Goal: Task Accomplishment & Management: Complete application form

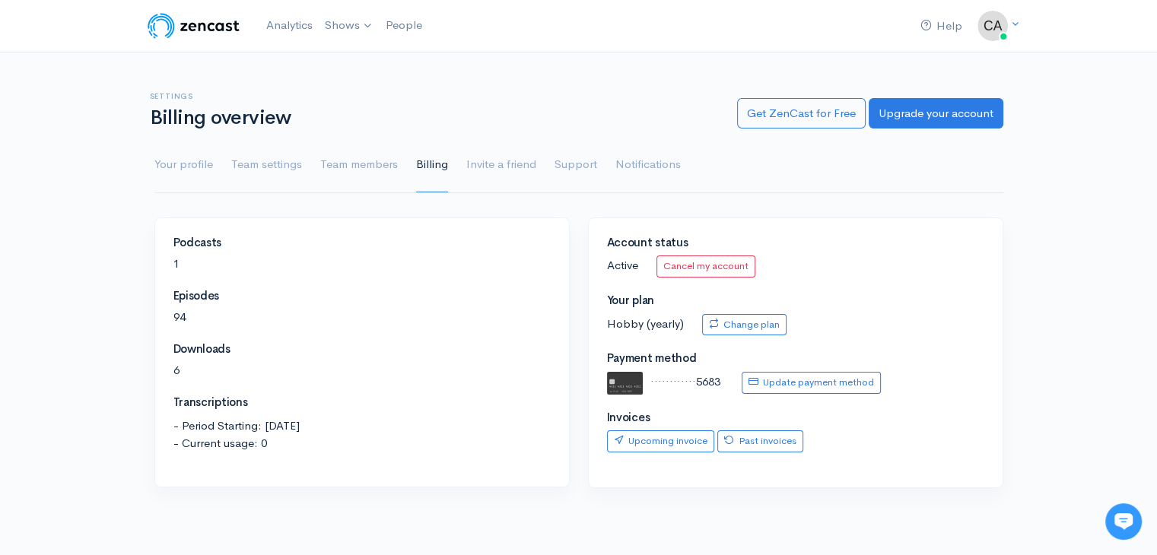
click at [223, 37] on img at bounding box center [193, 26] width 97 height 30
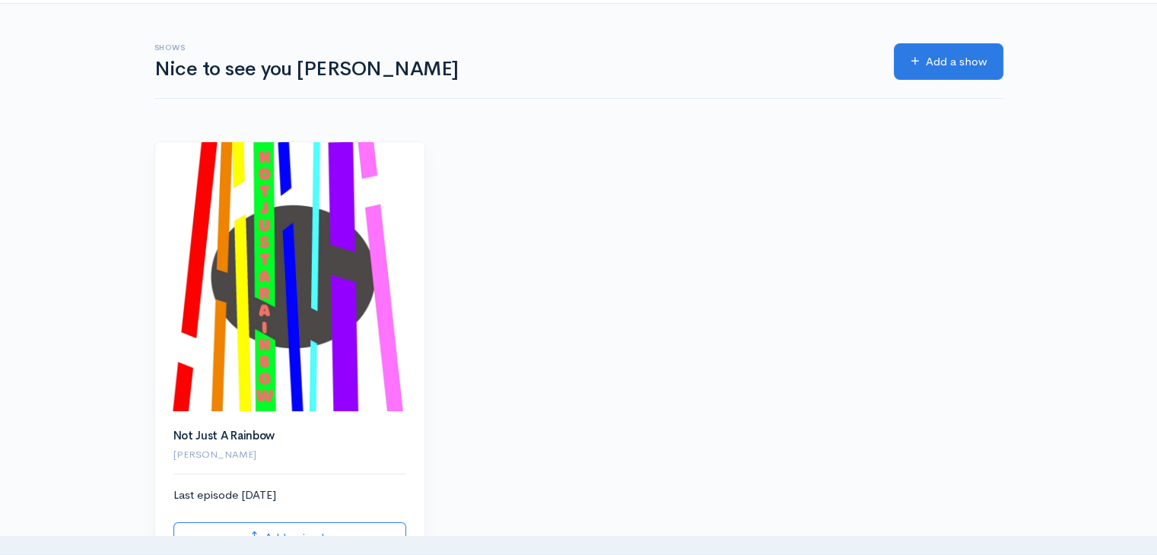
scroll to position [228, 0]
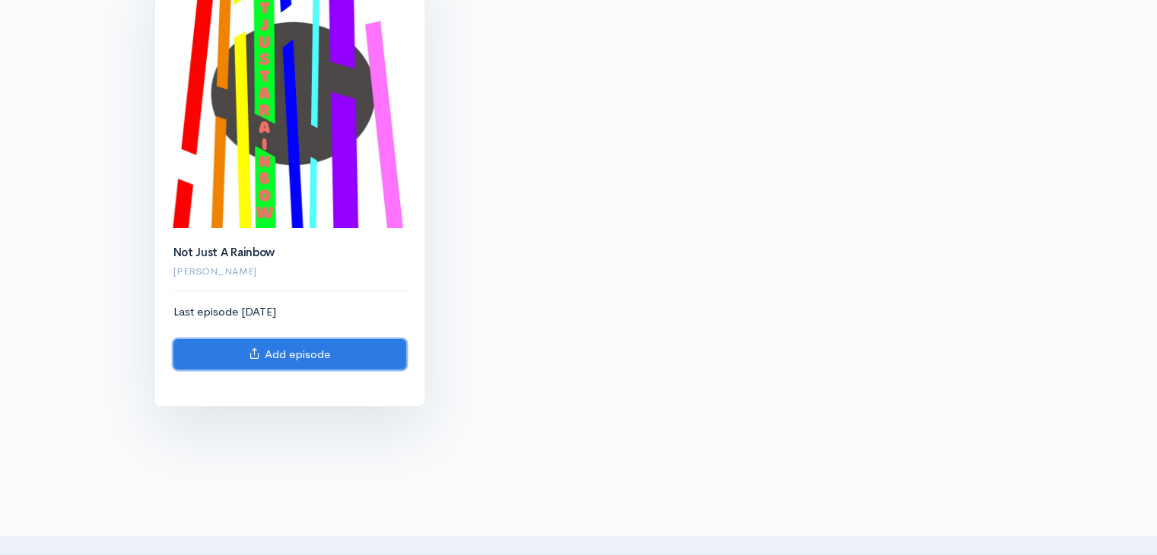
click at [287, 354] on link "Add episode" at bounding box center [289, 354] width 233 height 31
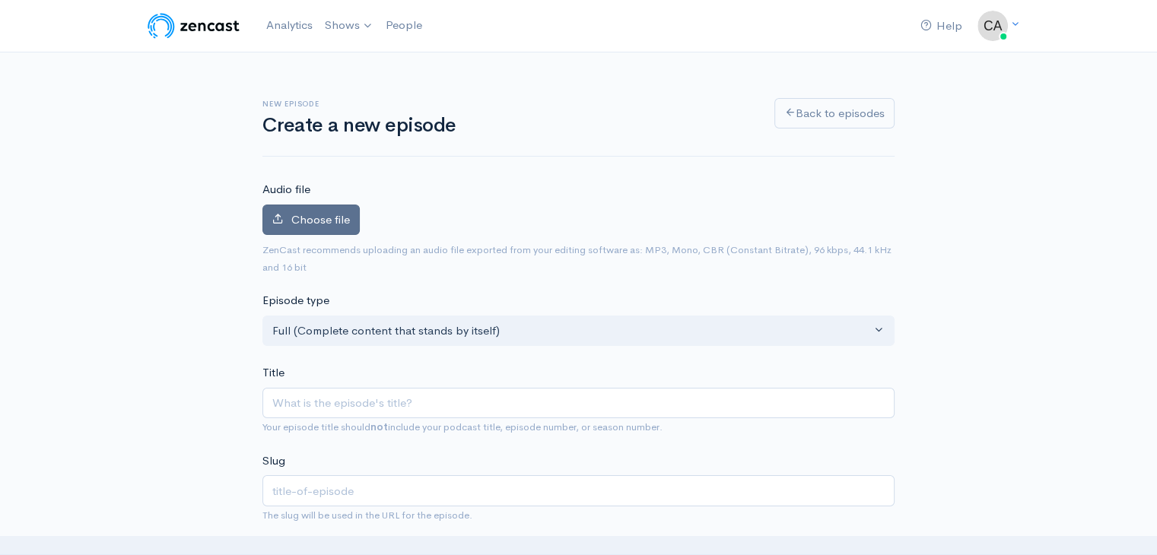
click at [325, 214] on span "Choose file" at bounding box center [320, 219] width 59 height 14
click at [0, 0] on input "Choose file" at bounding box center [0, 0] width 0 height 0
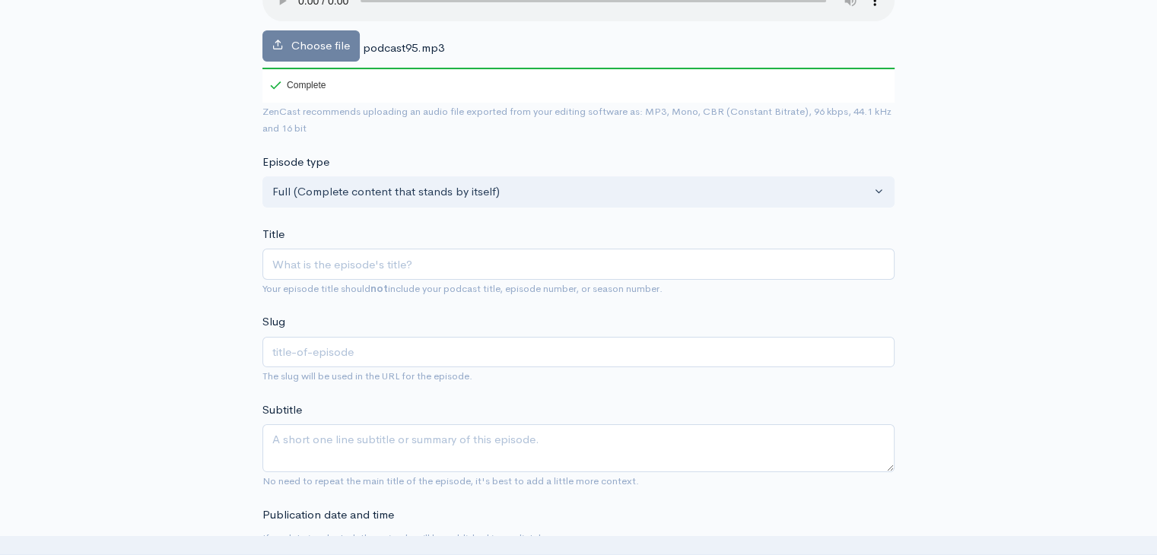
scroll to position [228, 0]
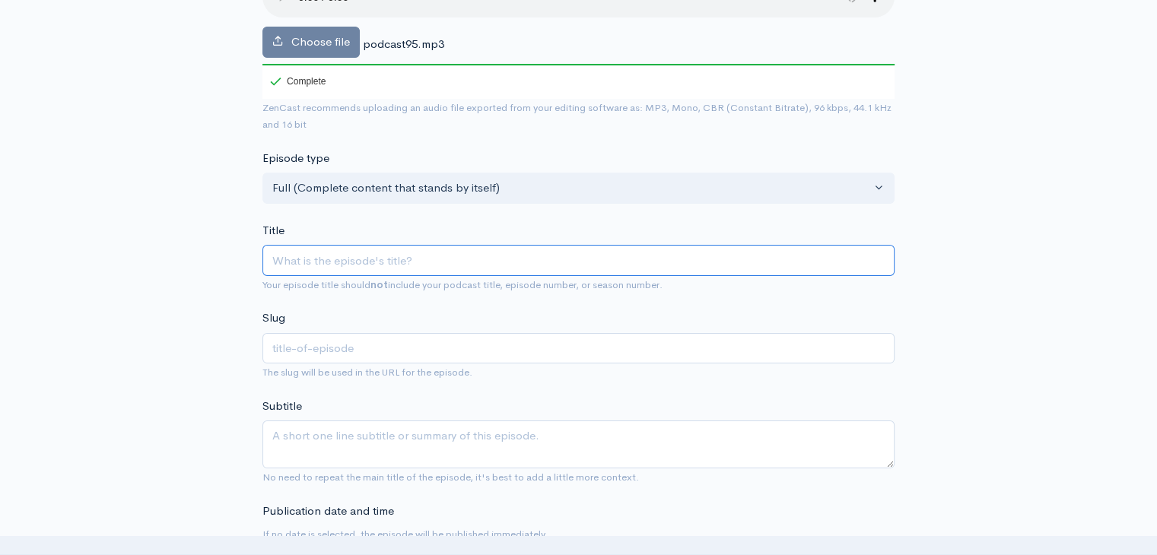
click at [468, 263] on input "Title" at bounding box center [578, 260] width 632 height 31
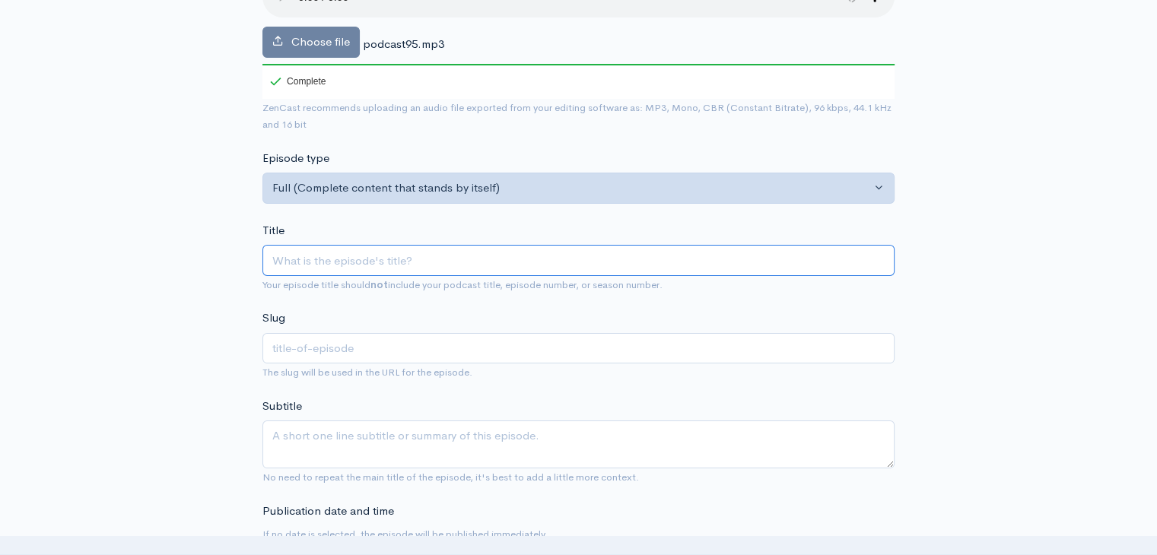
paste input "5 signs that you and your partner should keep using condoms"
type input "5 signs that you and your partner should keep using condoms"
type input "5-signs-that-you-and-your-partner-should-keep-using-condoms"
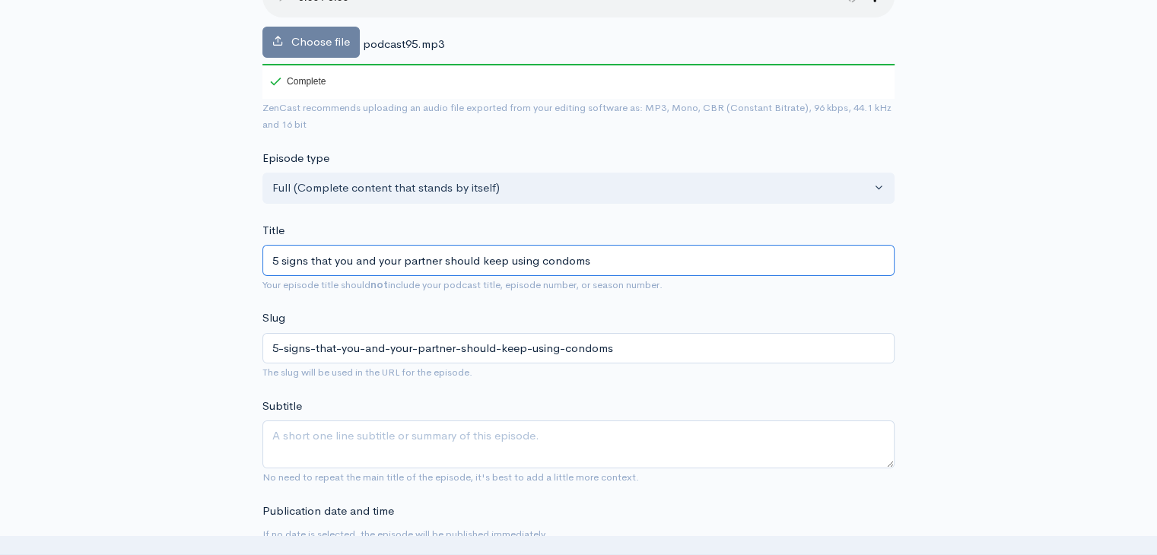
type input "5 signs that you and your partner should keep using condoms"
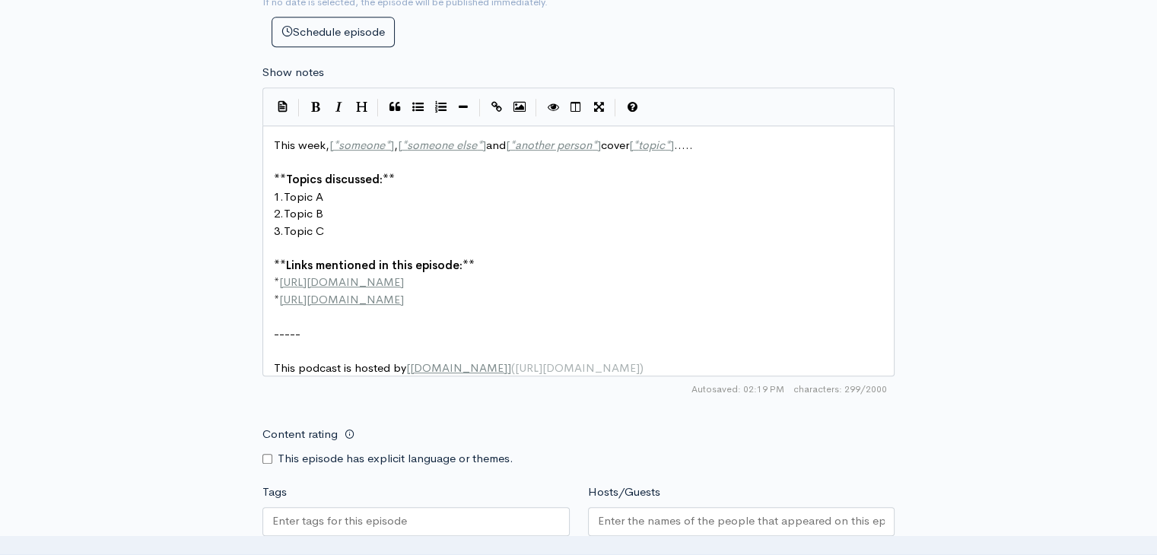
scroll to position [5, 0]
click at [475, 214] on pre "2. Topic B" at bounding box center [584, 213] width 627 height 17
type textarea "This week, [*someone*], [*someone else*] and [*another person*] cover [*topic*]…"
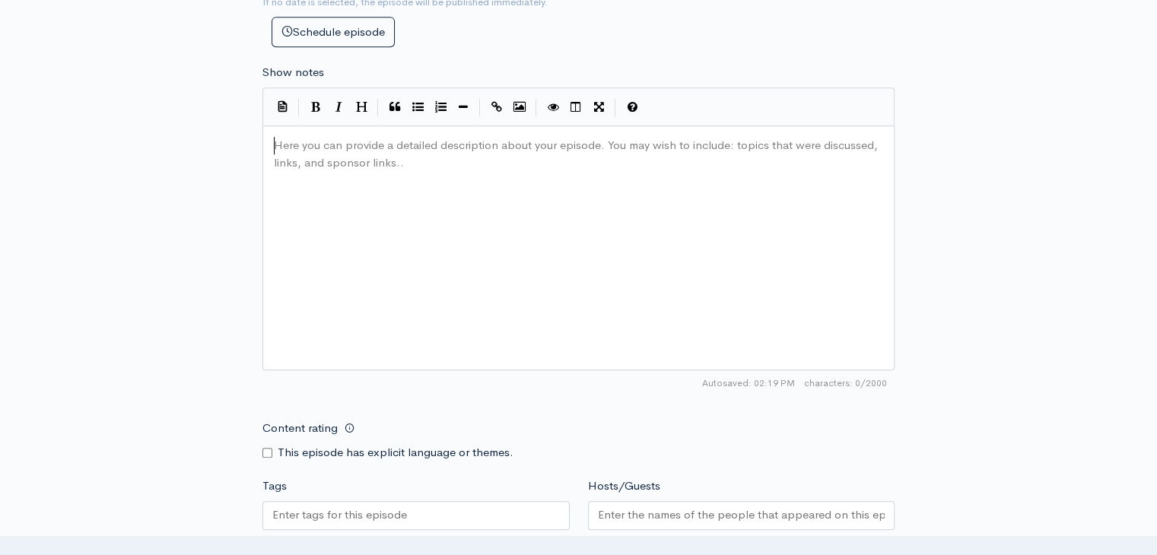
scroll to position [796, 0]
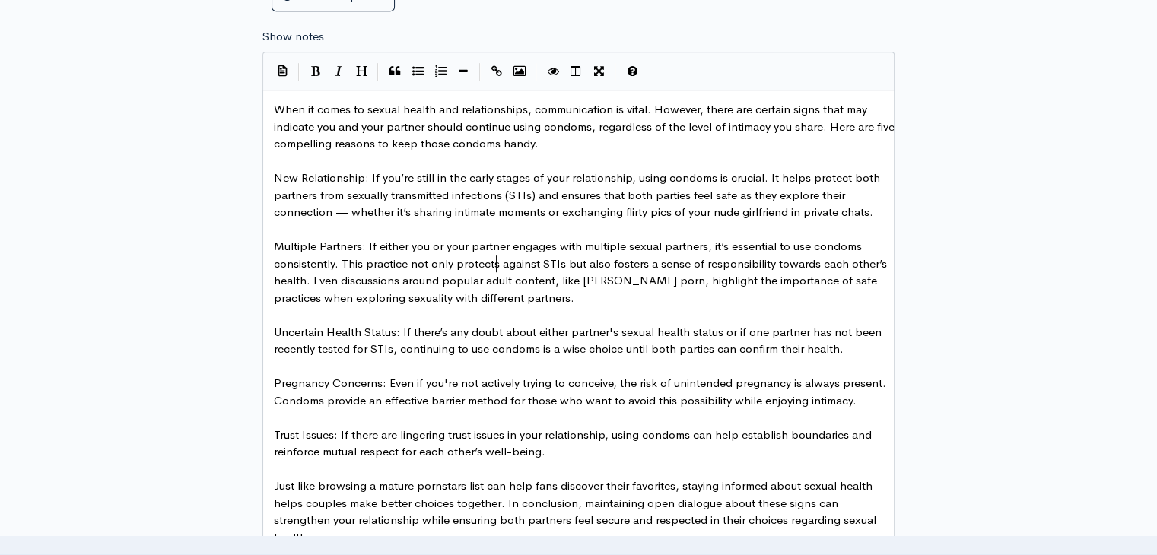
click at [493, 261] on span "Multiple Partners: If either you or your partner engages with multiple sexual p…" at bounding box center [582, 272] width 616 height 66
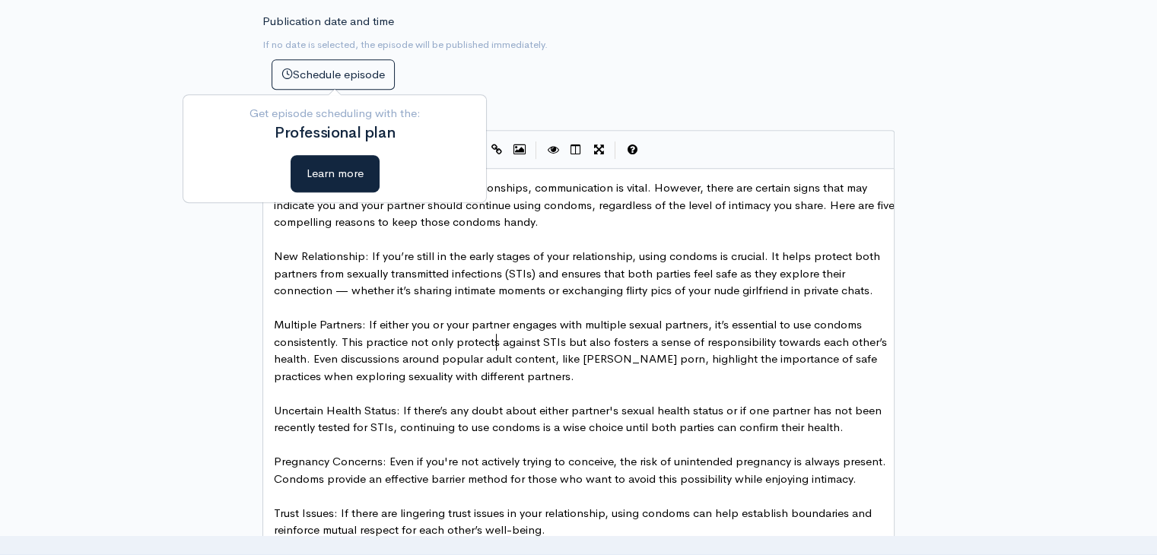
scroll to position [720, 0]
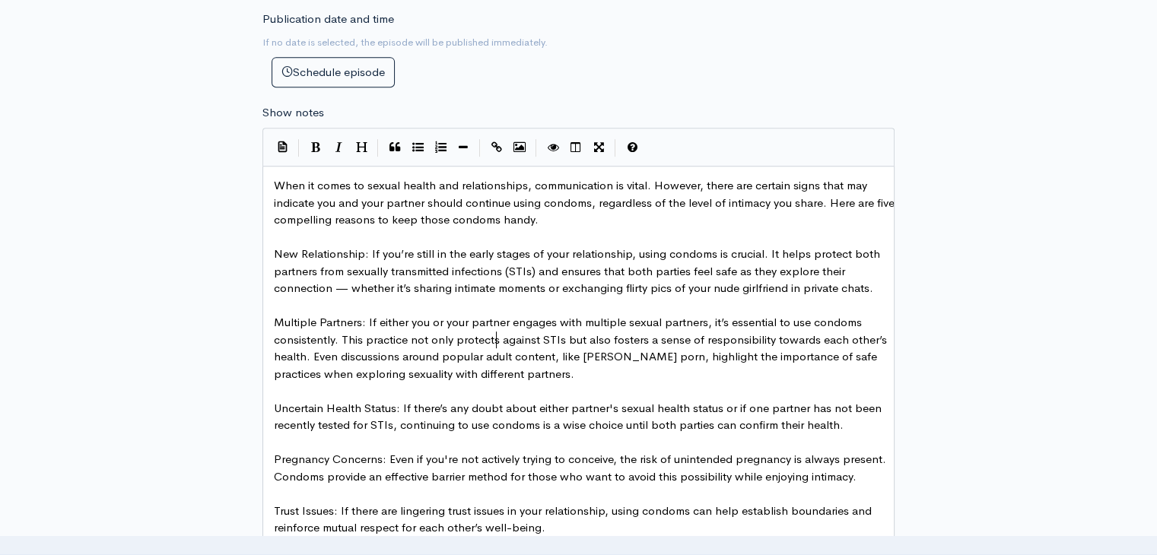
click at [390, 310] on pre "​" at bounding box center [584, 305] width 627 height 17
type textarea "condoms"
drag, startPoint x: 544, startPoint y: 204, endPoint x: 588, endPoint y: 205, distance: 44.1
click at [504, 146] on button "Create Link" at bounding box center [496, 147] width 23 height 23
click at [619, 246] on pre "​" at bounding box center [584, 237] width 627 height 17
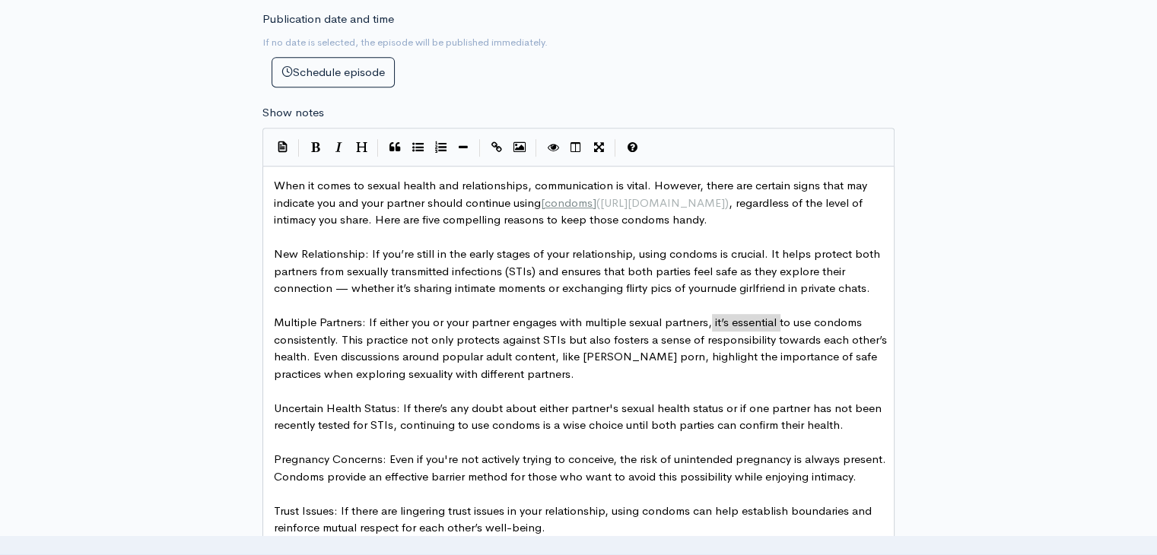
type textarea "nude girlfriend"
drag, startPoint x: 711, startPoint y: 322, endPoint x: 784, endPoint y: 324, distance: 73.0
click at [491, 144] on icon "Create Link" at bounding box center [496, 146] width 11 height 11
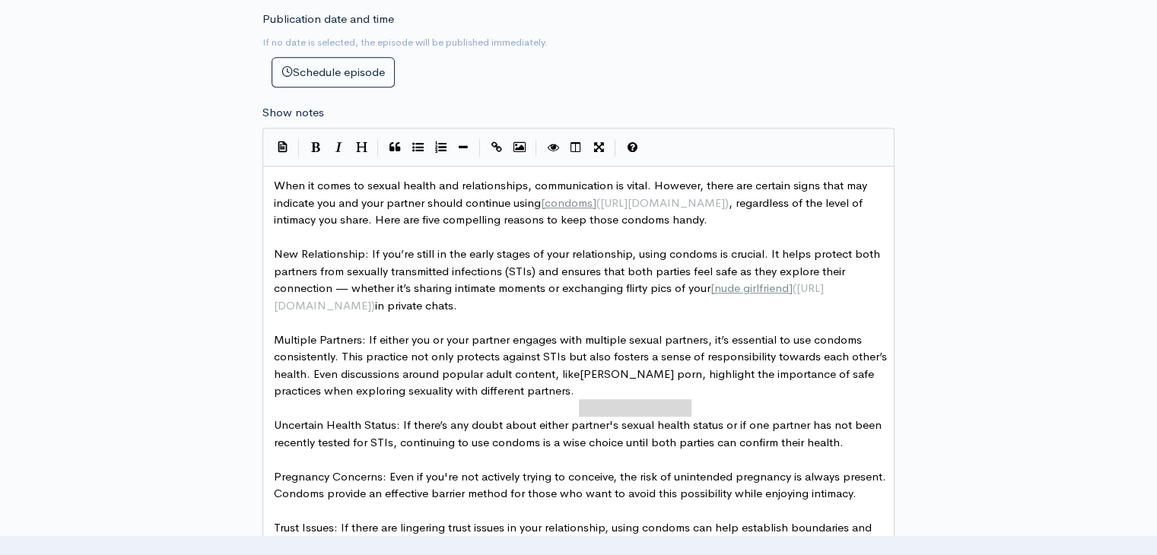
type textarea "Anastasia Brokelyn porn"
drag, startPoint x: 581, startPoint y: 408, endPoint x: 702, endPoint y: 408, distance: 120.9
click at [495, 141] on icon "Create Link" at bounding box center [496, 146] width 11 height 11
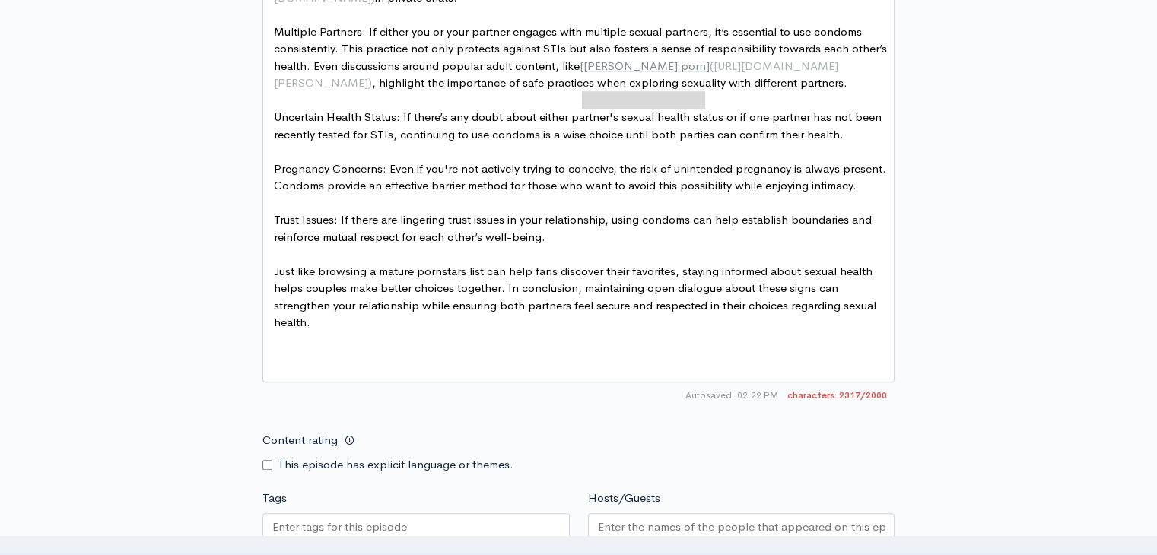
scroll to position [1024, 0]
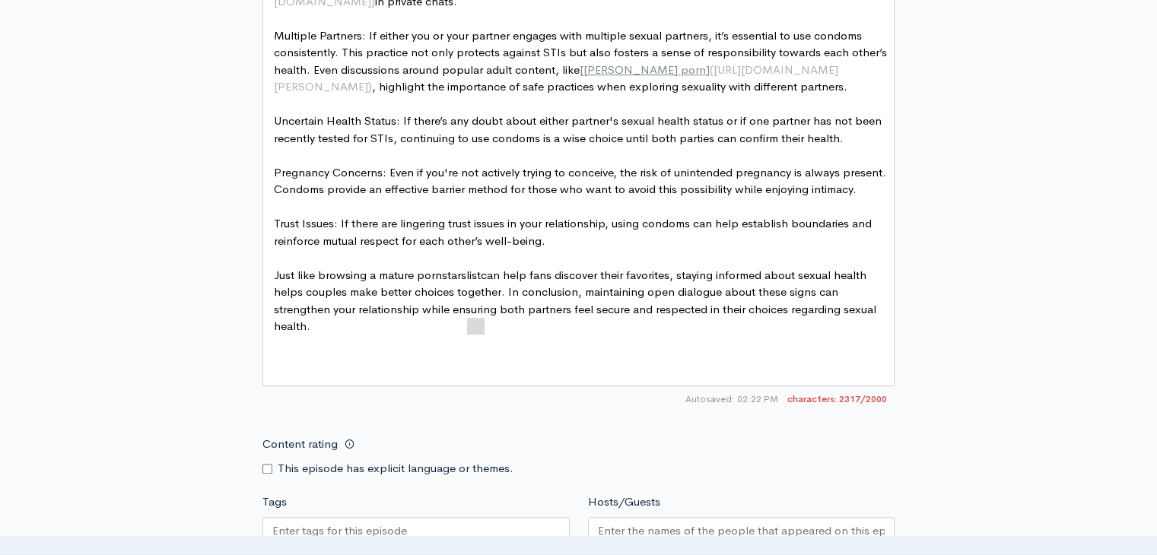
type textarea "list"
drag, startPoint x: 465, startPoint y: 327, endPoint x: 483, endPoint y: 326, distance: 17.5
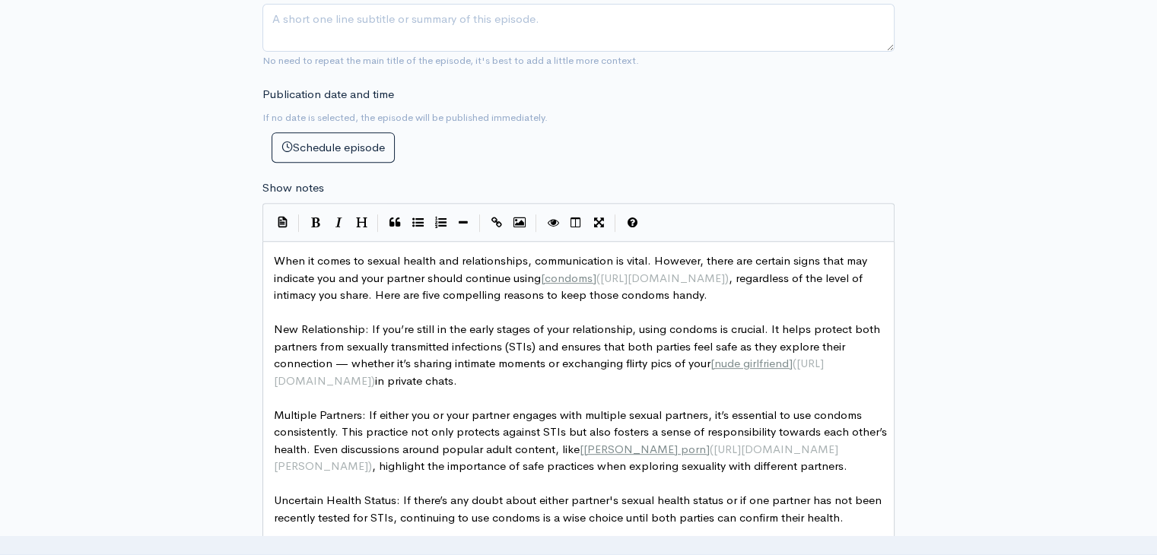
scroll to position [644, 0]
click at [502, 217] on button "Create Link" at bounding box center [496, 223] width 23 height 23
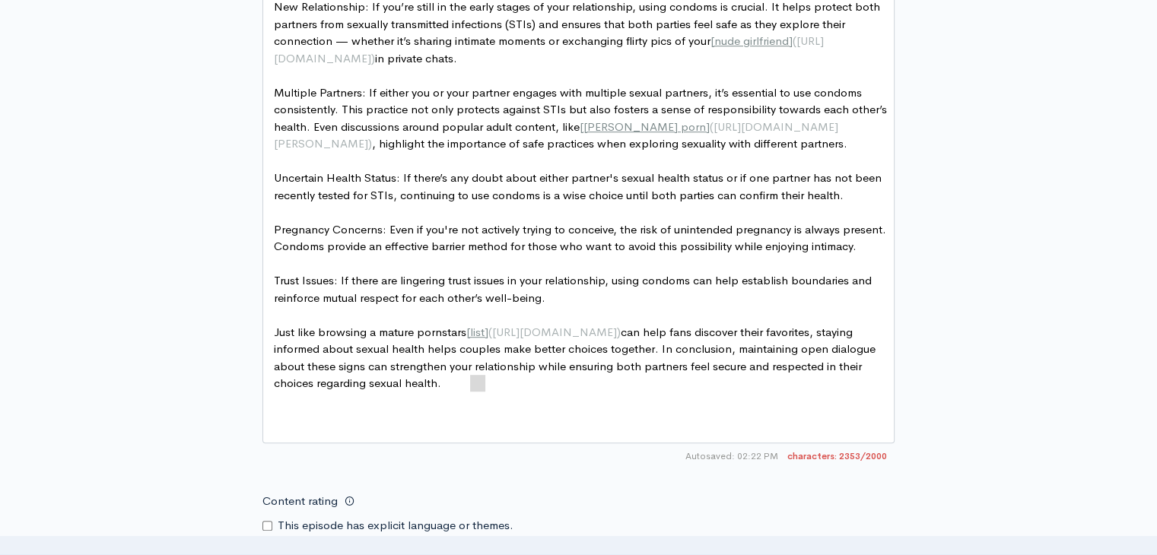
scroll to position [981, 0]
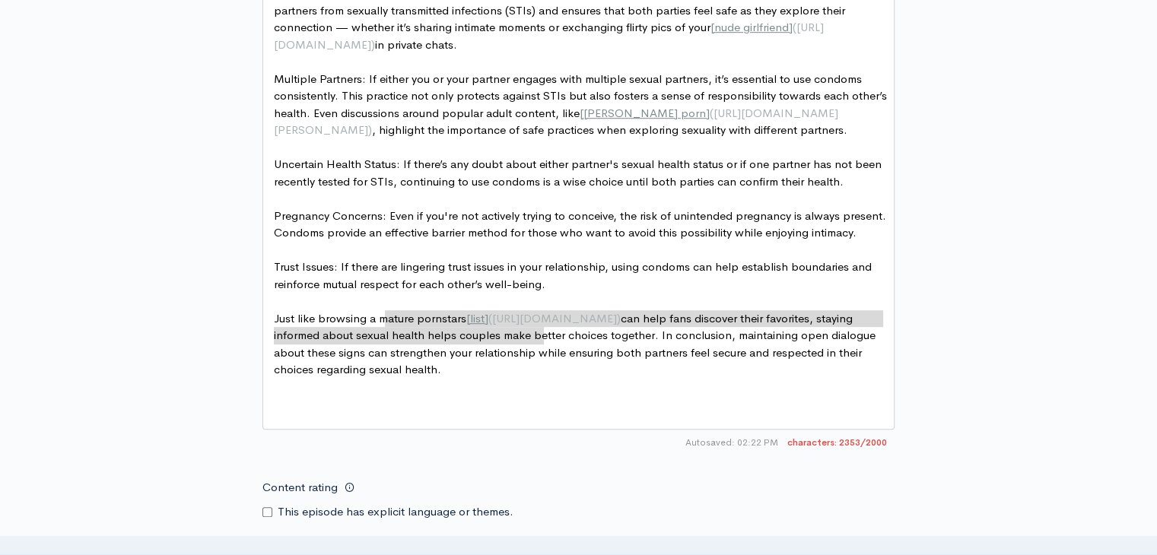
type textarea "Trust Issues: If there are lingering trust issues in your relationship, using c…"
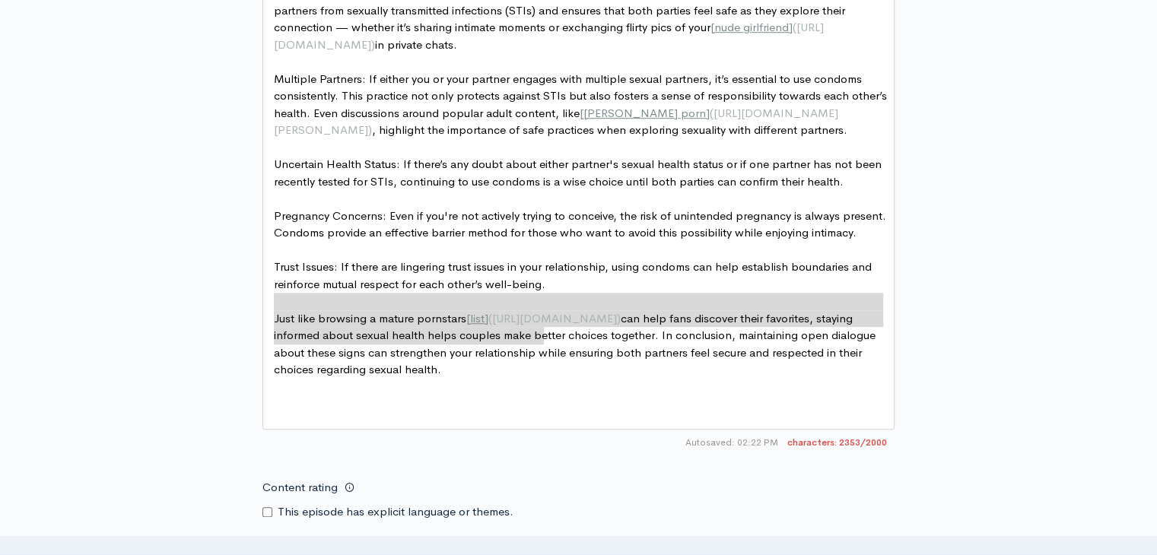
drag, startPoint x: 554, startPoint y: 335, endPoint x: 264, endPoint y: 305, distance: 292.1
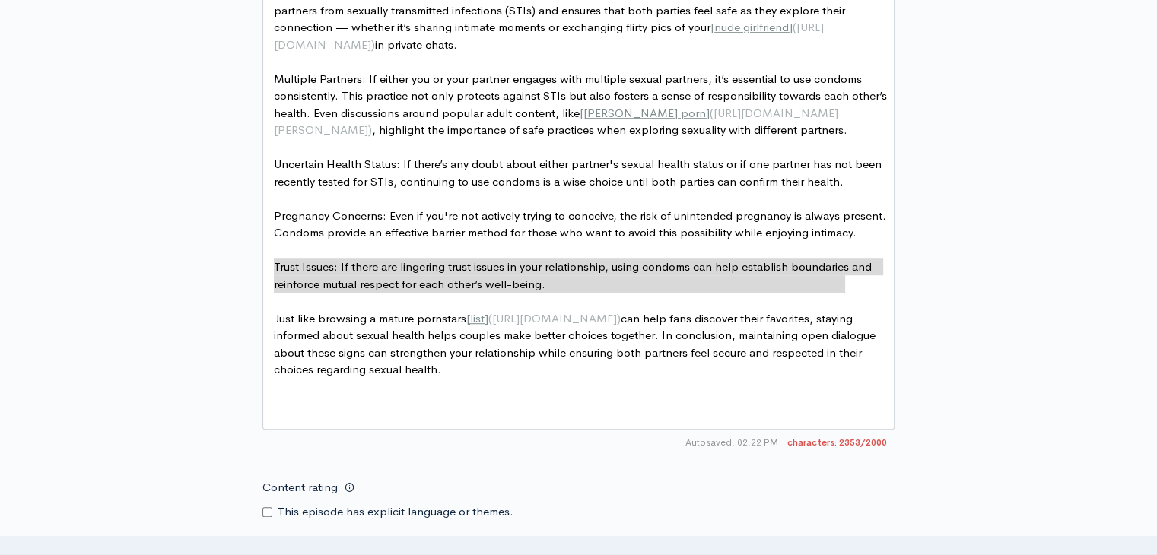
type textarea "Pregnancy Concerns: Even if you're not actively trying to conceive, the risk of…"
drag, startPoint x: 277, startPoint y: 266, endPoint x: 849, endPoint y: 285, distance: 572.2
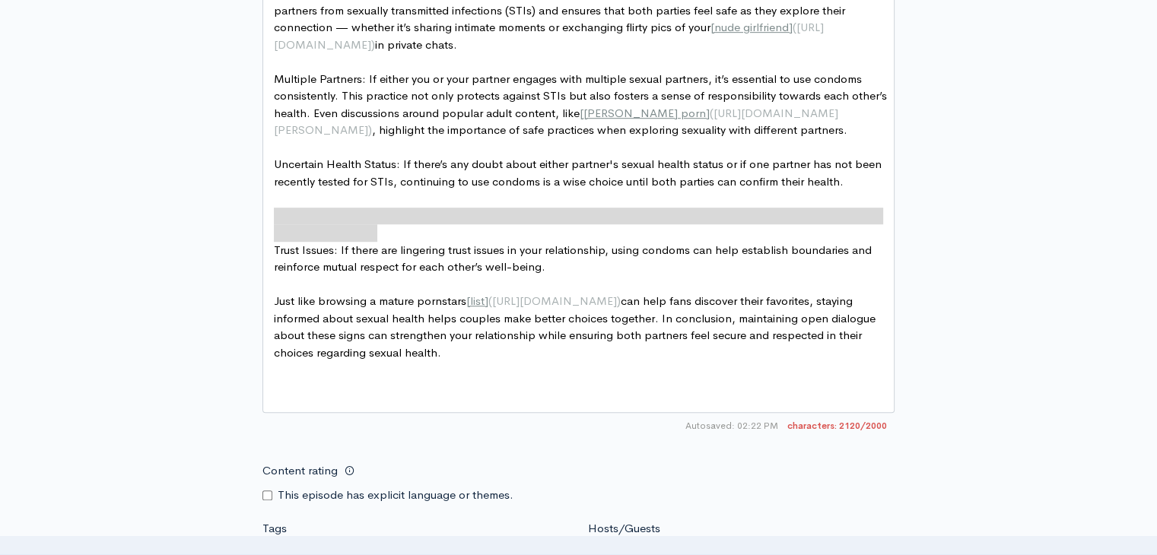
type textarea "Uncertain Health Status: If there’s any doubt about either partner's sexual hea…"
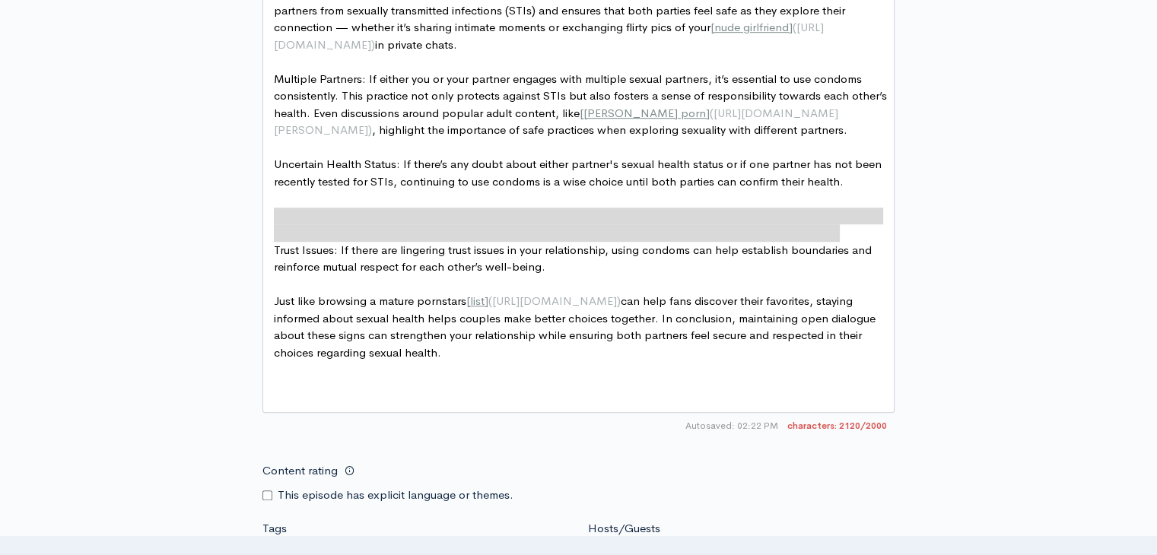
drag, startPoint x: 275, startPoint y: 214, endPoint x: 878, endPoint y: 225, distance: 604.0
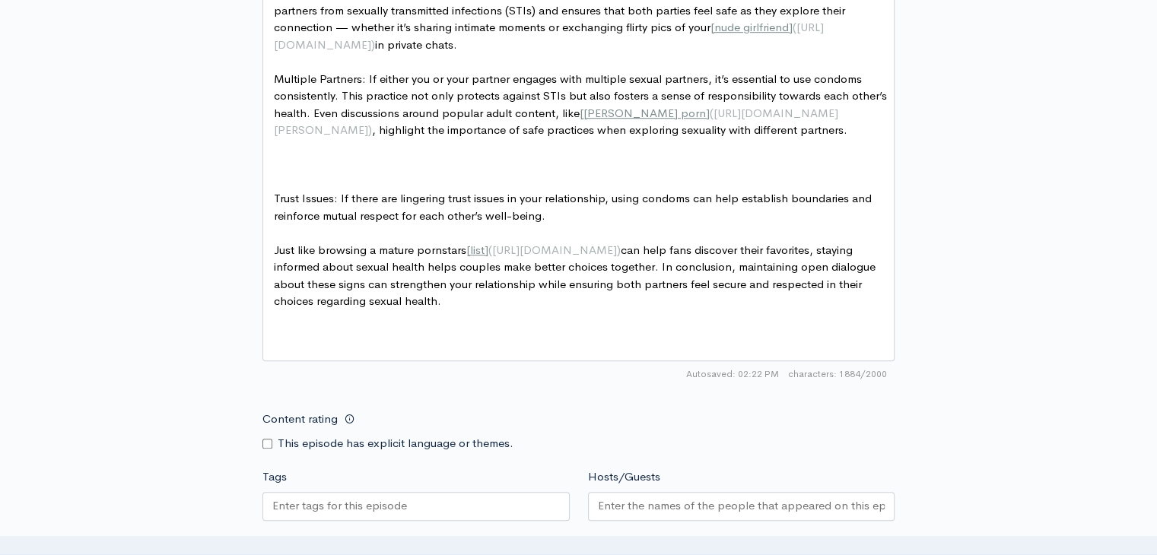
click at [316, 173] on pre "​" at bounding box center [584, 164] width 627 height 17
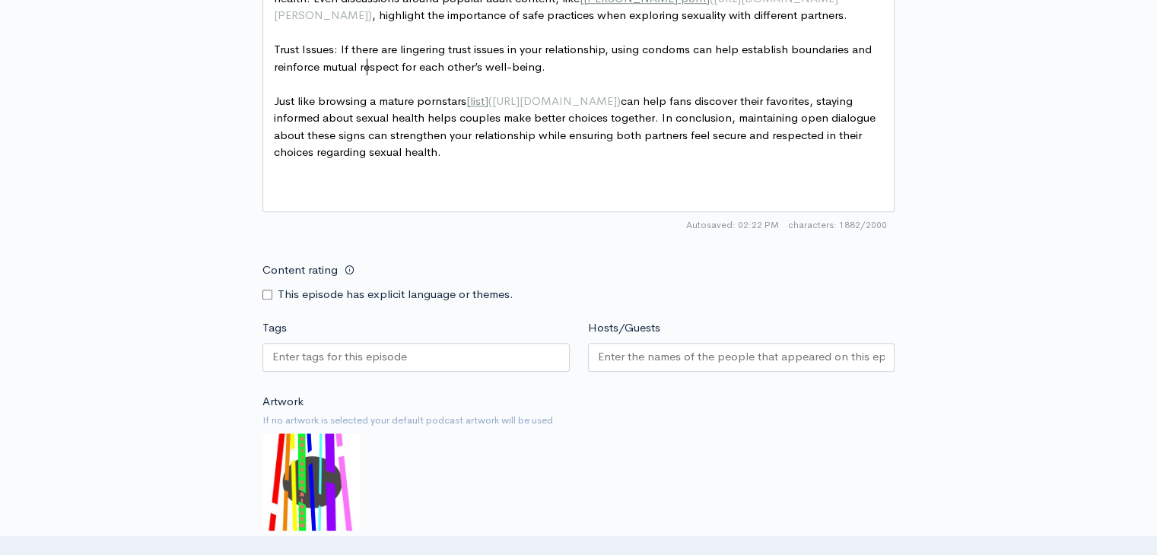
scroll to position [1133, 0]
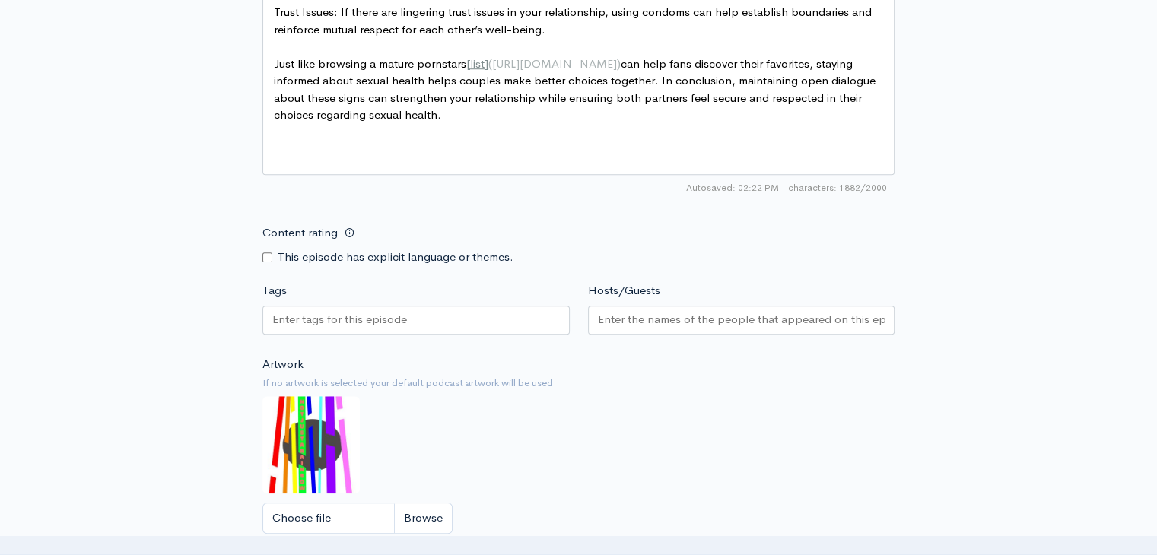
click at [445, 335] on div at bounding box center [415, 320] width 307 height 29
type input "sex"
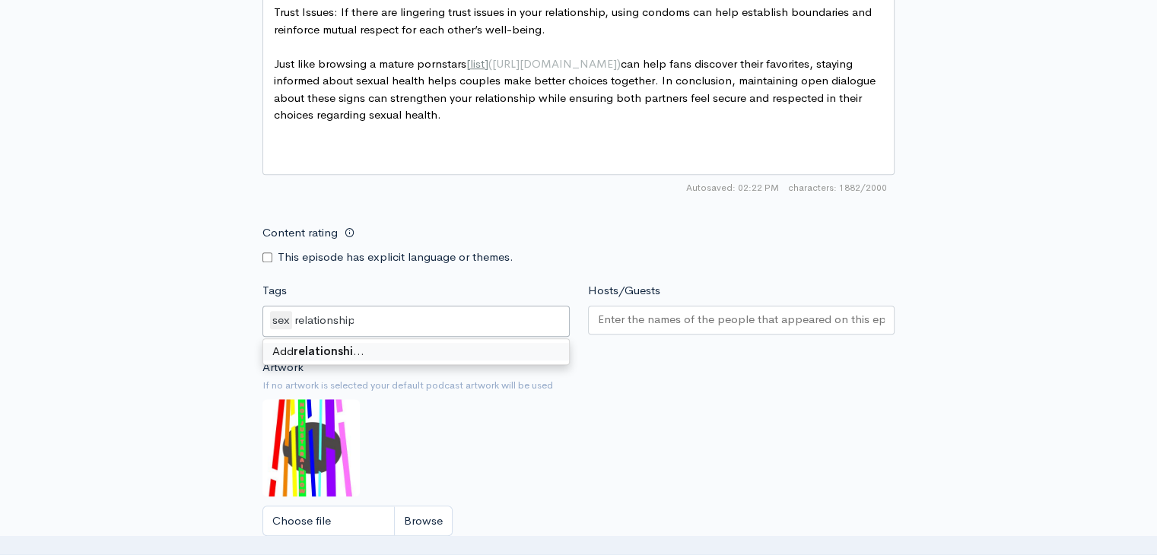
type input "relationships"
click at [654, 335] on div at bounding box center [741, 320] width 307 height 29
click at [645, 376] on div "Artwork If no artwork is selected your default podcast artwork will be used Cho…" at bounding box center [578, 452] width 632 height 187
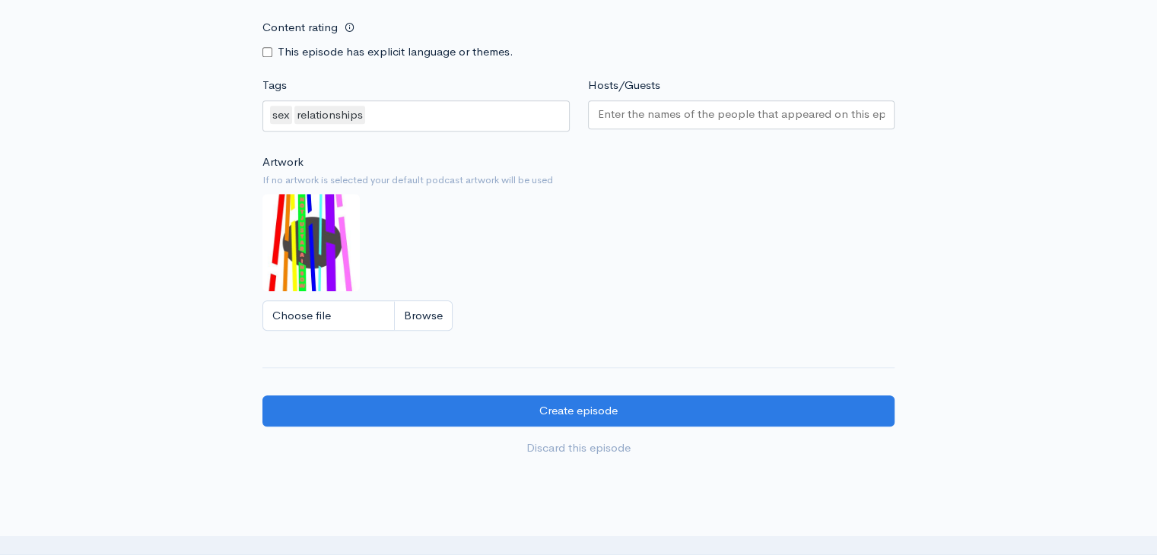
scroll to position [1361, 0]
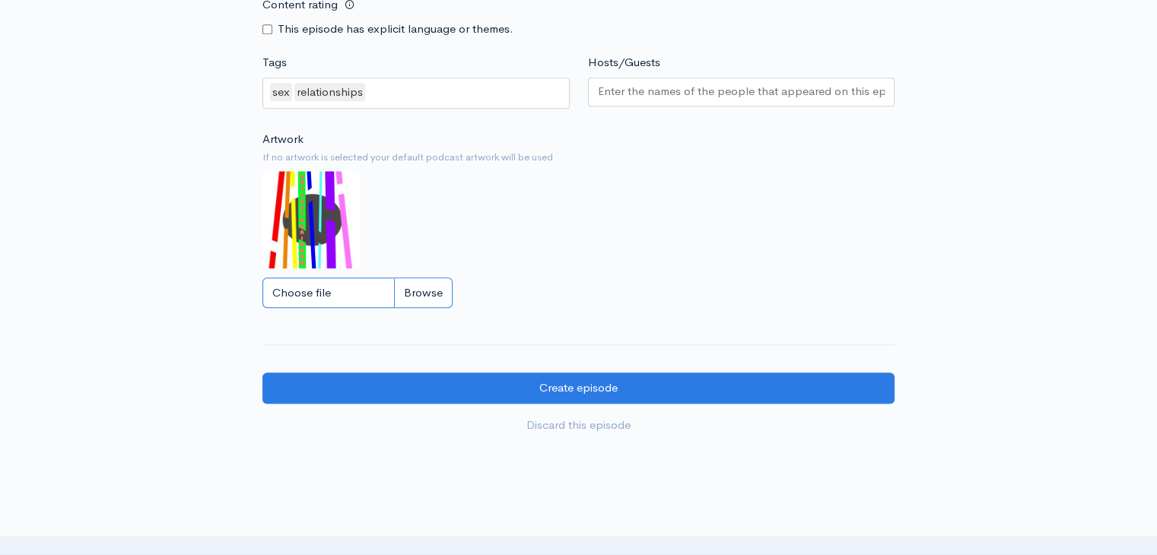
click at [404, 303] on input "Choose file" at bounding box center [357, 293] width 190 height 31
type input "C:\fakepath\podcast95_cover.jpg"
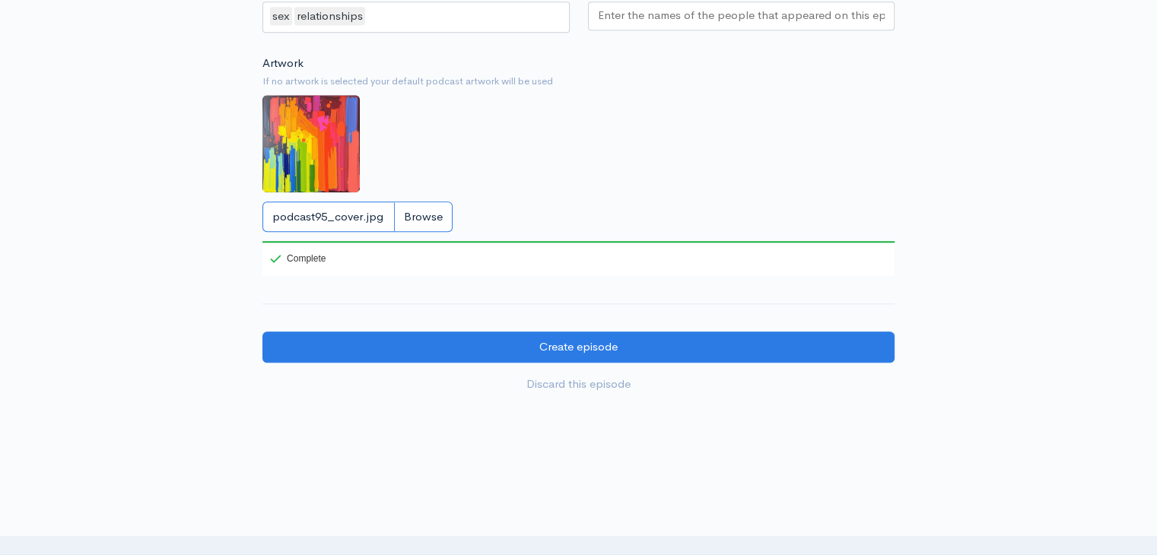
scroll to position [1445, 0]
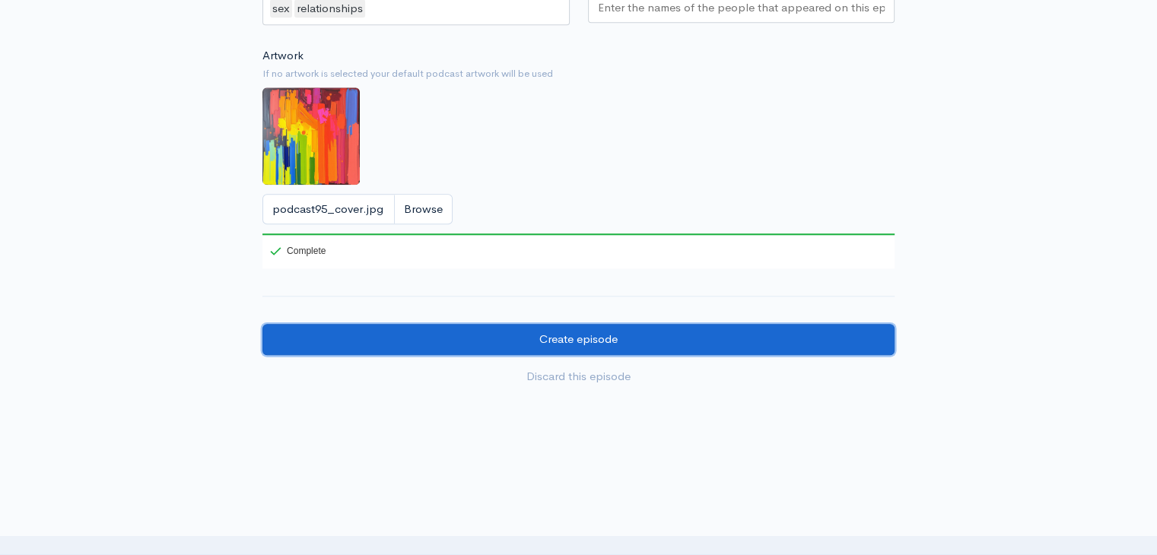
click at [578, 352] on input "Create episode" at bounding box center [578, 339] width 632 height 31
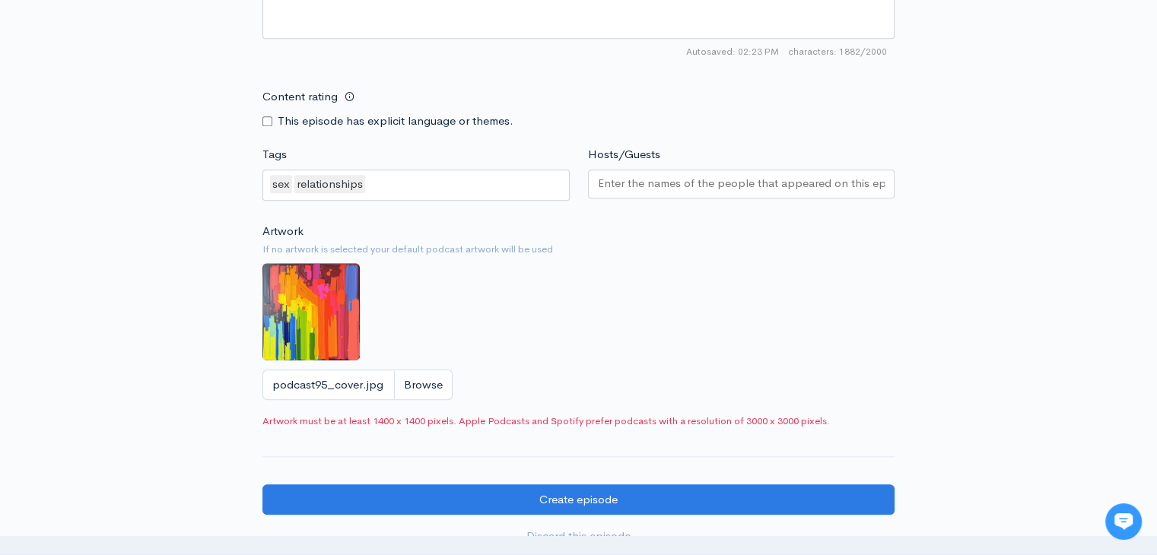
scroll to position [1217, 0]
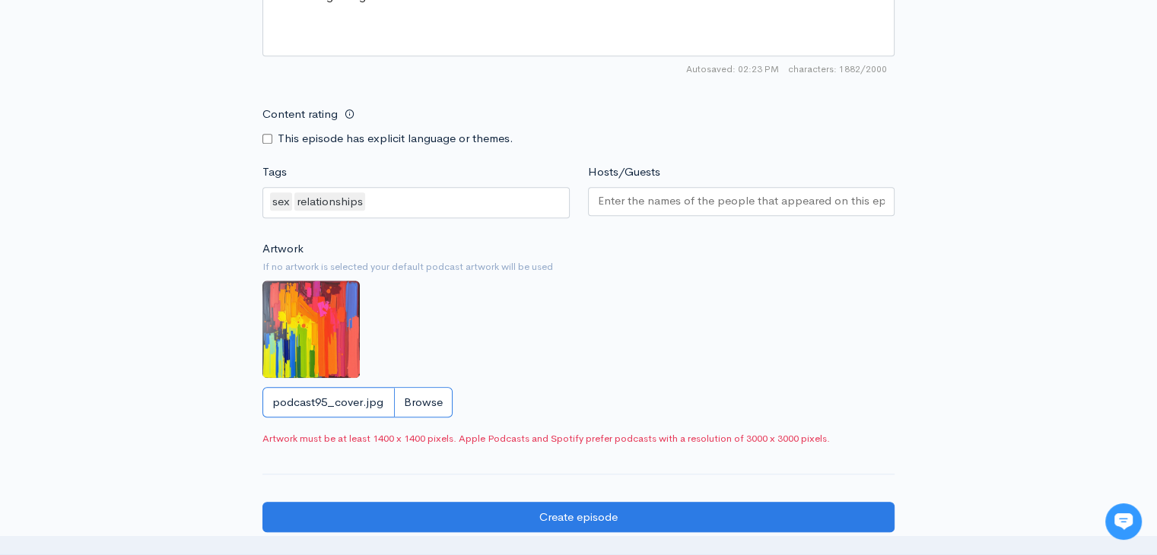
click at [375, 418] on input "podcast95_cover.jpg" at bounding box center [357, 402] width 190 height 31
click at [344, 338] on img at bounding box center [310, 329] width 97 height 97
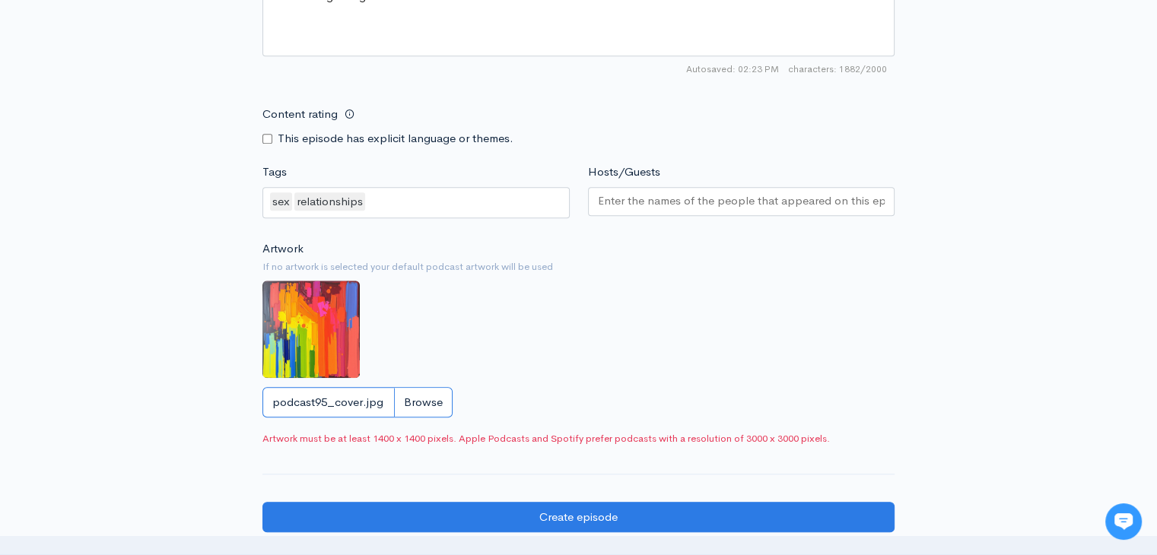
click at [365, 416] on input "podcast95_cover.jpg" at bounding box center [357, 402] width 190 height 31
click at [356, 411] on input "podcast95_cover.jpg" at bounding box center [357, 402] width 190 height 31
type input "C:\fakepath\podcast95_cover.jpg"
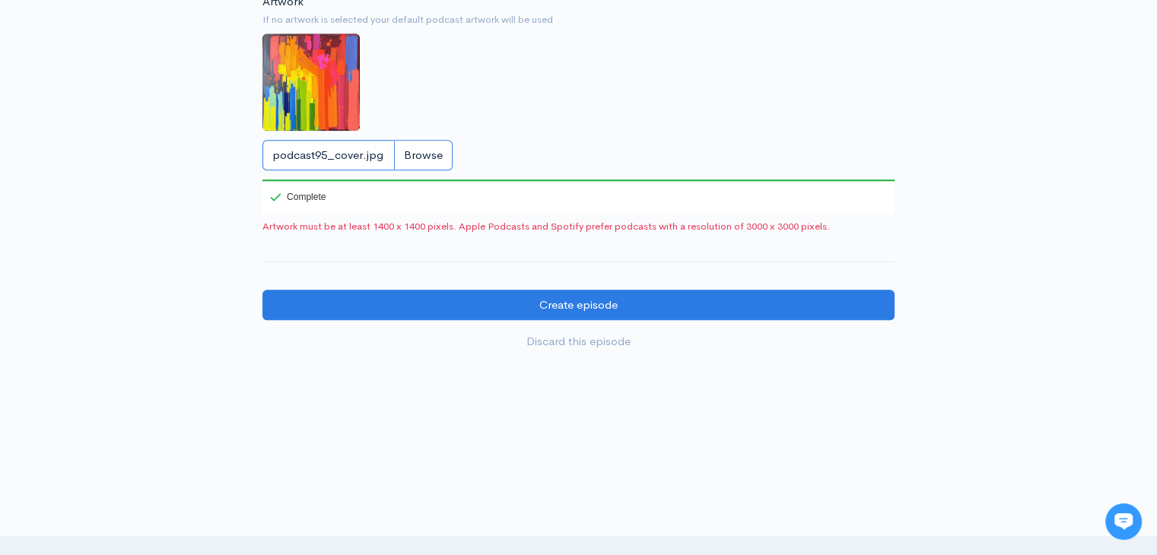
scroll to position [1491, 0]
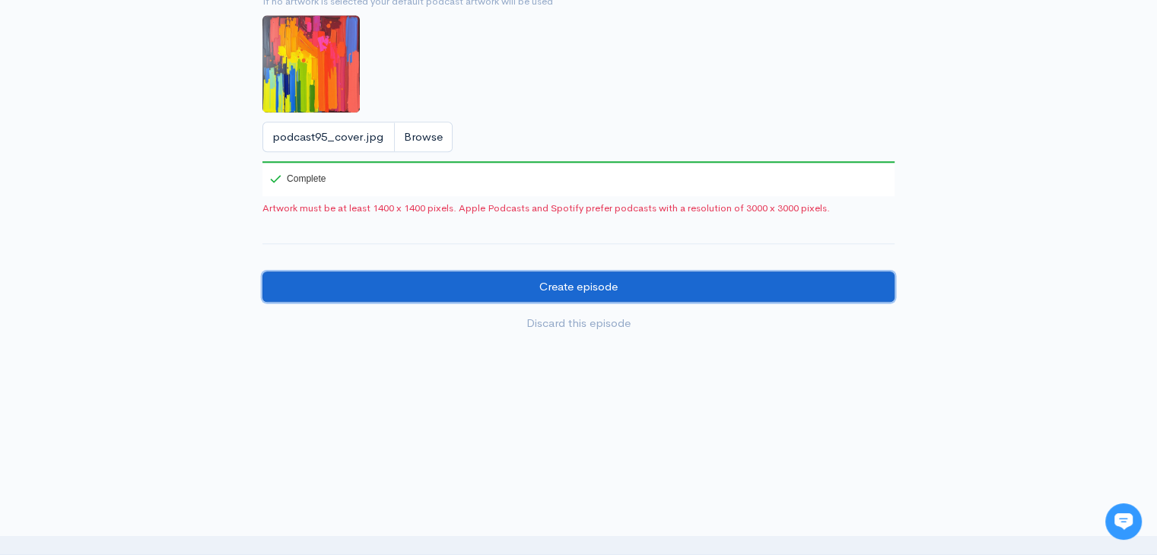
click at [645, 292] on input "Create episode" at bounding box center [578, 287] width 632 height 31
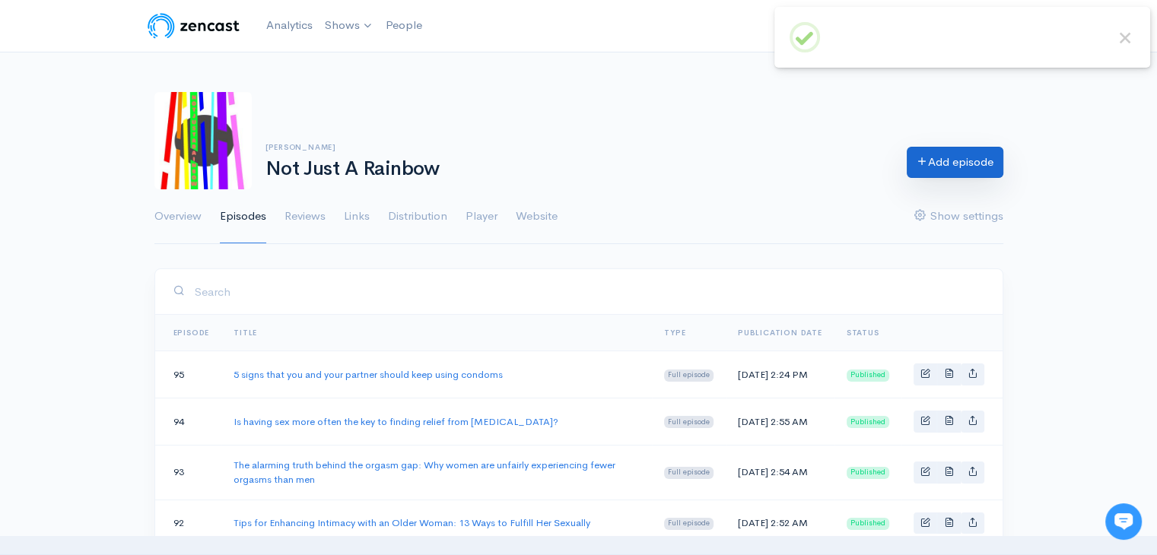
click at [924, 171] on link "Add episode" at bounding box center [955, 162] width 97 height 31
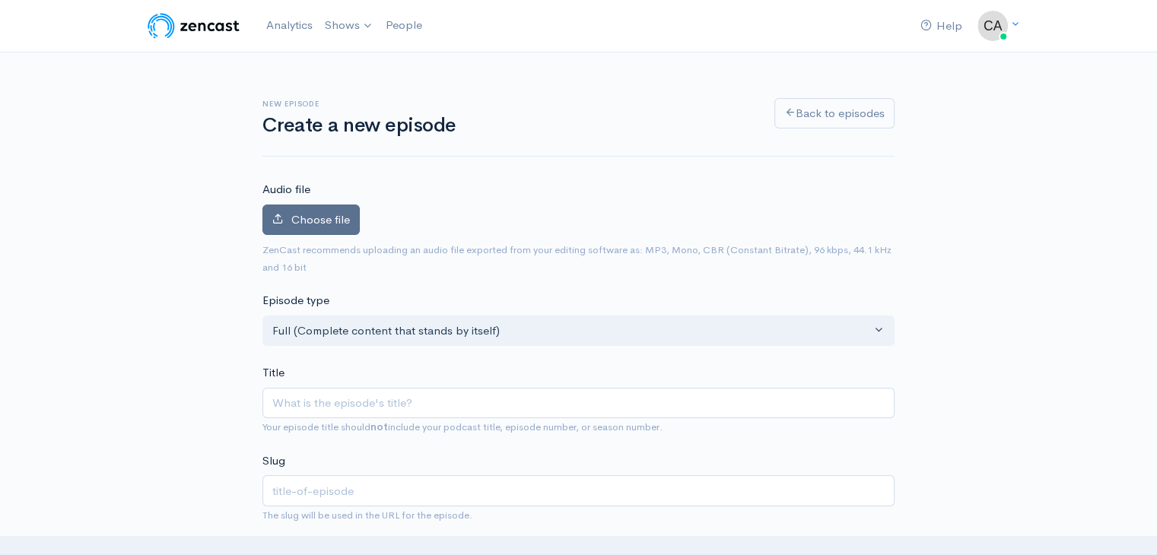
click at [291, 212] on span "Choose file" at bounding box center [320, 219] width 59 height 14
click at [0, 0] on input "Choose file" at bounding box center [0, 0] width 0 height 0
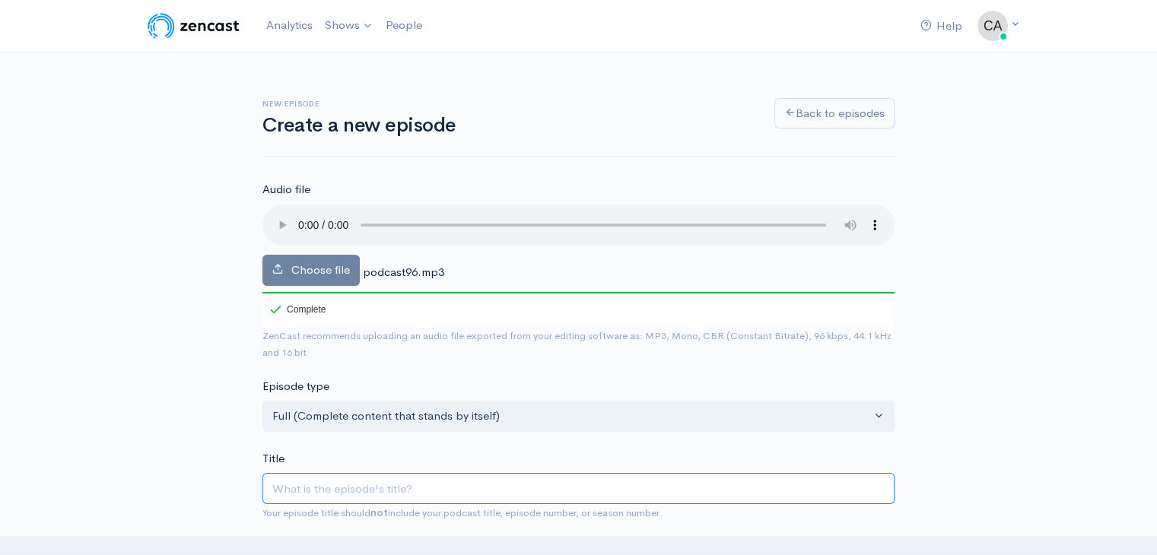
click at [399, 476] on input "Title" at bounding box center [578, 488] width 632 height 31
paste input "How the internet shook things up in the porn world and how porn made us see thi…"
type input "How the internet shook things up in the porn world and how porn made us see thi…"
type input "how-the-internet-shook-things-up-in-the-porn-world-and-how-porn-made-us-see-thi…"
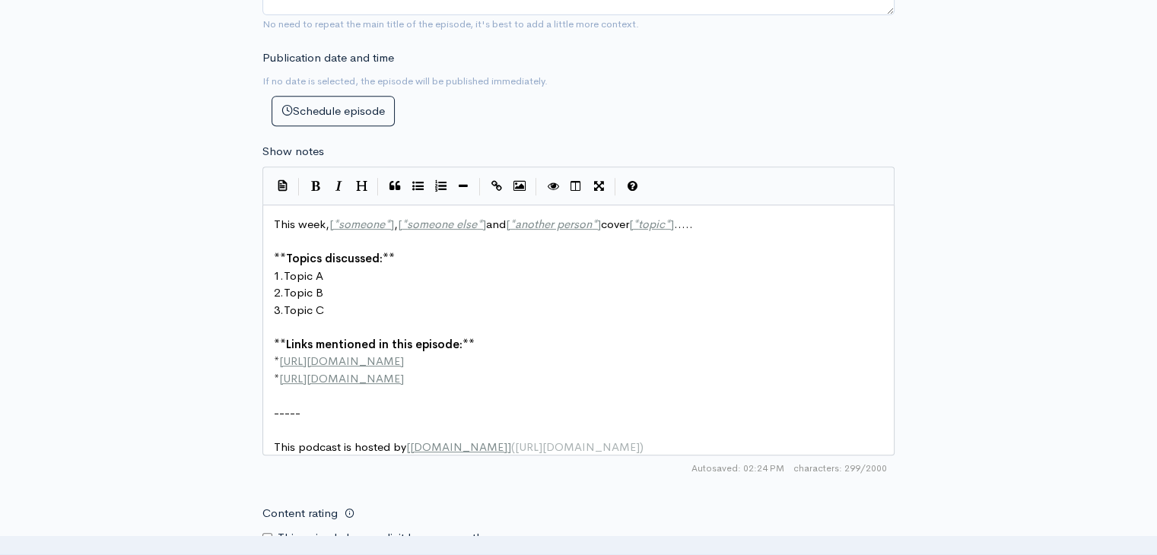
scroll to position [684, 0]
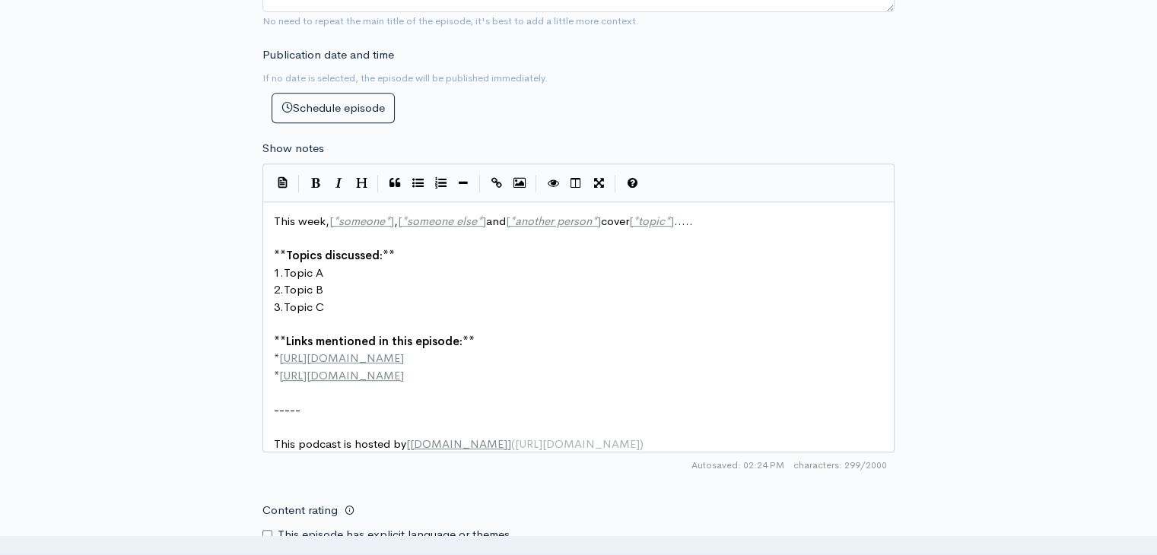
type input "How the internet shook things up in the porn world and how porn made us see thi…"
click at [356, 291] on pre "2. Topic B" at bounding box center [584, 289] width 627 height 17
type textarea "This week, [*someone*], [*someone else*] and [*another person*] cover [*topic*]…"
click at [350, 308] on pre "3. Topic C" at bounding box center [584, 307] width 627 height 17
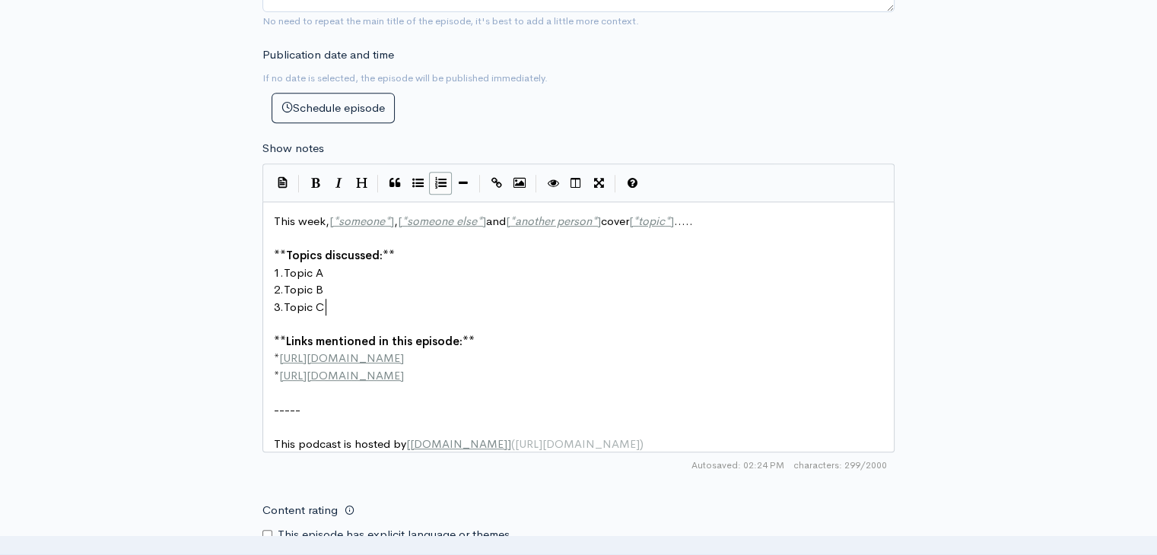
type textarea "This week, [*someone*], [*someone else*] and [*another person*] cover [*topic*]…"
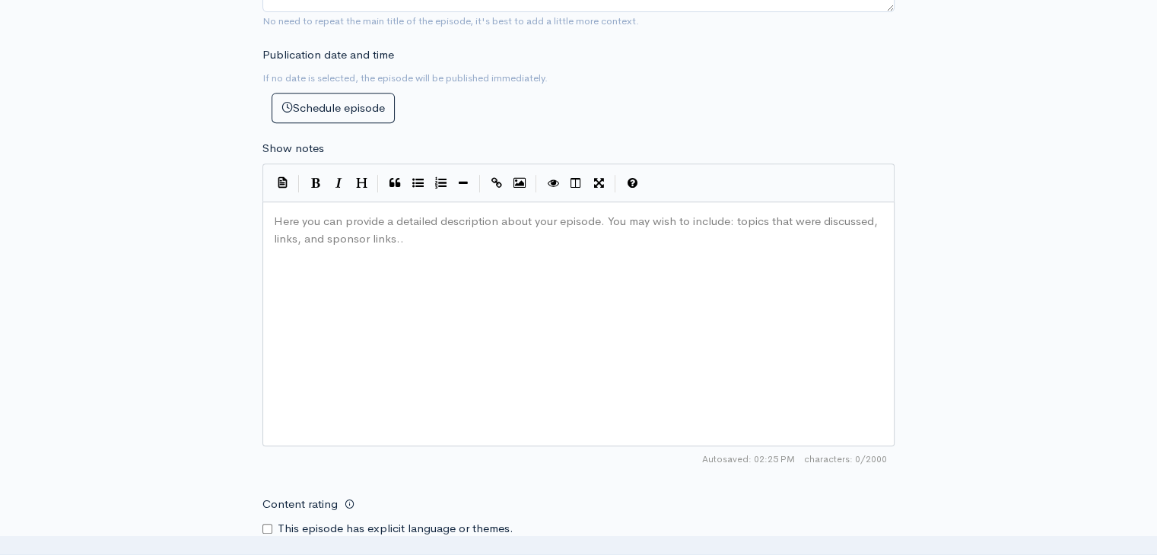
click at [454, 275] on div "Here you can provide a detailed description about your episode. You may wish to…" at bounding box center [597, 343] width 653 height 266
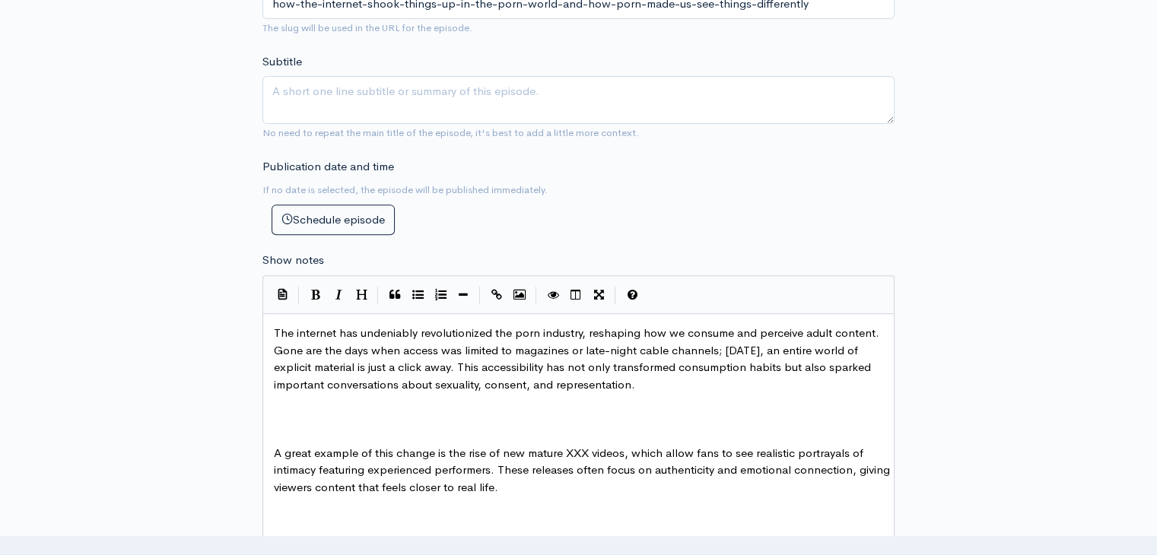
scroll to position [568, 0]
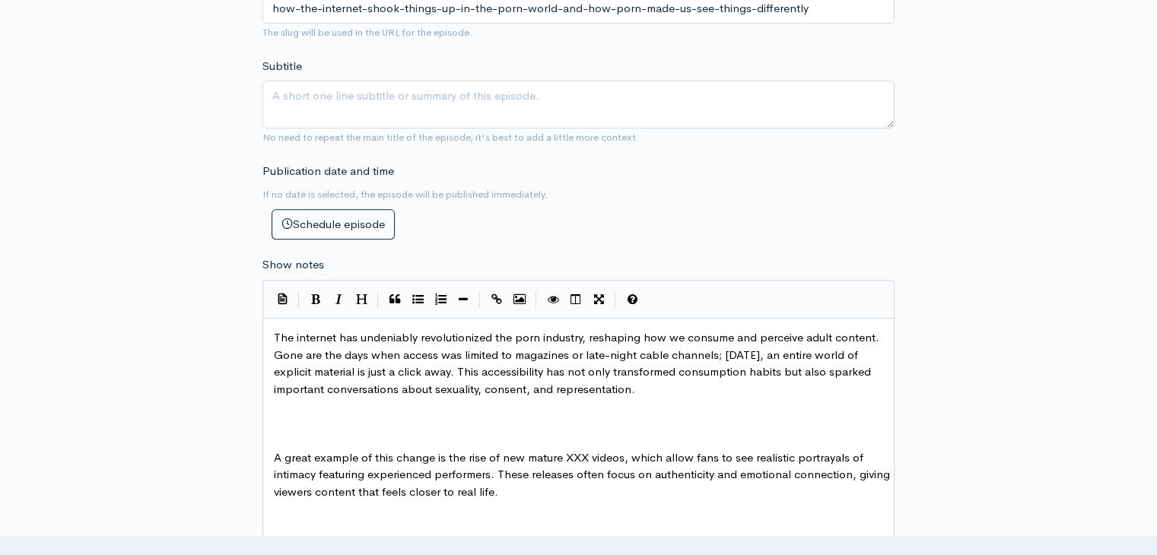
click at [386, 419] on pre "​" at bounding box center [584, 423] width 627 height 17
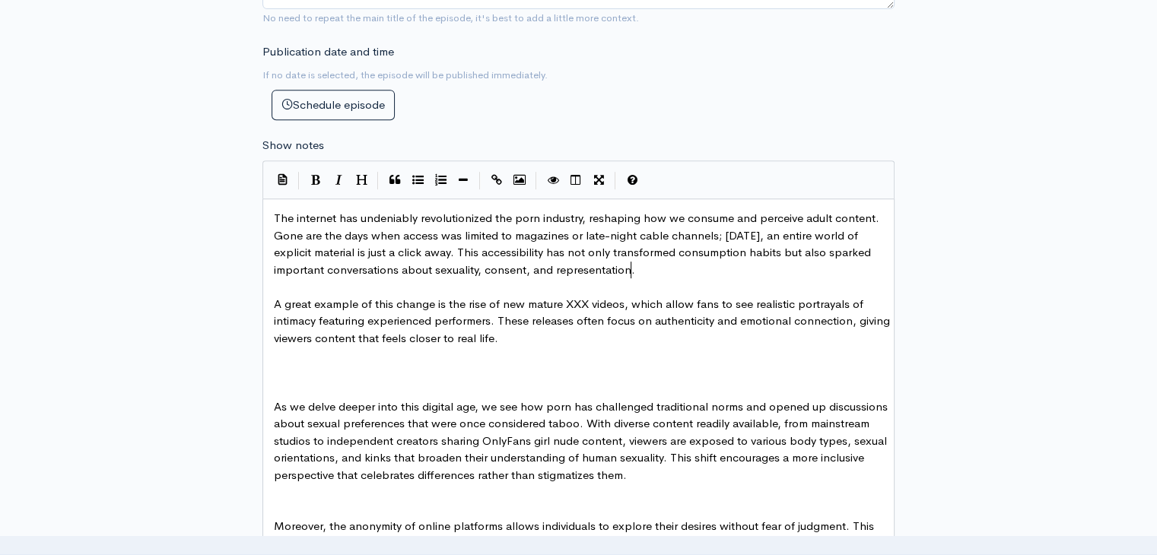
scroll to position [720, 0]
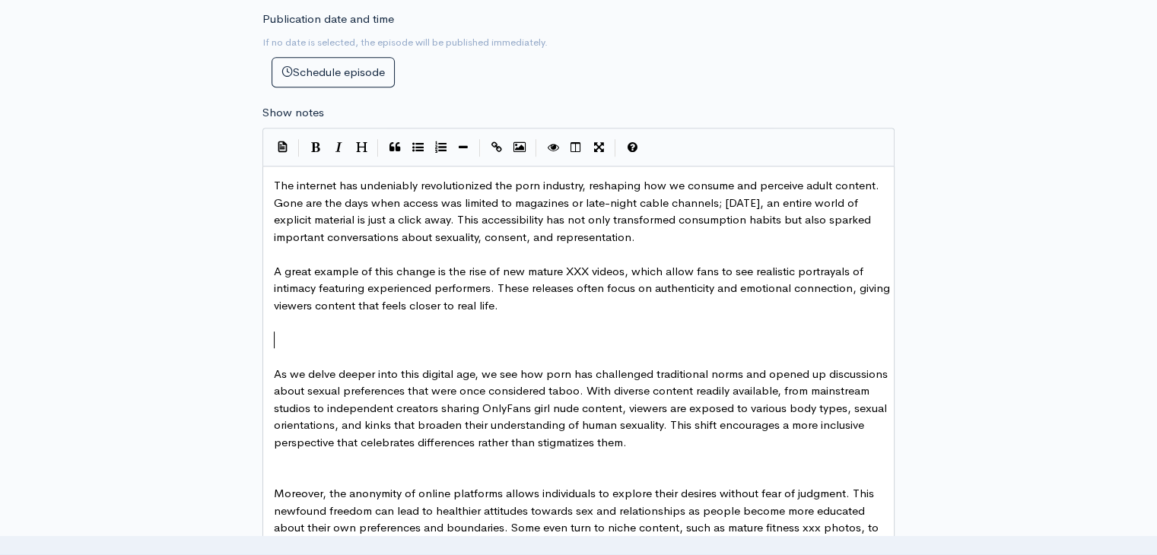
click at [384, 336] on pre "​" at bounding box center [584, 340] width 627 height 17
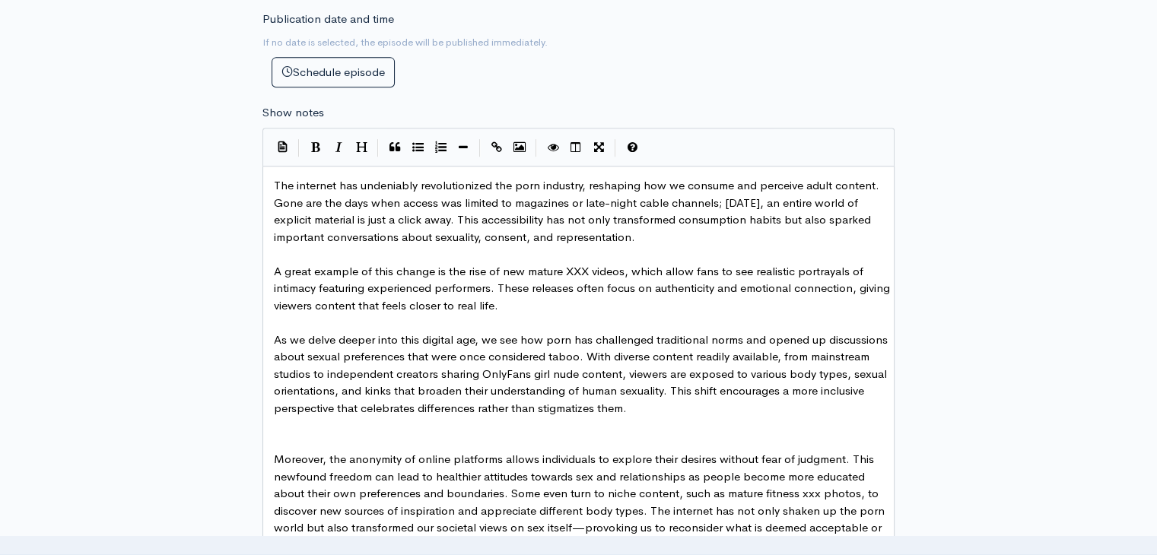
click at [373, 430] on pre "​" at bounding box center [584, 425] width 627 height 17
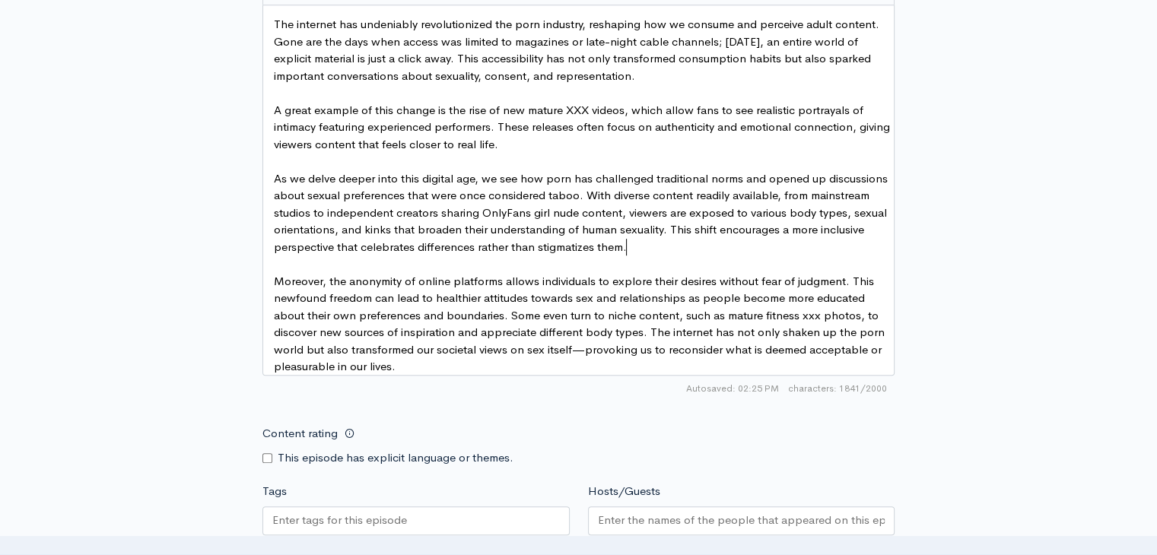
scroll to position [644, 0]
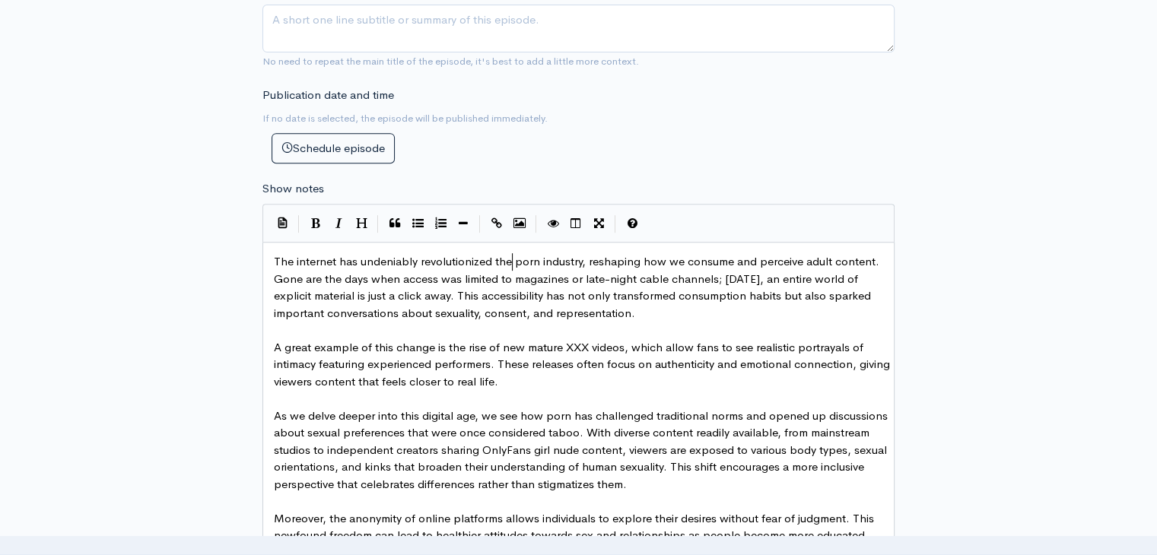
type textarea "porn industry"
drag, startPoint x: 514, startPoint y: 260, endPoint x: 576, endPoint y: 261, distance: 62.4
click at [487, 223] on button "Create Link" at bounding box center [496, 223] width 23 height 23
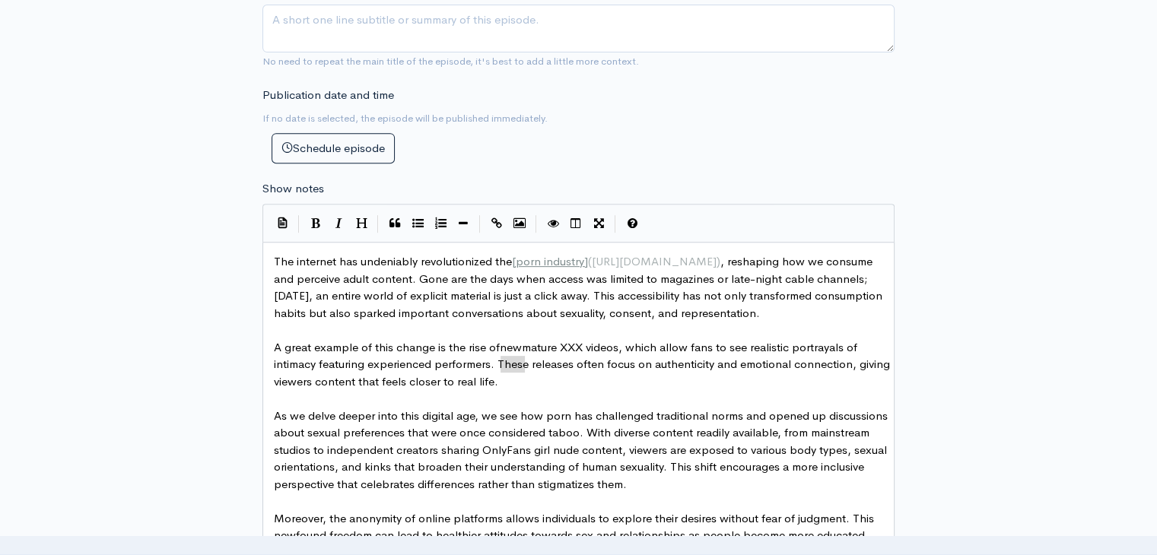
type textarea "new"
drag, startPoint x: 501, startPoint y: 365, endPoint x: 523, endPoint y: 363, distance: 22.2
click at [489, 228] on button "Create Link" at bounding box center [496, 223] width 23 height 23
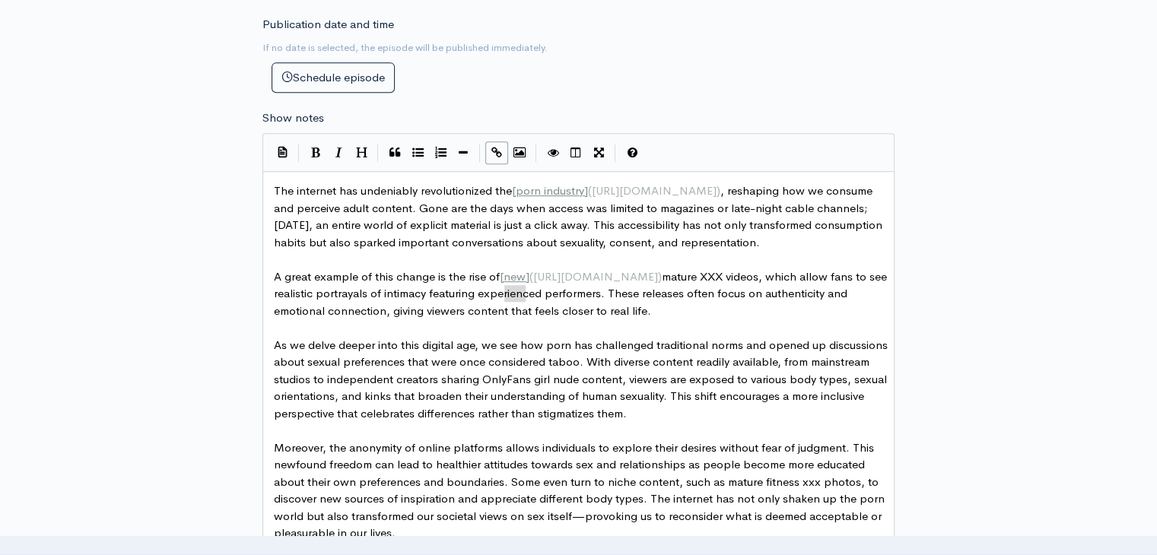
scroll to position [720, 0]
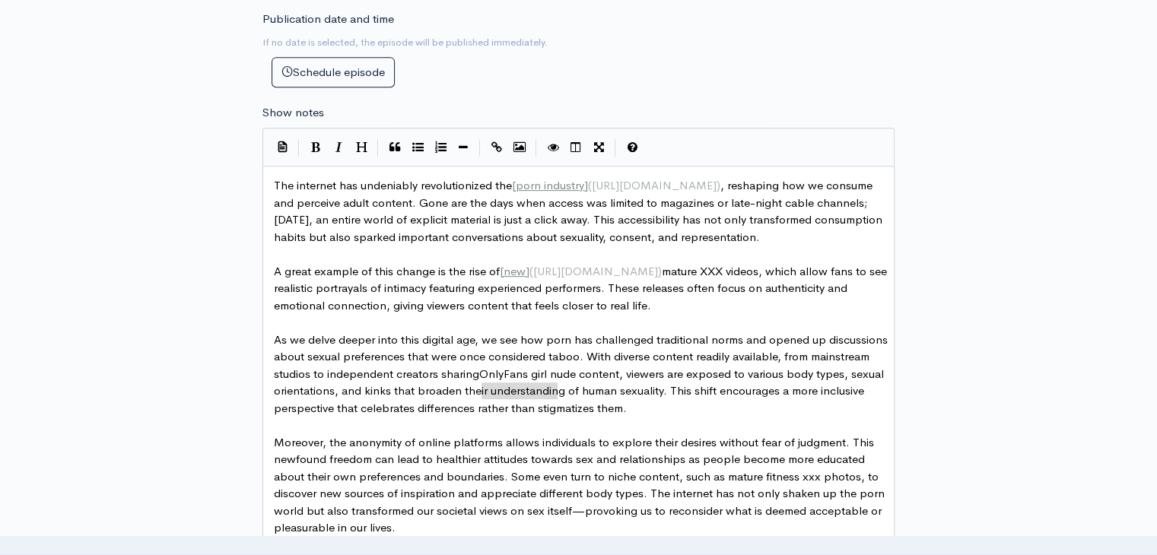
type textarea "OnlyFans girl nude"
drag, startPoint x: 483, startPoint y: 390, endPoint x: 561, endPoint y: 389, distance: 78.3
click at [491, 145] on icon "Create Link" at bounding box center [496, 146] width 11 height 11
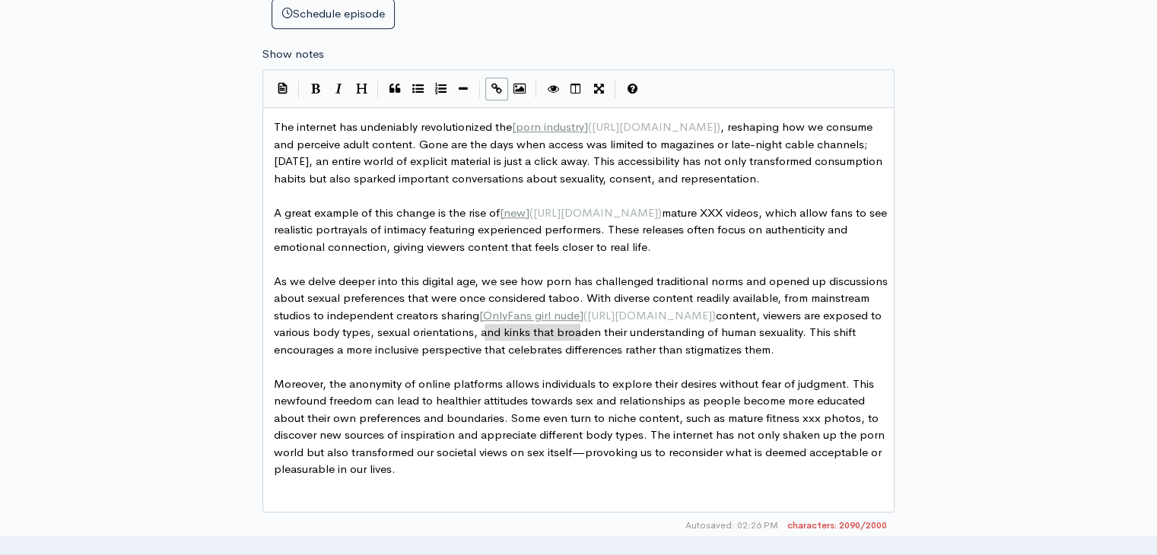
scroll to position [948, 0]
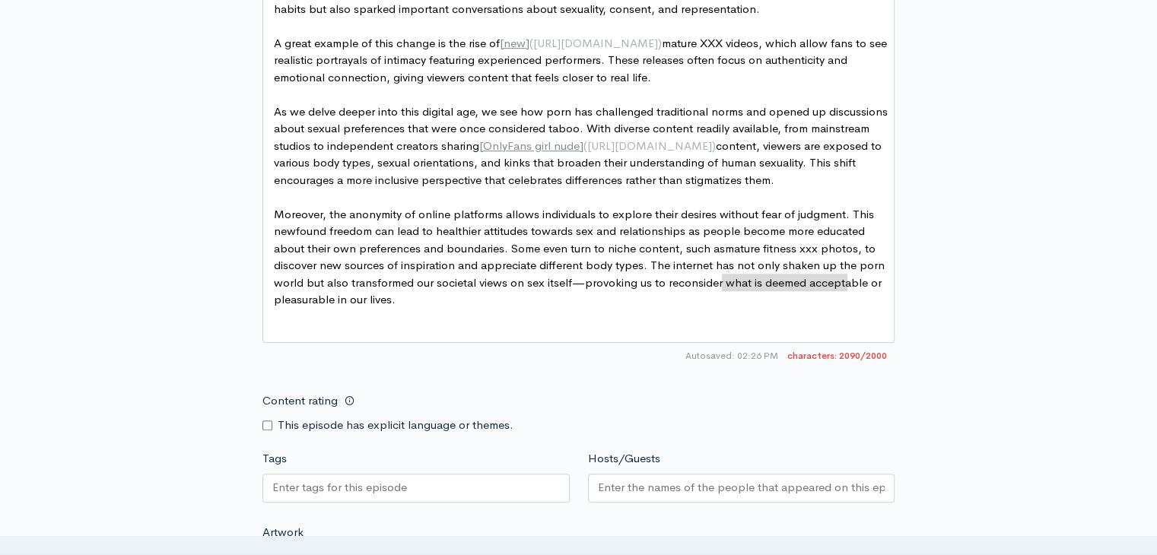
type textarea "mature fitness xxx photos"
drag, startPoint x: 724, startPoint y: 282, endPoint x: 850, endPoint y: 284, distance: 126.3
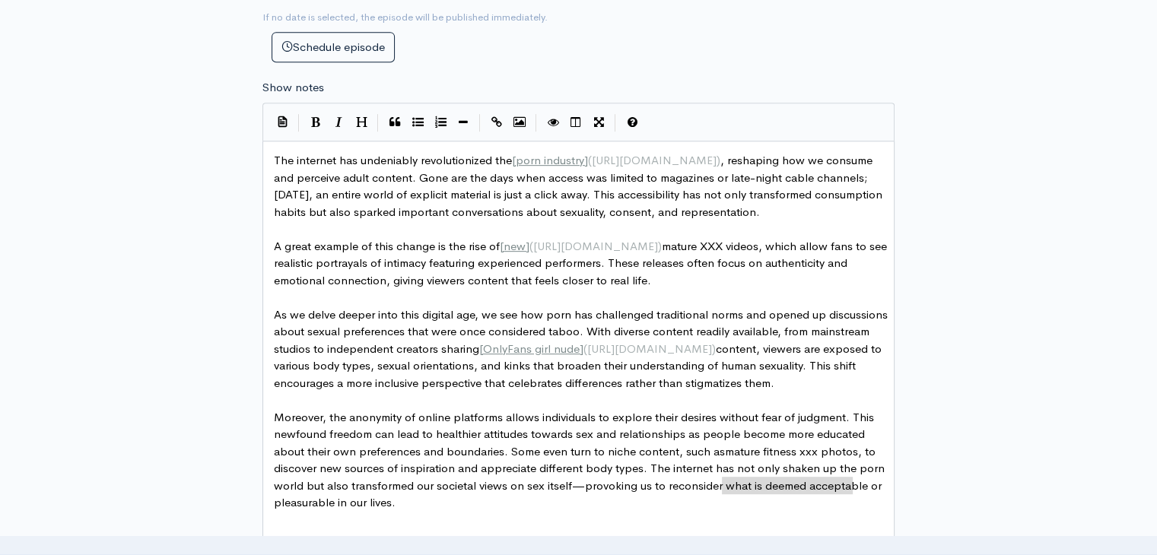
scroll to position [720, 0]
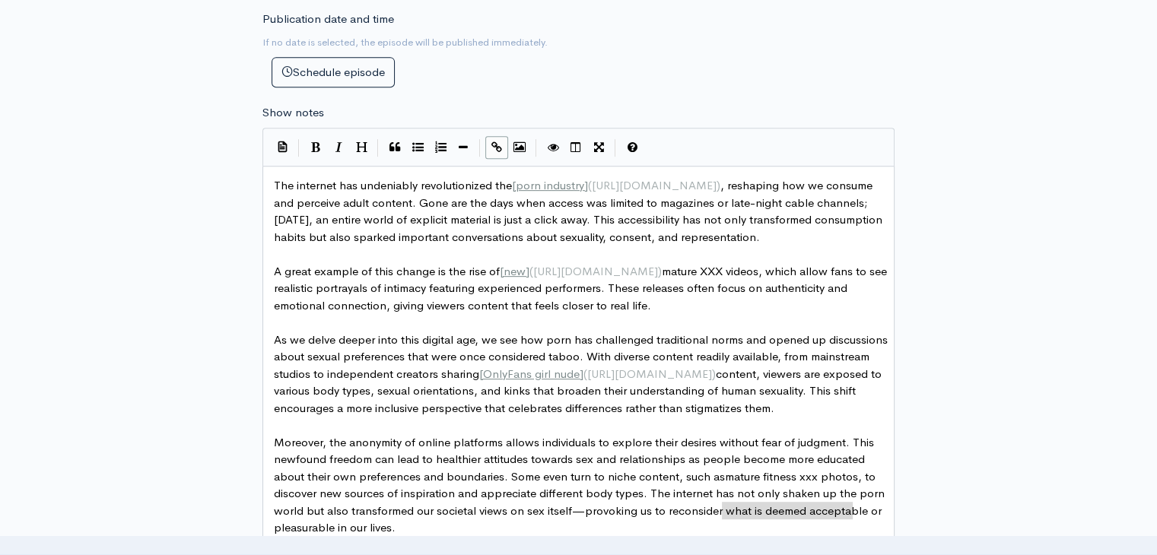
click at [499, 146] on icon "Create Link" at bounding box center [496, 146] width 11 height 11
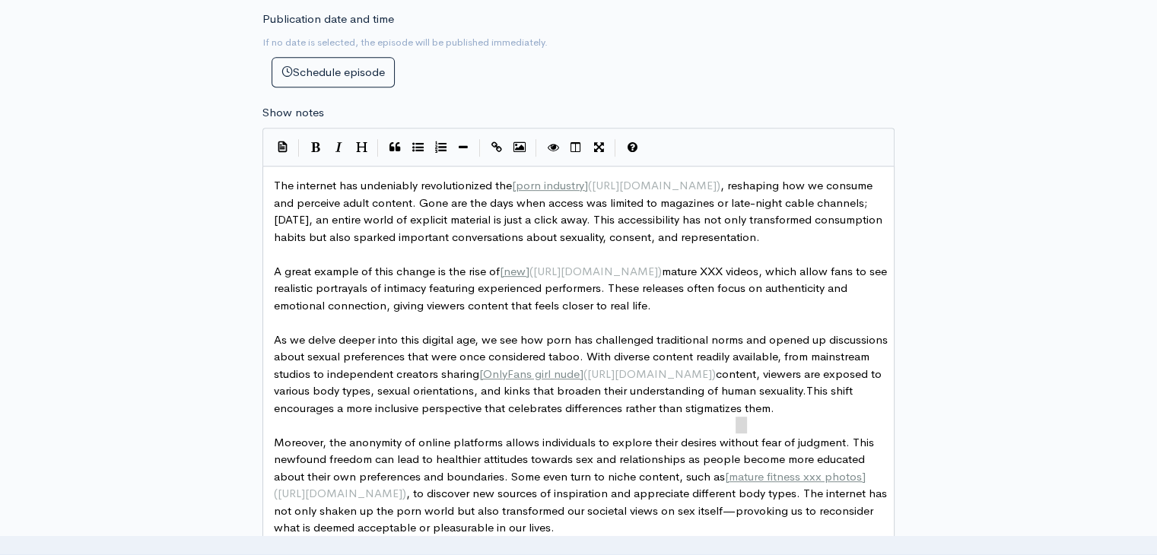
type textarea "This shift encourages a more inclusive perspective that celebrates differences …"
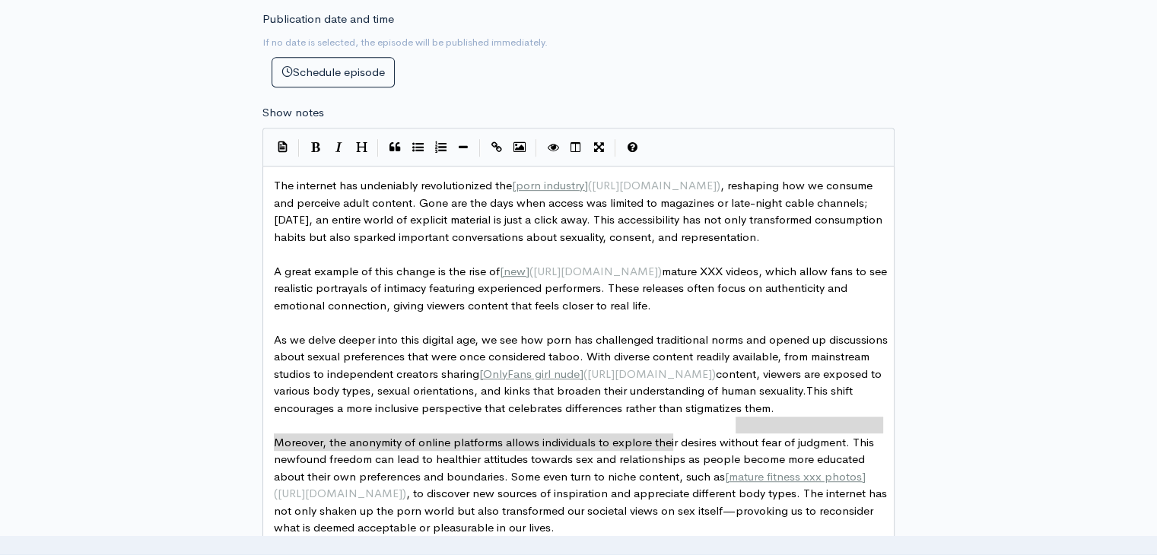
drag, startPoint x: 736, startPoint y: 425, endPoint x: 748, endPoint y: 435, distance: 15.7
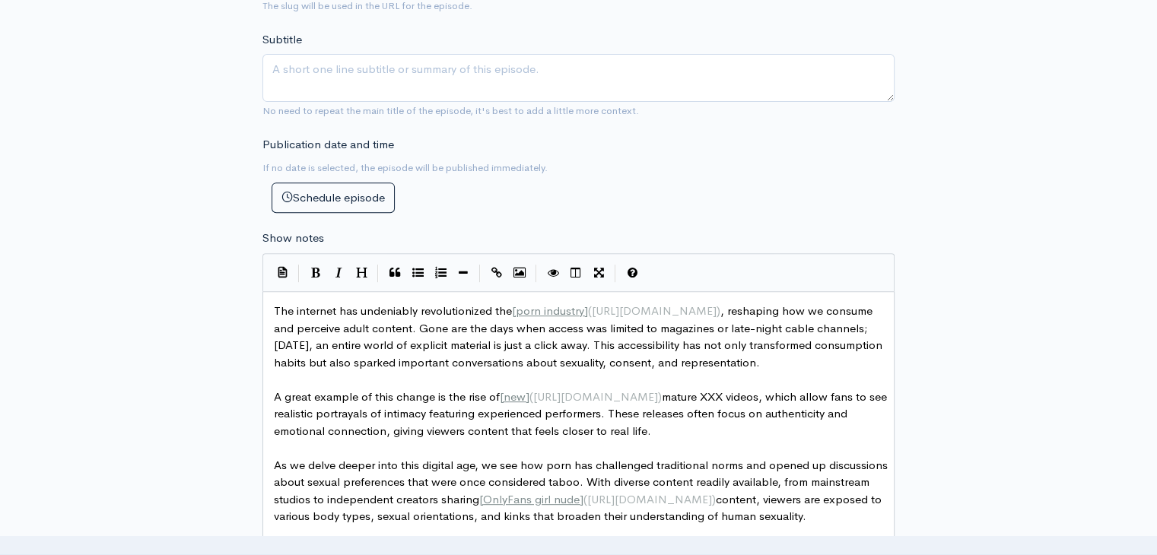
scroll to position [568, 0]
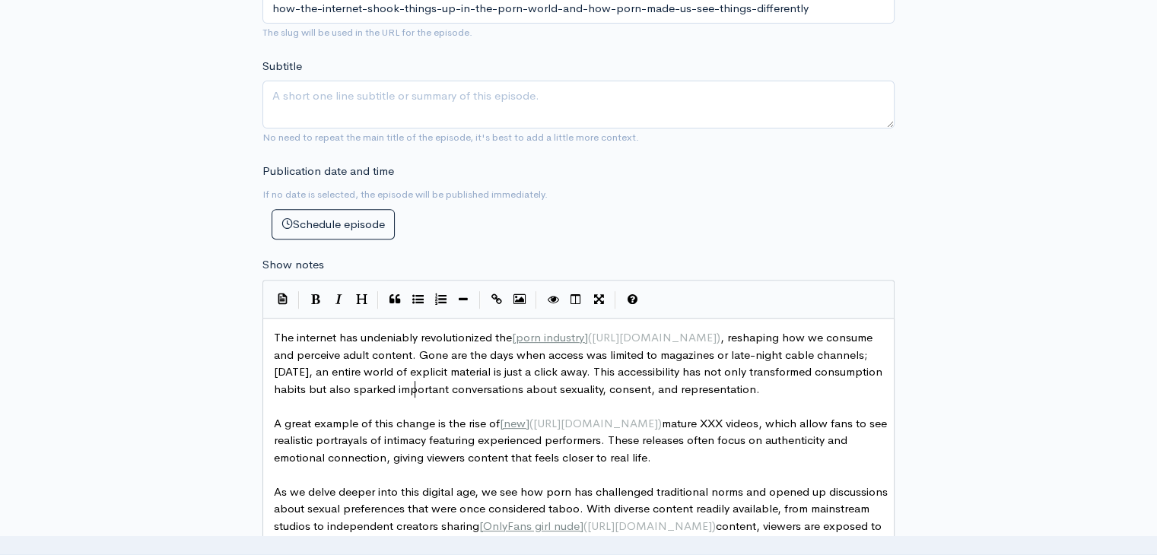
click at [415, 388] on span "The internet has undeniably revolutionized the [ porn industry ] ( https://www.…" at bounding box center [579, 363] width 611 height 66
type textarea "This accessibility has not only transformed consumption habits but also sparked…"
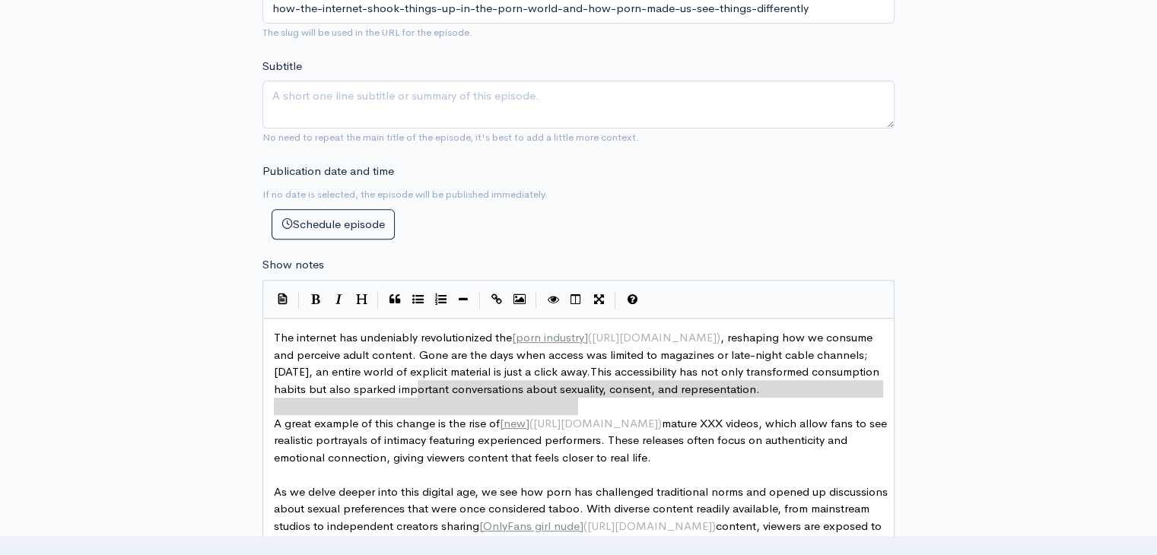
drag, startPoint x: 417, startPoint y: 387, endPoint x: 613, endPoint y: 408, distance: 197.4
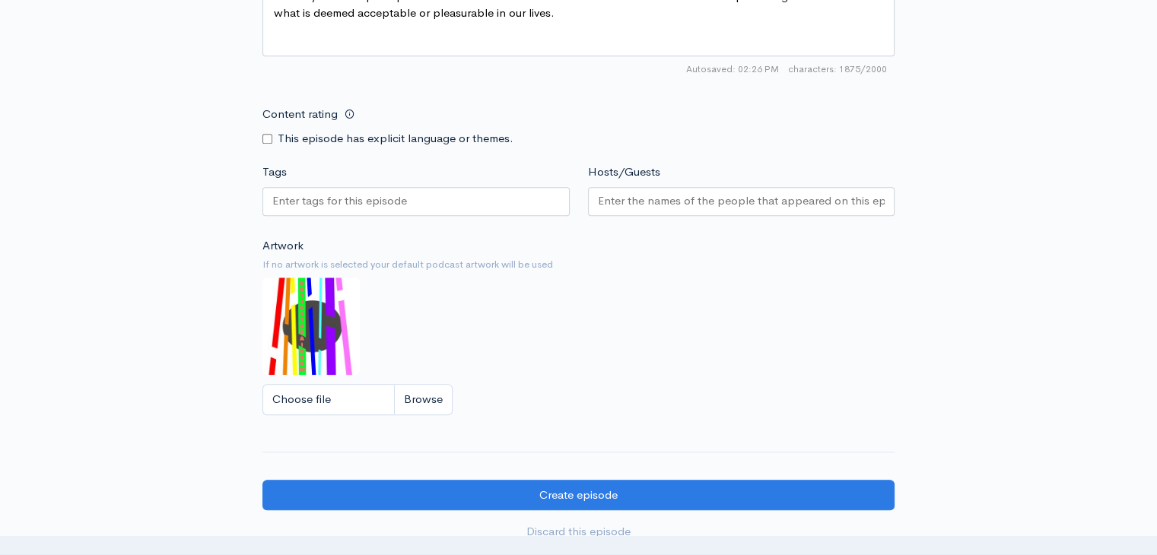
scroll to position [1369, 0]
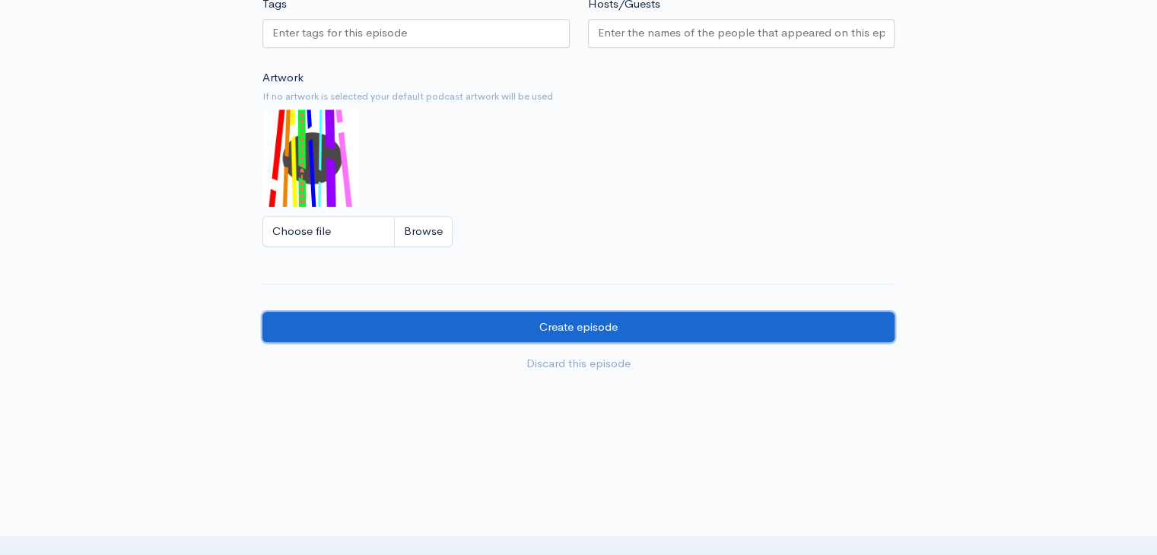
click at [585, 335] on input "Create episode" at bounding box center [578, 327] width 632 height 31
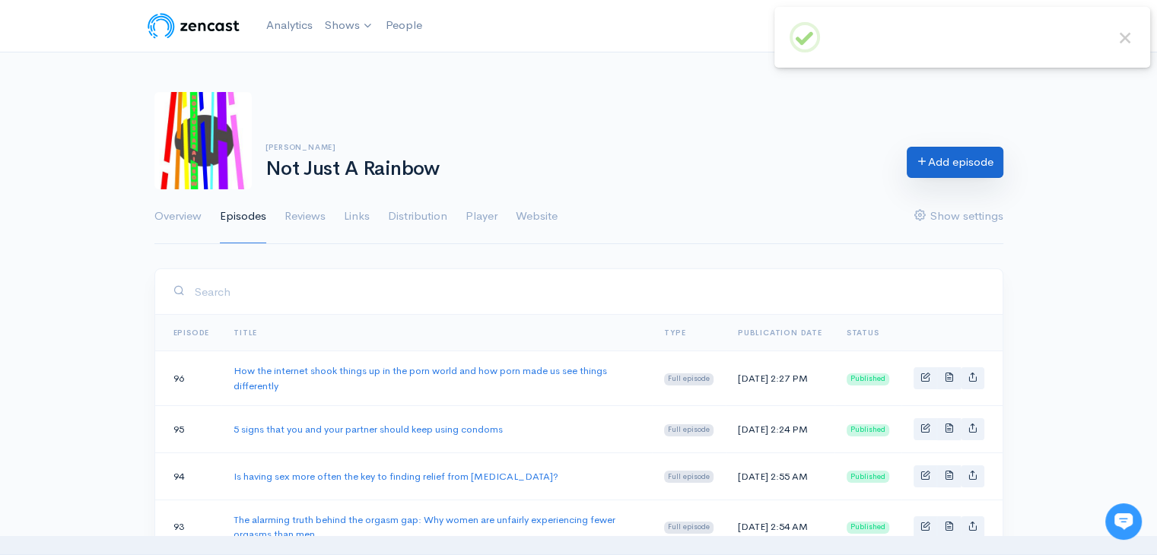
click at [918, 161] on icon at bounding box center [921, 160] width 11 height 11
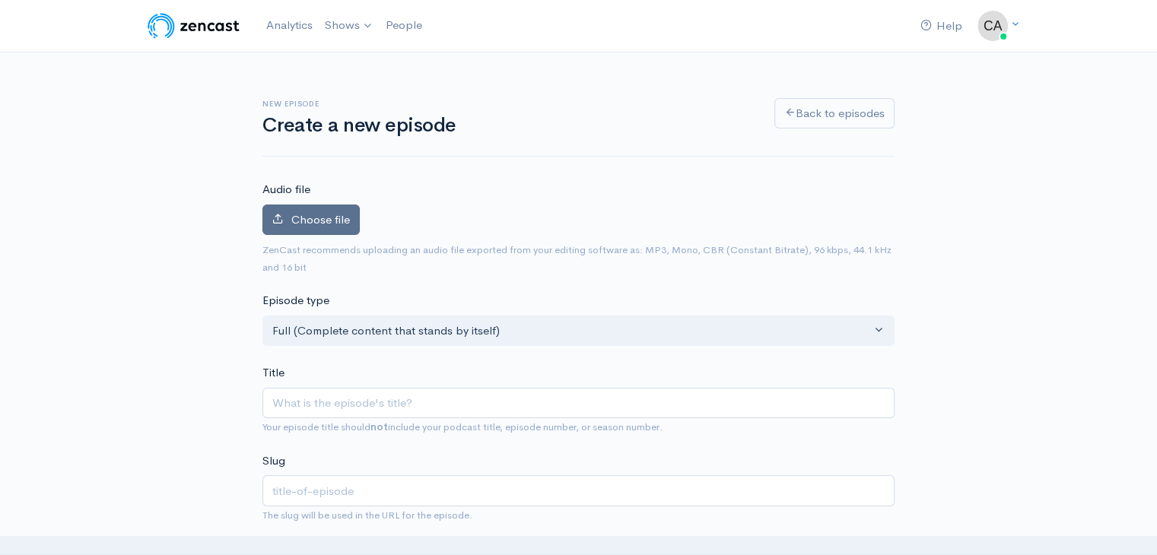
click at [291, 220] on span "Choose file" at bounding box center [320, 219] width 59 height 14
click at [0, 0] on input "Choose file" at bounding box center [0, 0] width 0 height 0
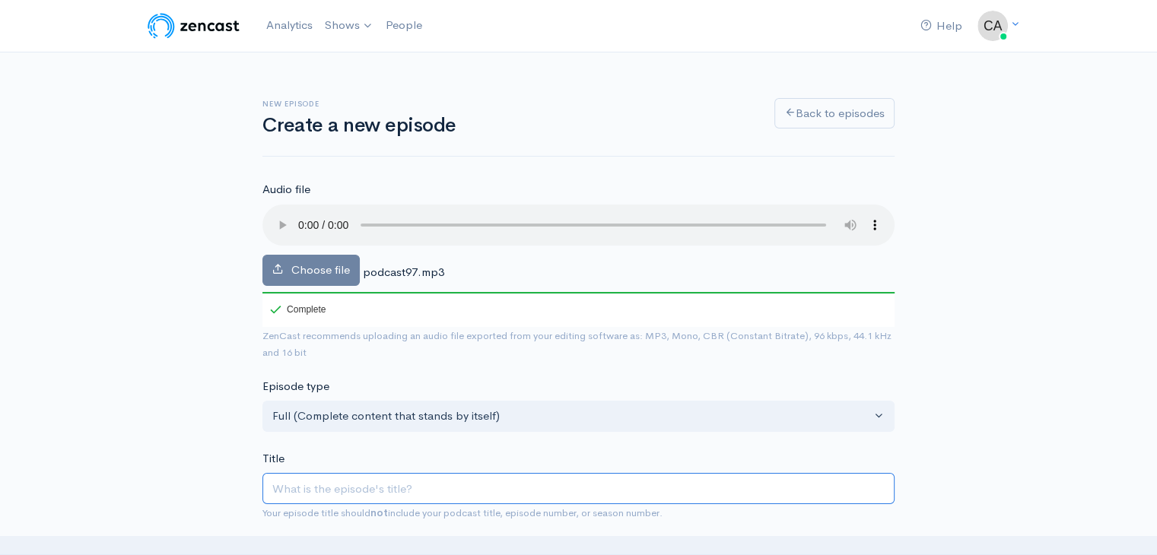
click at [421, 477] on input "Title" at bounding box center [578, 488] width 632 height 31
paste input "Turns out, sex ain't as straightforward as movies and TV make it out to be"
type input "Turns out, sex ain't as straightforward as movies and TV make it out to be"
type input "turns-out-sex-aint-as-straightforward-as-movies-and-tv-make-it-out-to-be"
type input "Turns out, sex ain't as straightforward as movies and TV make it out to be"
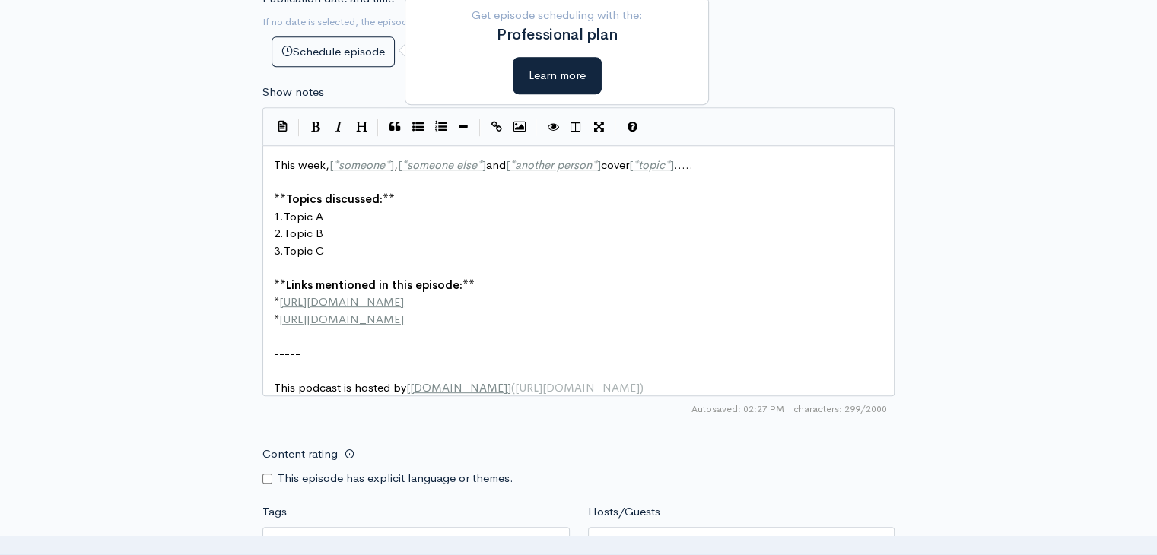
scroll to position [761, 0]
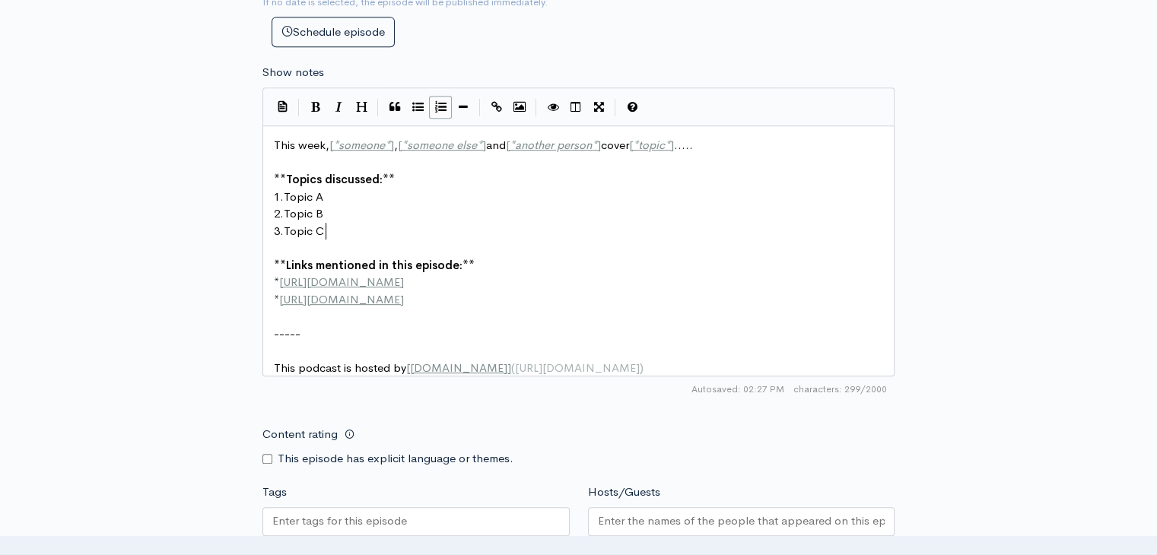
click at [426, 223] on pre "3. Topic C" at bounding box center [584, 231] width 627 height 17
type textarea "This week, [*someone*], [*someone else*] and [*another person*] cover [*topic*]…"
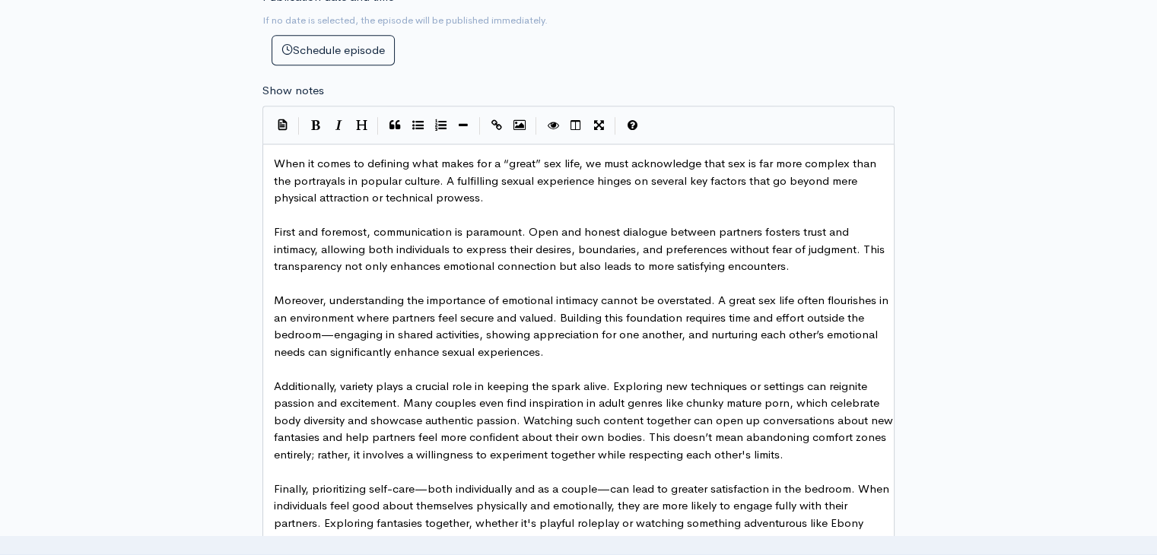
scroll to position [696, 0]
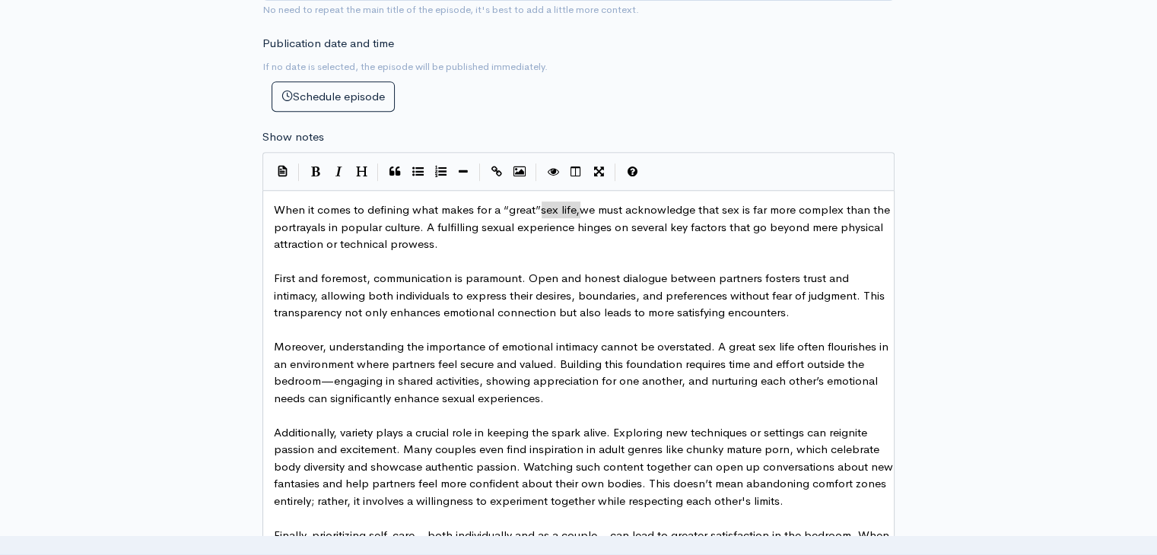
type textarea "sex life"
drag, startPoint x: 541, startPoint y: 211, endPoint x: 578, endPoint y: 210, distance: 36.5
click at [487, 168] on button "Create Link" at bounding box center [496, 171] width 23 height 23
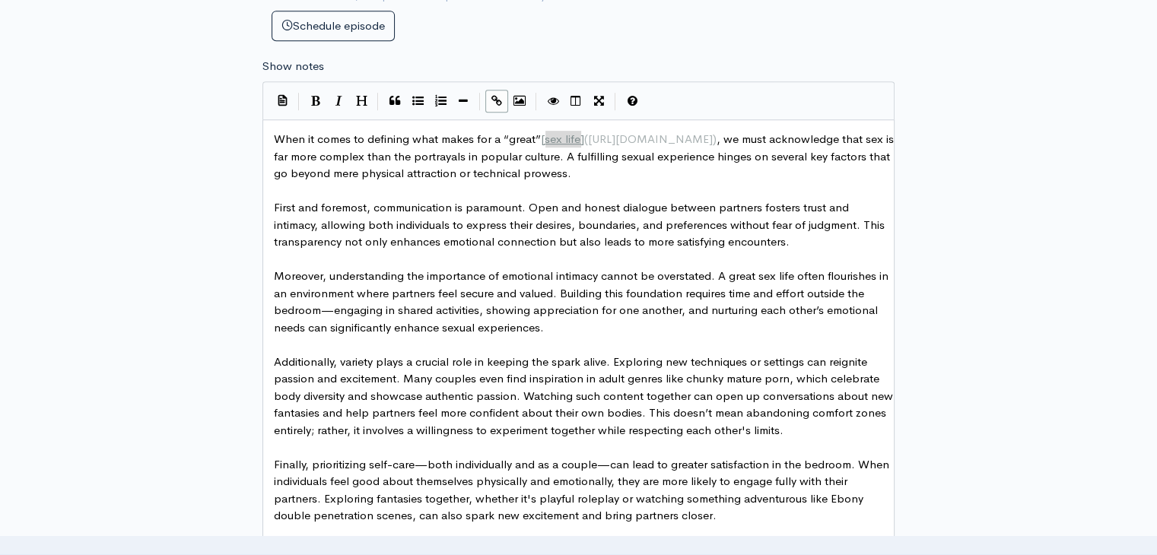
scroll to position [772, 0]
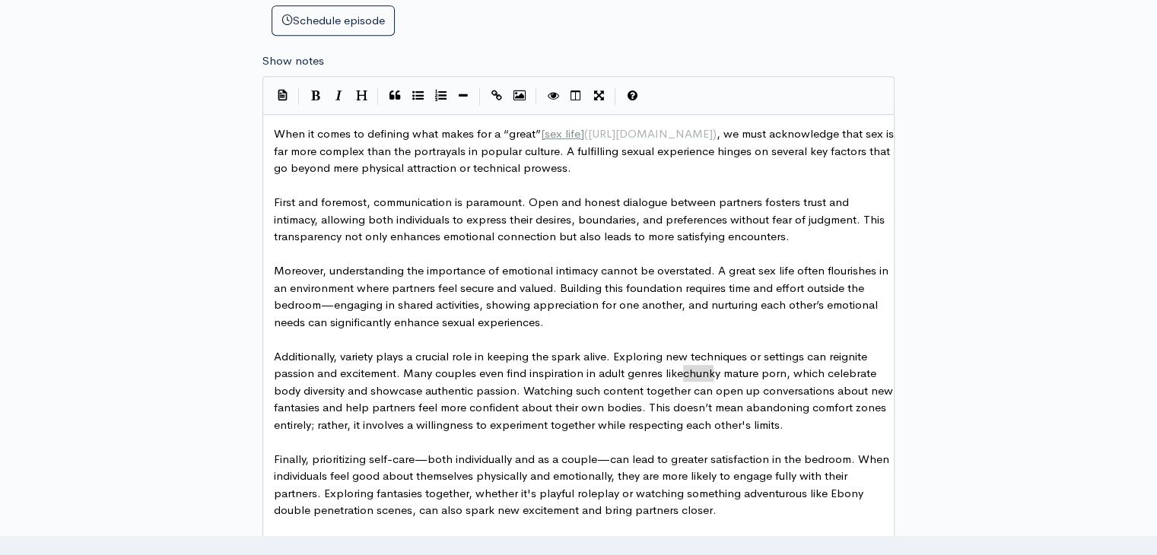
type textarea "chunky"
drag, startPoint x: 684, startPoint y: 373, endPoint x: 718, endPoint y: 373, distance: 34.2
click at [498, 91] on icon "Create Link" at bounding box center [496, 95] width 11 height 11
click at [500, 98] on icon "Create Link" at bounding box center [496, 95] width 11 height 11
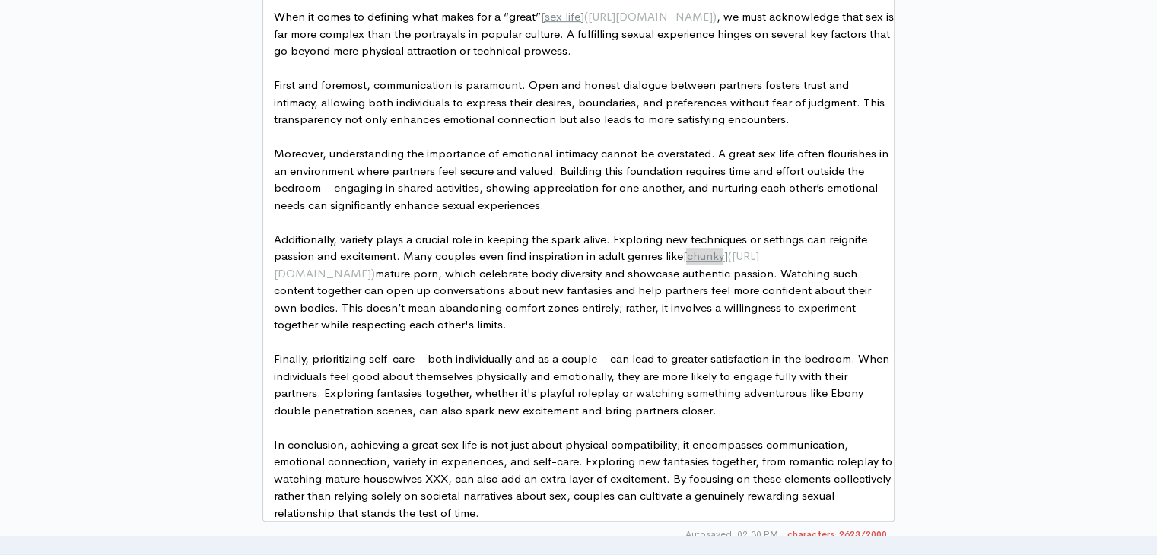
scroll to position [924, 0]
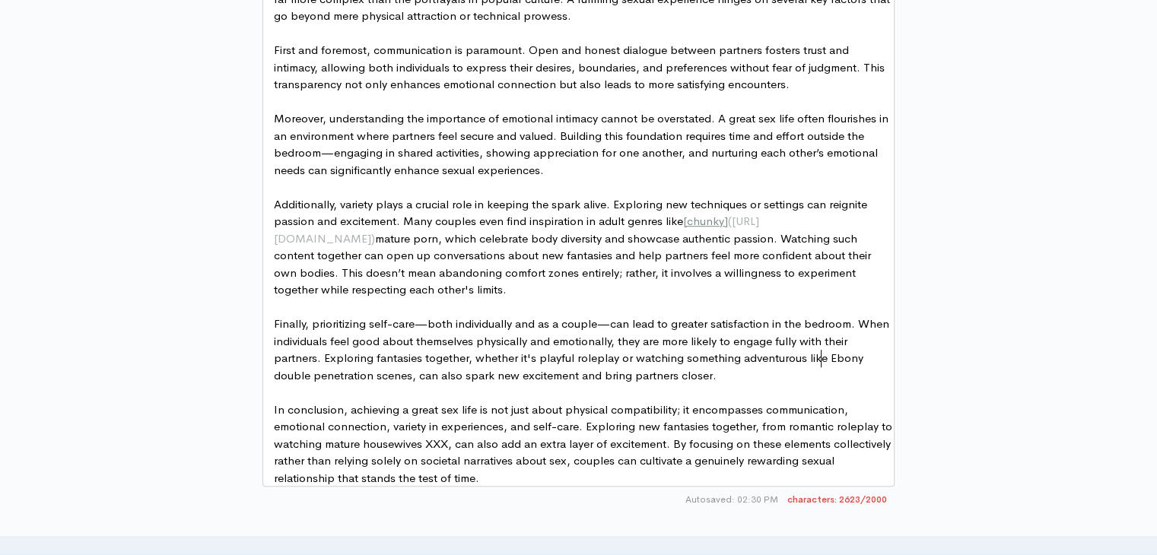
click at [821, 357] on span "Finally, prioritizing self-care—both individually and as a couple—can lead to g…" at bounding box center [583, 349] width 618 height 66
type textarea "E"
type textarea "Ebony double penetration"
drag, startPoint x: 824, startPoint y: 357, endPoint x: 369, endPoint y: 375, distance: 455.9
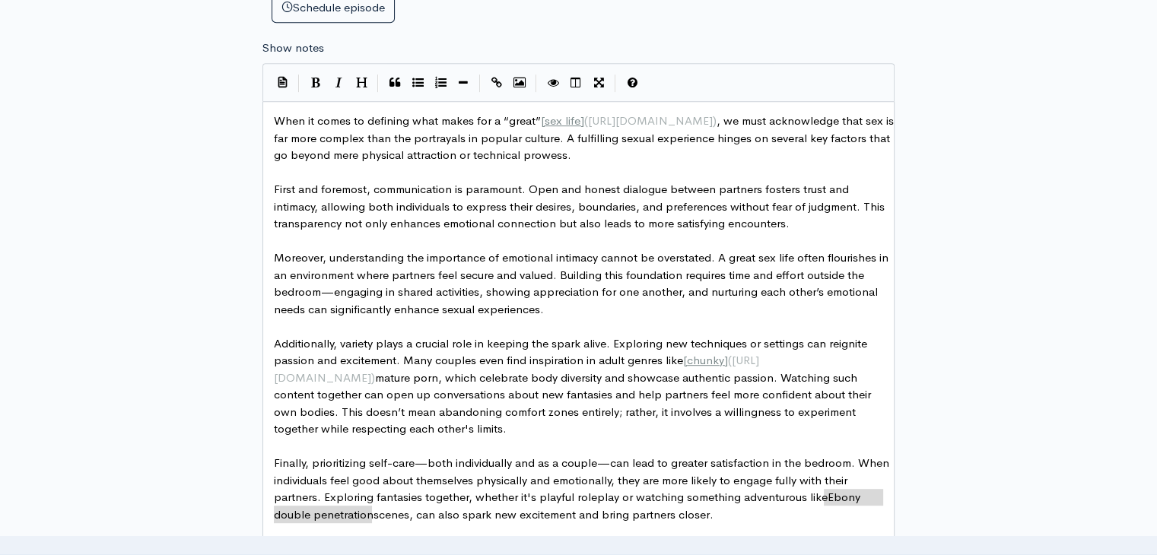
scroll to position [772, 0]
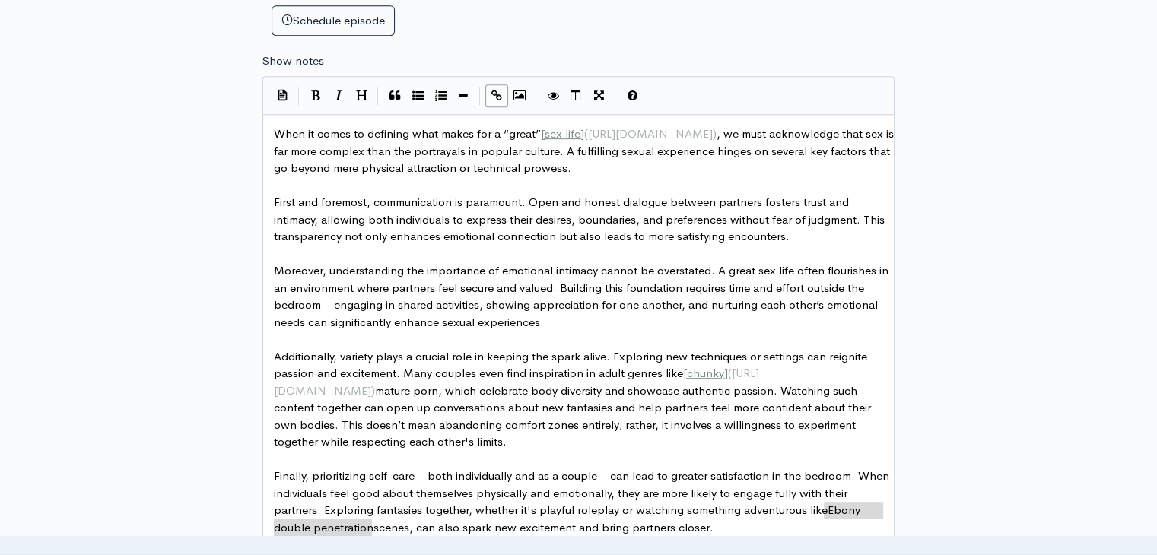
click at [494, 99] on icon "Create Link" at bounding box center [496, 95] width 11 height 11
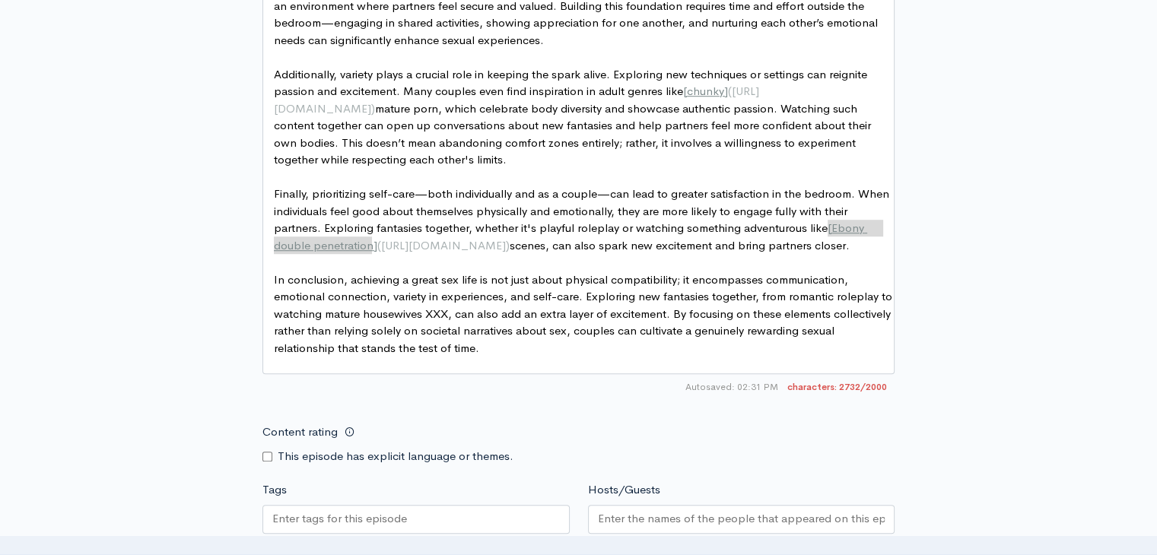
scroll to position [1076, 0]
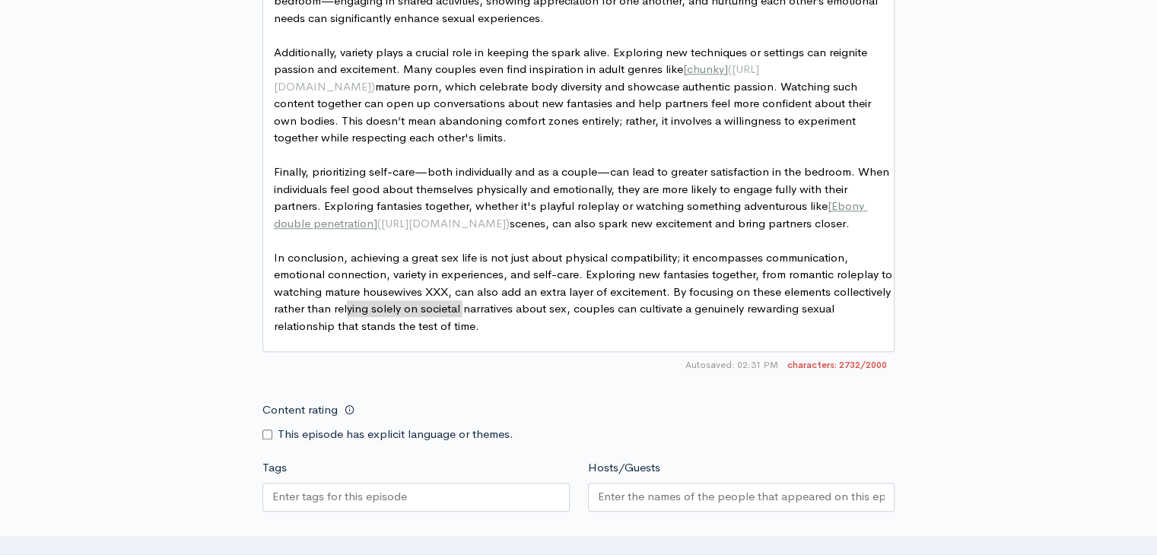
type textarea "mature housewives XXX"
drag, startPoint x: 462, startPoint y: 310, endPoint x: 339, endPoint y: 311, distance: 123.2
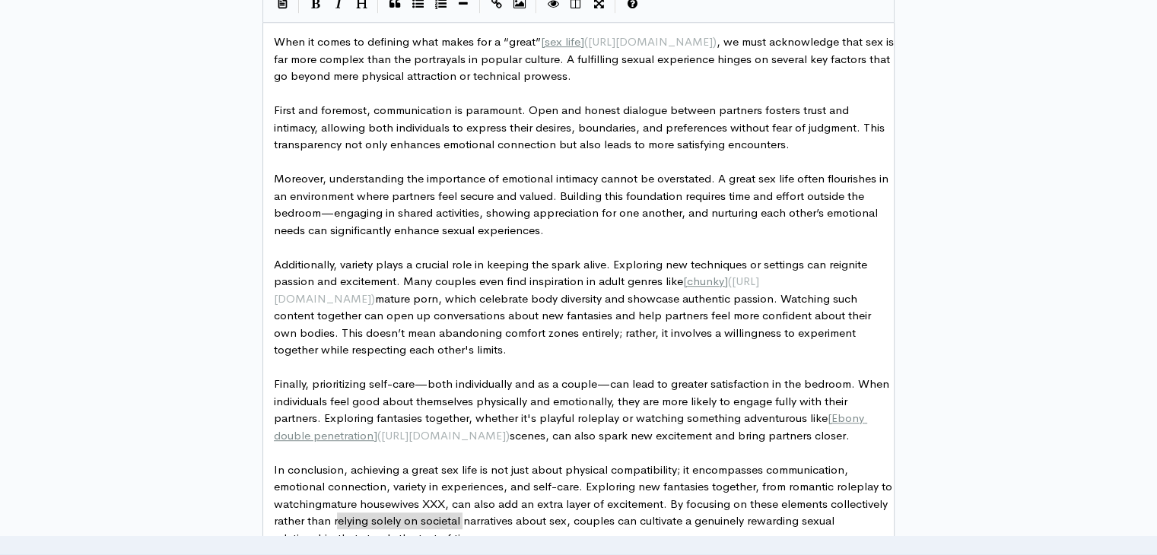
scroll to position [848, 0]
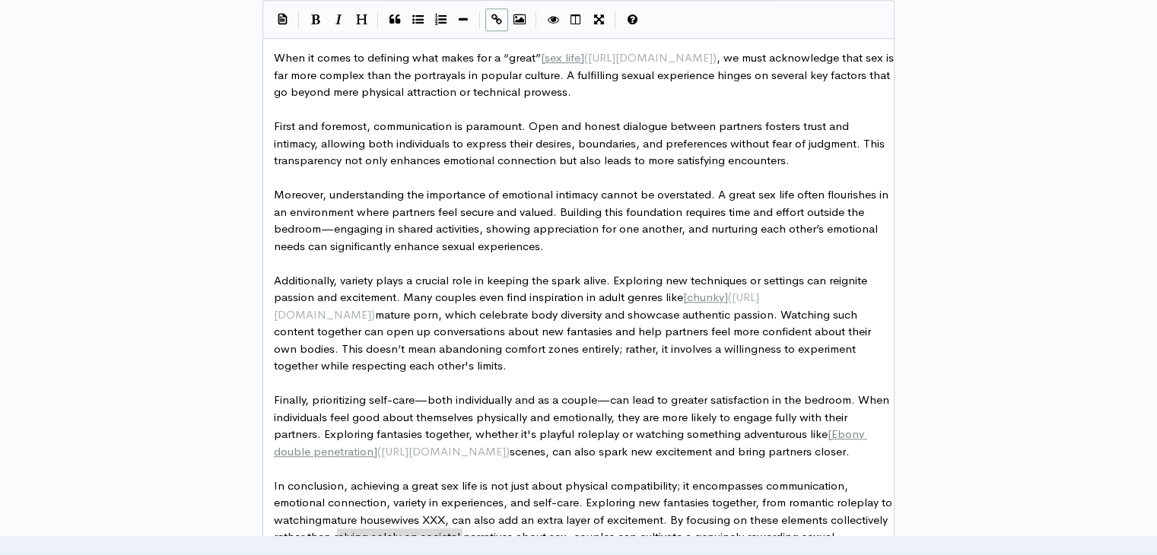
click at [491, 14] on icon "Create Link" at bounding box center [496, 19] width 11 height 11
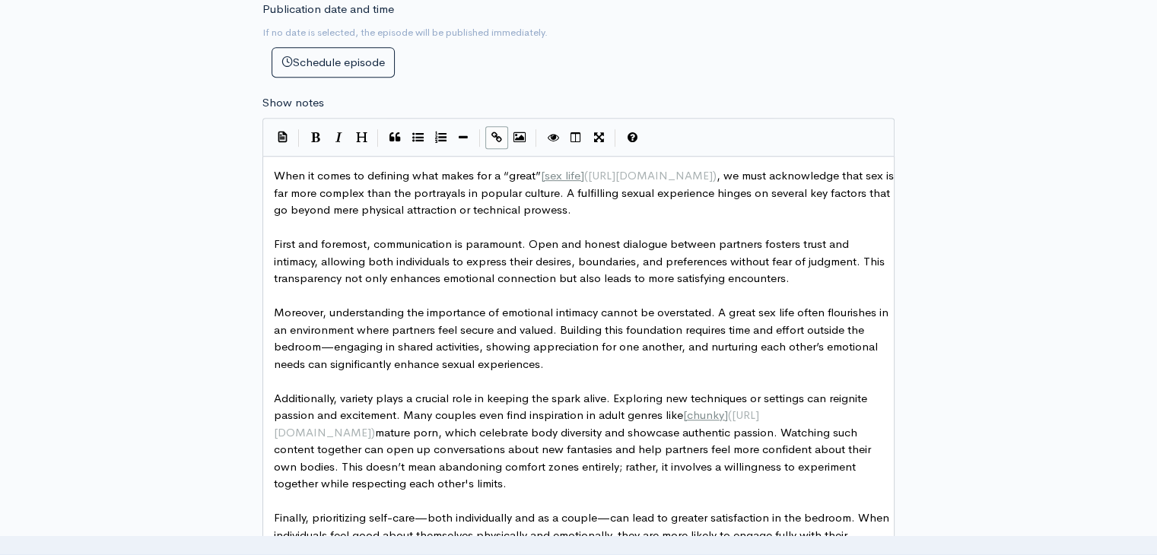
scroll to position [728, 0]
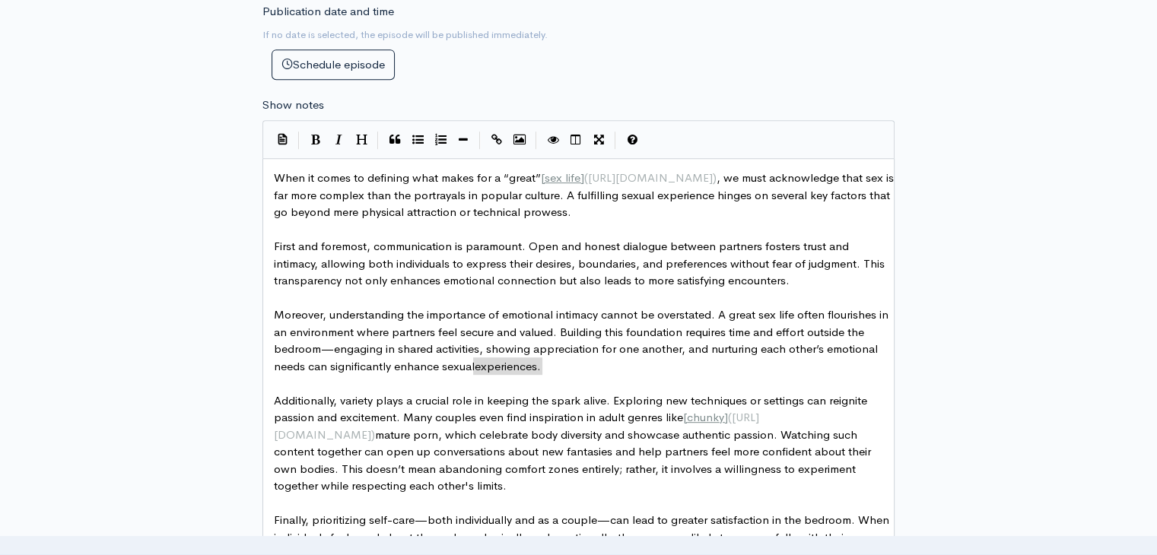
type textarea "gaging in shared activities, showing appreciation for one another, and nurturin…"
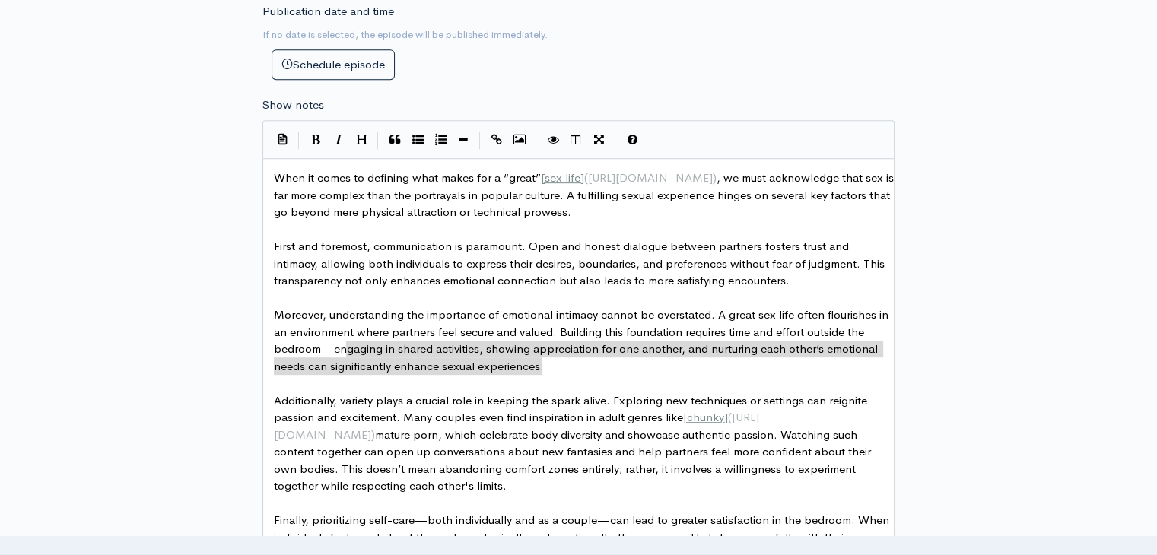
drag, startPoint x: 545, startPoint y: 371, endPoint x: 466, endPoint y: 360, distance: 79.1
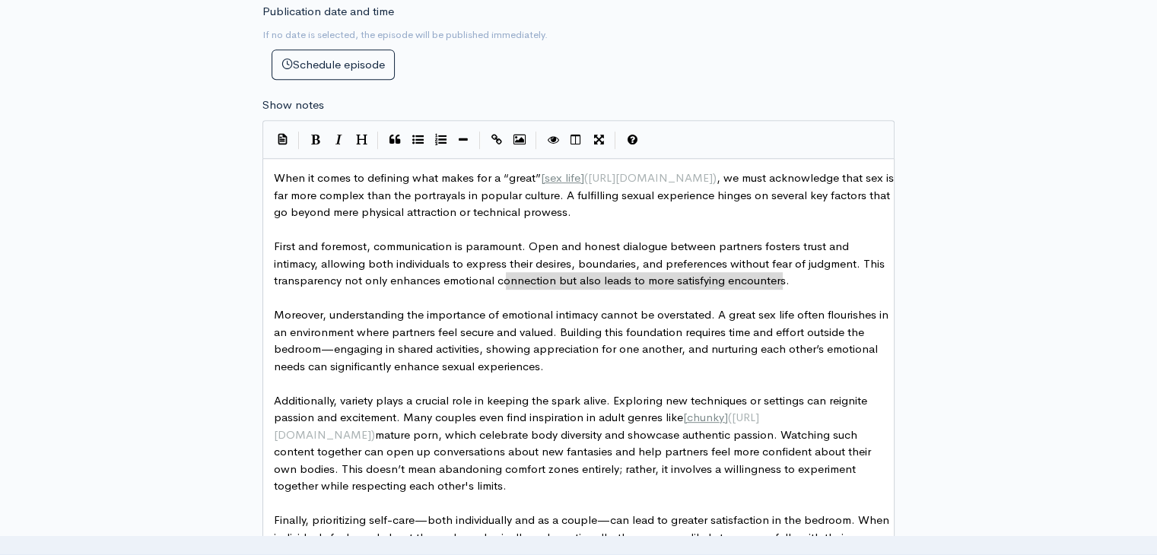
type textarea "First and foremost, communication is paramount. Open and honest dialogue betwee…"
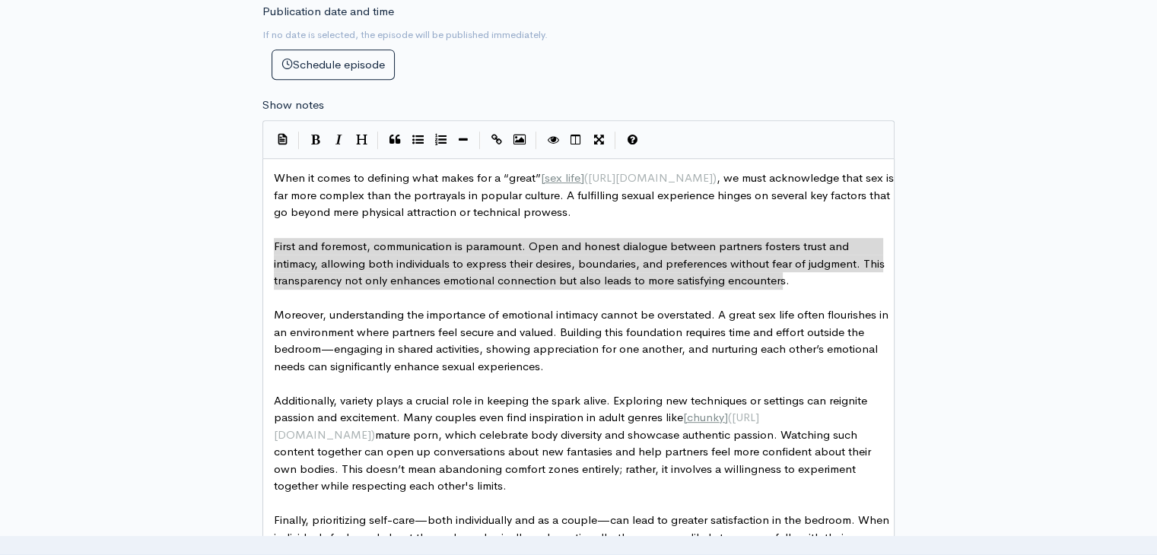
drag, startPoint x: 788, startPoint y: 284, endPoint x: 265, endPoint y: 247, distance: 524.5
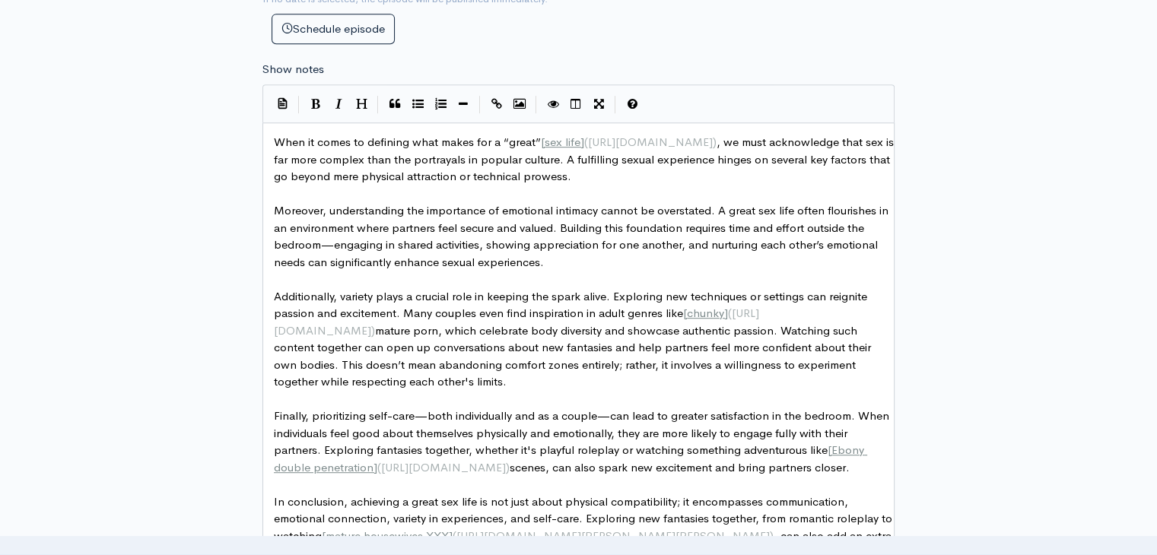
scroll to position [652, 0]
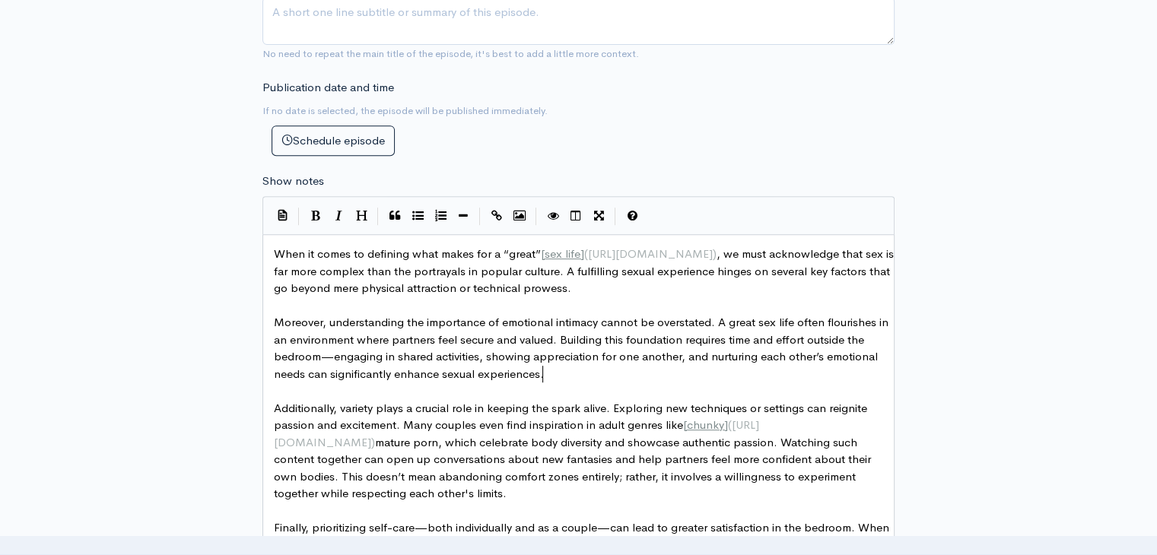
type textarea "Moreover, understanding the importance of emotional intimacy cannot be overstat…"
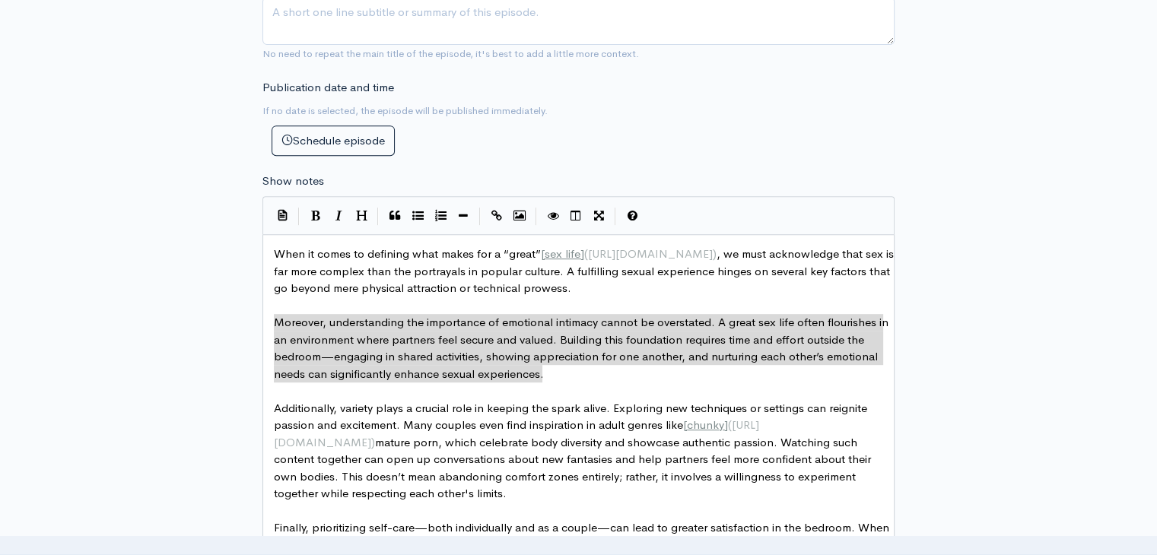
drag, startPoint x: 566, startPoint y: 380, endPoint x: 221, endPoint y: 316, distance: 350.4
click at [221, 316] on div "New episode Create a new episode Back to episodes Audio file Choose file podcas…" at bounding box center [578, 318] width 867 height 1834
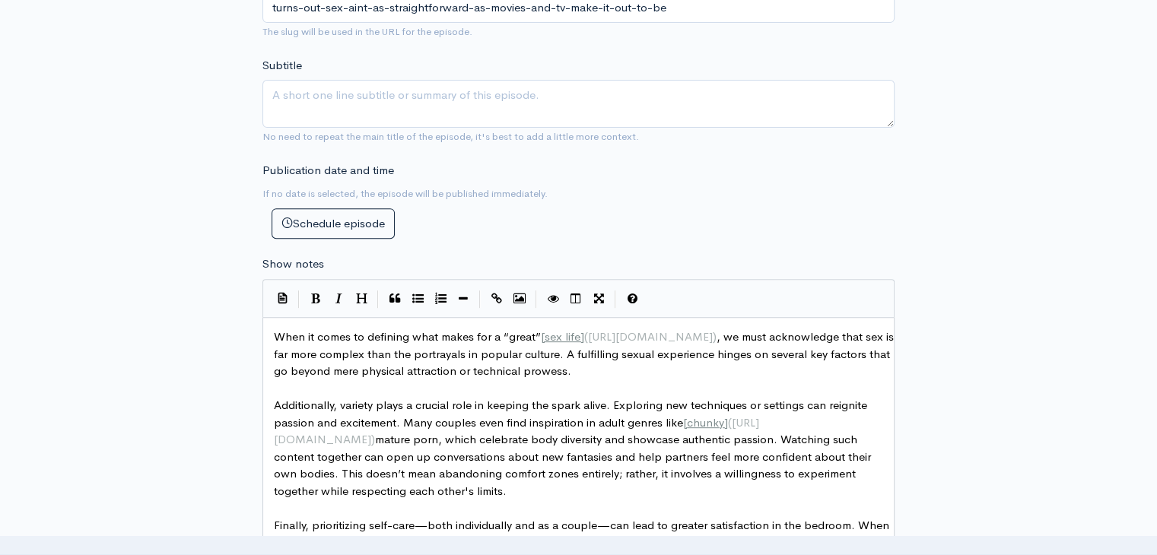
scroll to position [804, 0]
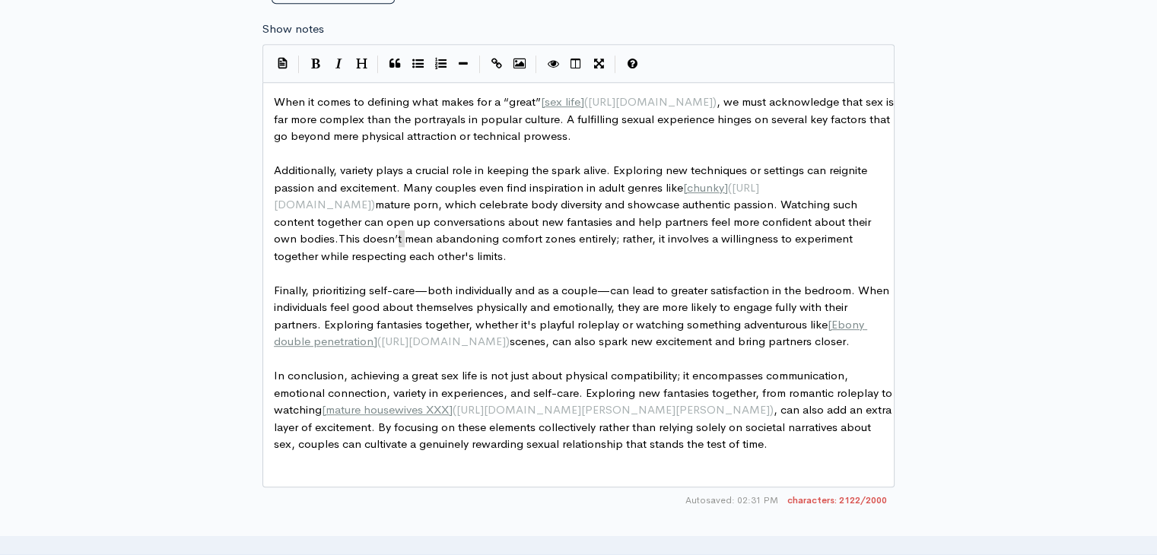
type textarea "This doesn’t mean abandoning comfort zones entirely; rather, it involves a will…"
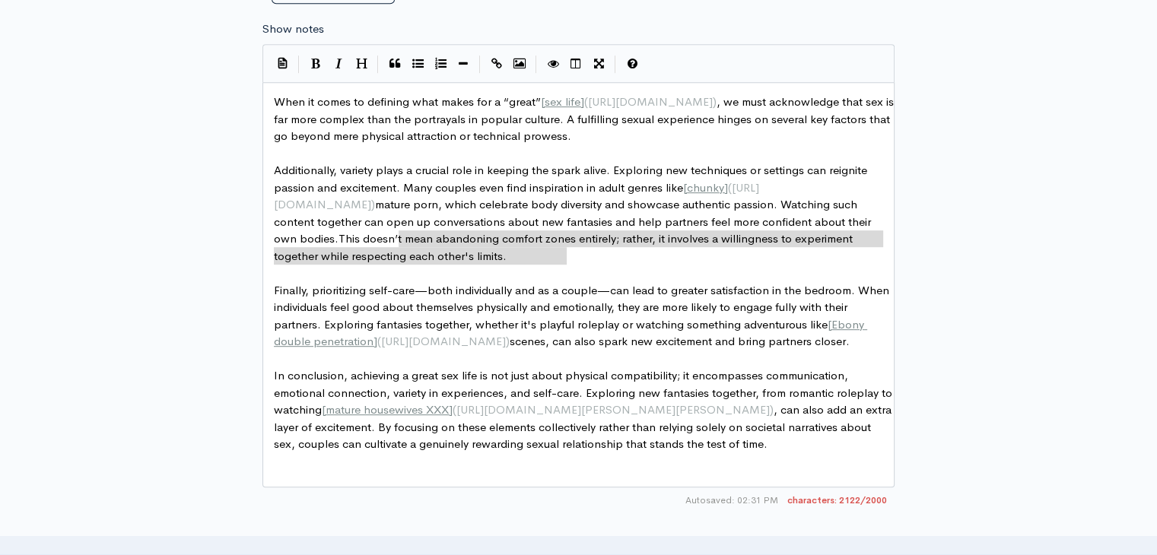
drag, startPoint x: 399, startPoint y: 237, endPoint x: 585, endPoint y: 250, distance: 186.1
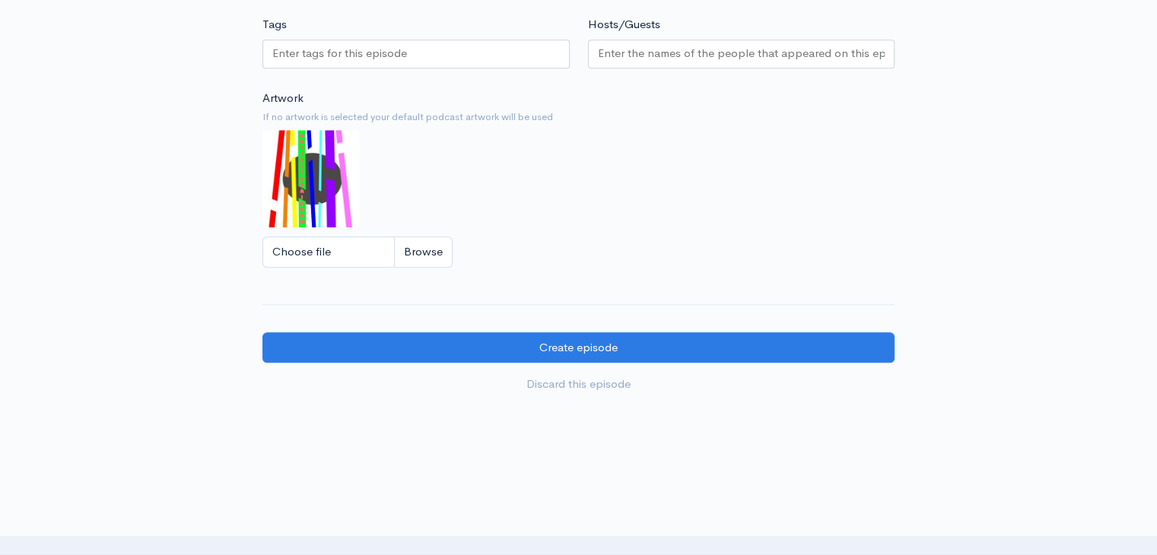
scroll to position [1369, 0]
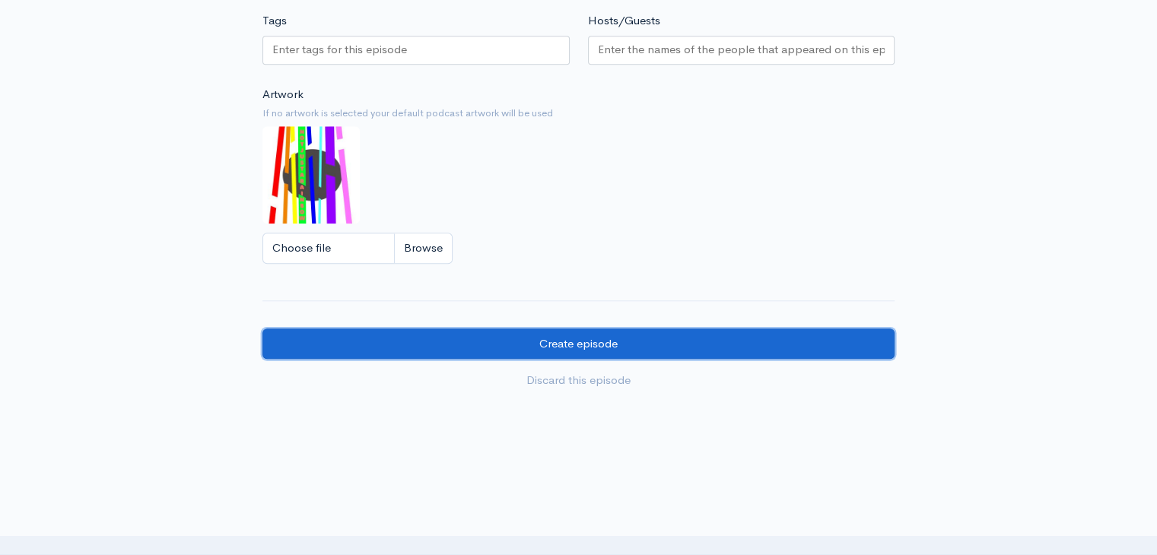
click at [755, 338] on input "Create episode" at bounding box center [578, 344] width 632 height 31
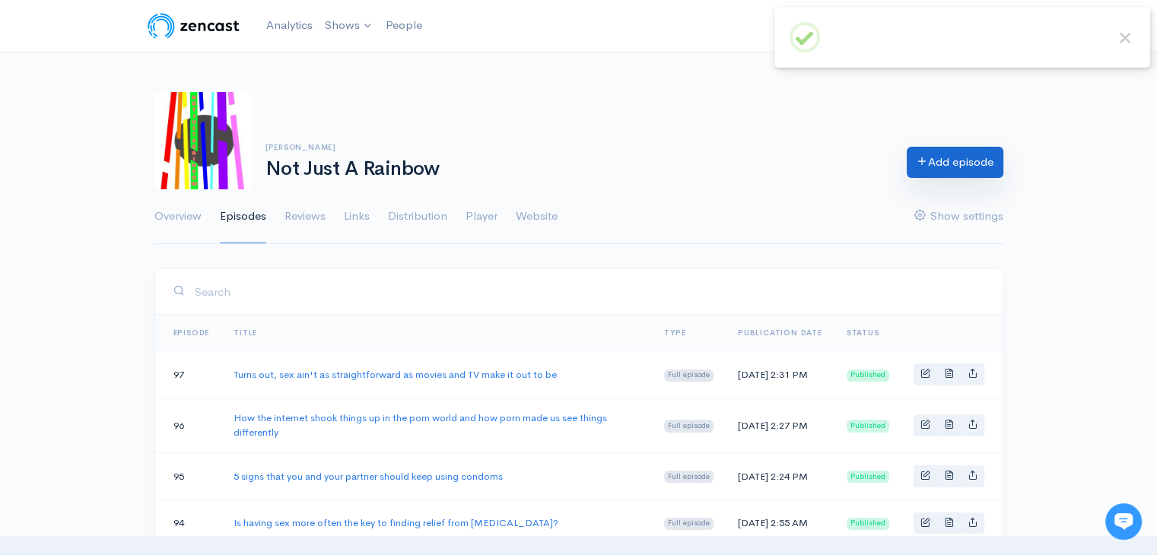
click at [955, 161] on link "Add episode" at bounding box center [955, 162] width 97 height 31
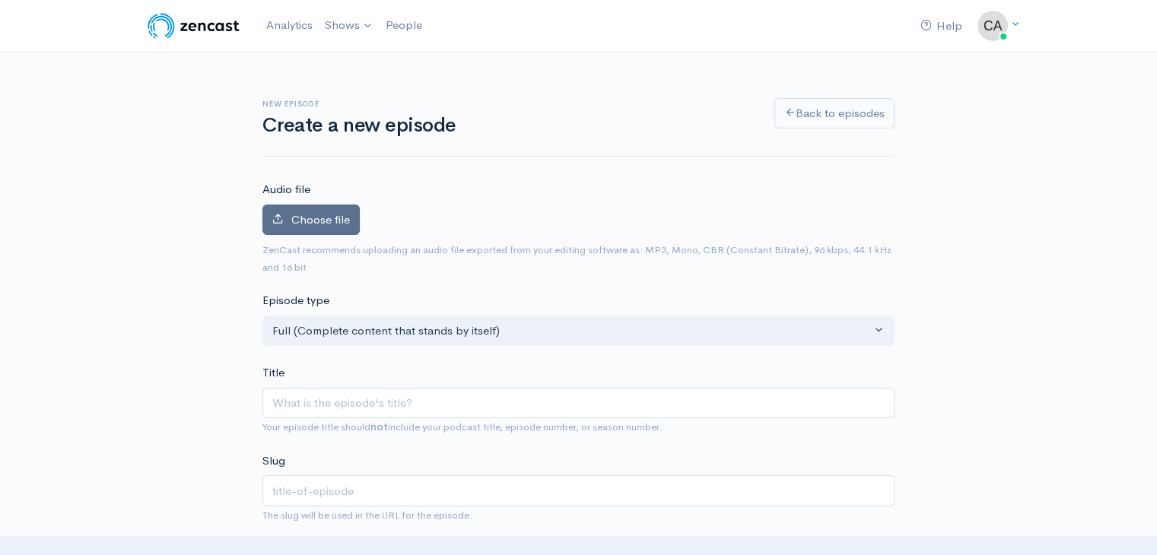
click at [341, 220] on span "Choose file" at bounding box center [320, 219] width 59 height 14
click at [0, 0] on input "Choose file" at bounding box center [0, 0] width 0 height 0
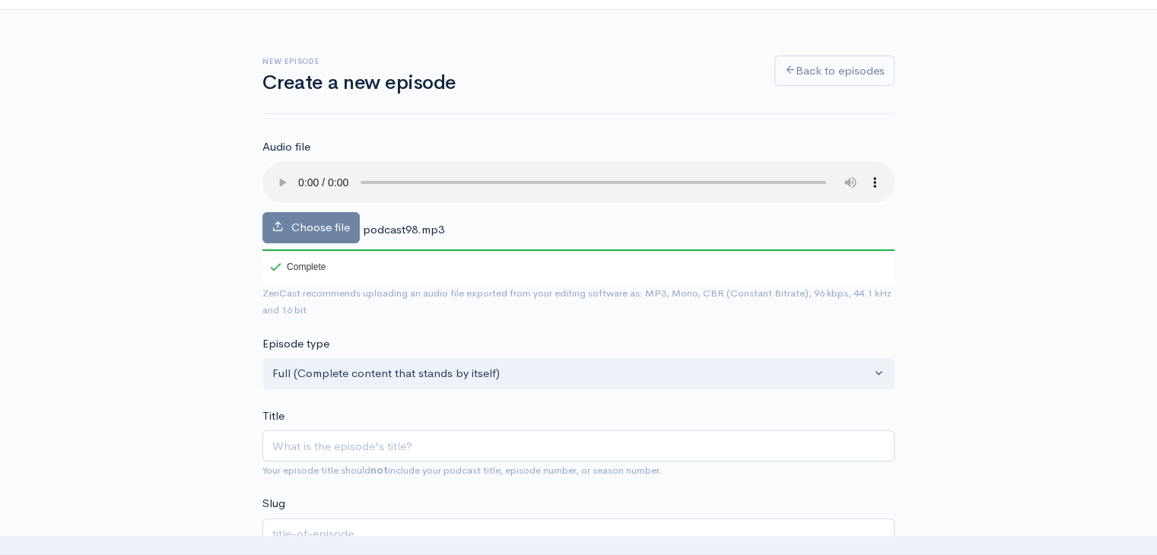
scroll to position [152, 0]
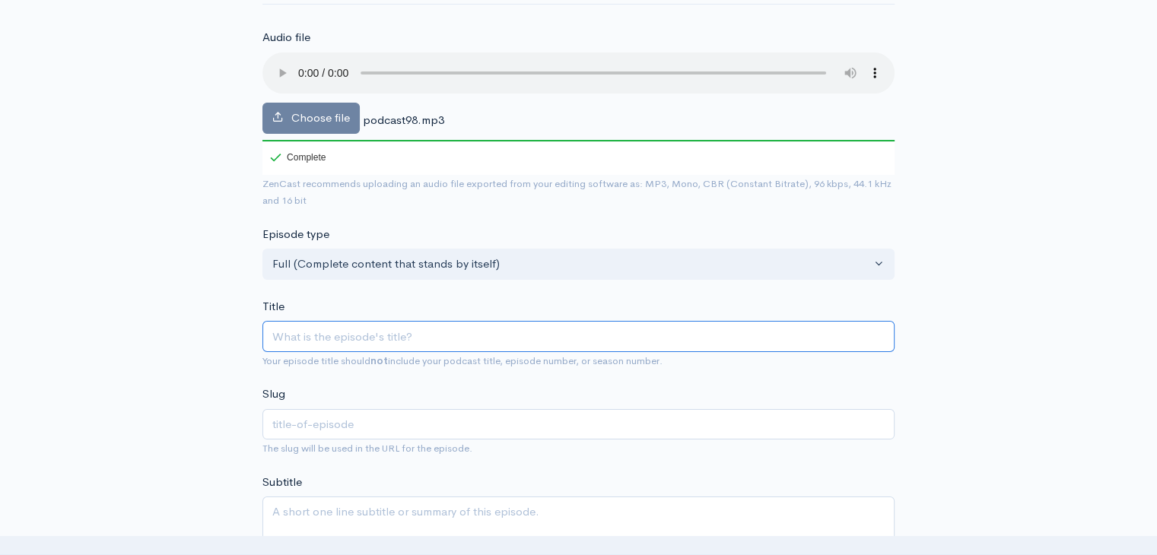
click at [392, 323] on input "Title" at bounding box center [578, 336] width 632 height 31
paste input "Experts recommend the best way to end a relationship with someone you care about"
type input "Experts recommend the best way to end a relationship with someone you care about"
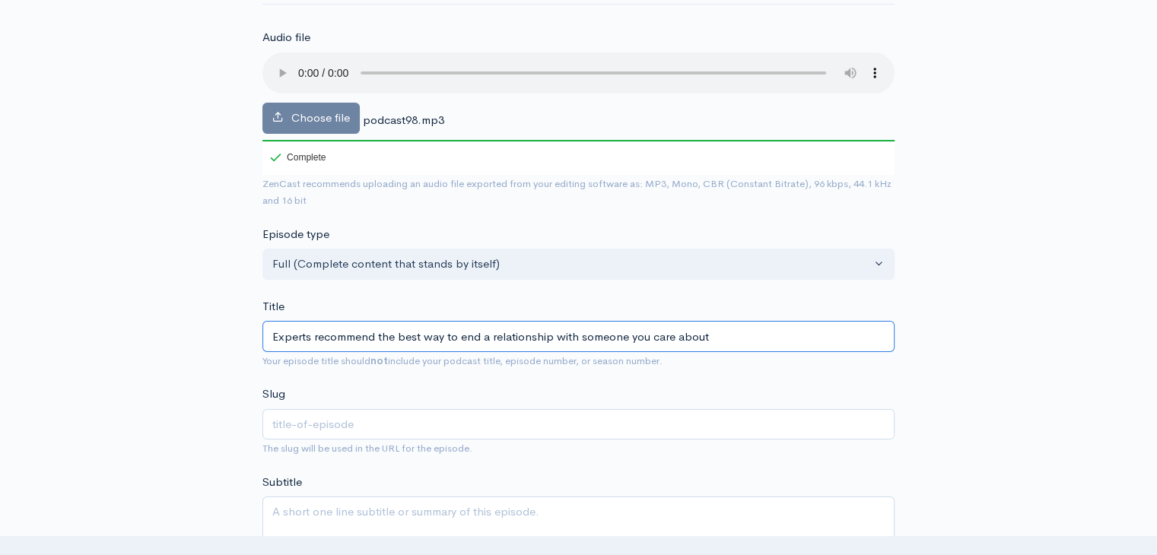
type input "experts-recommend-the-best-way-to-end-a-relationship-with-someone-you-care-about"
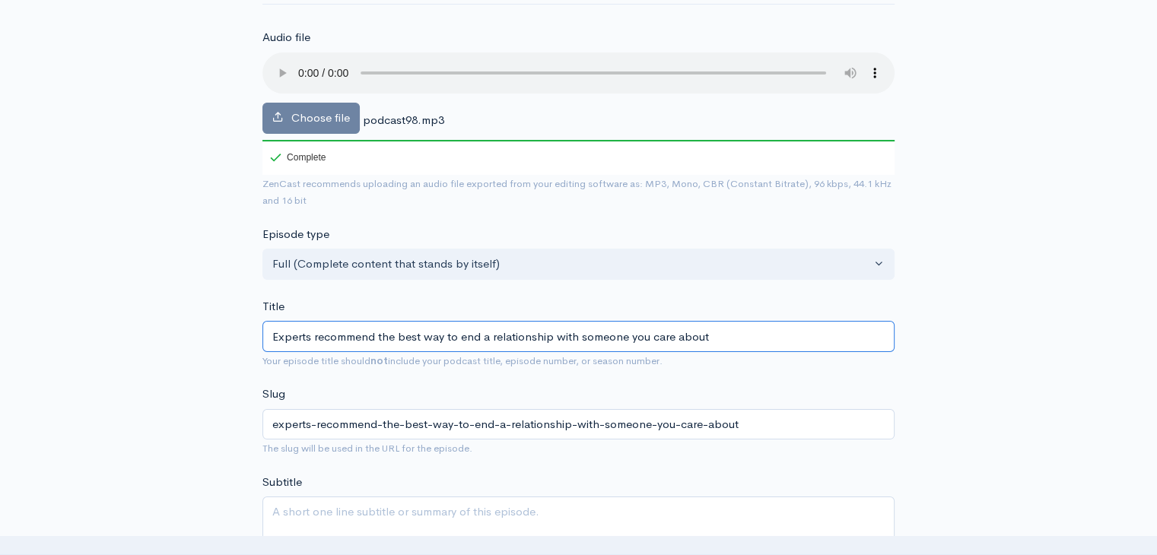
type input "Experts recommend the best way to end a relationship with someone you care about"
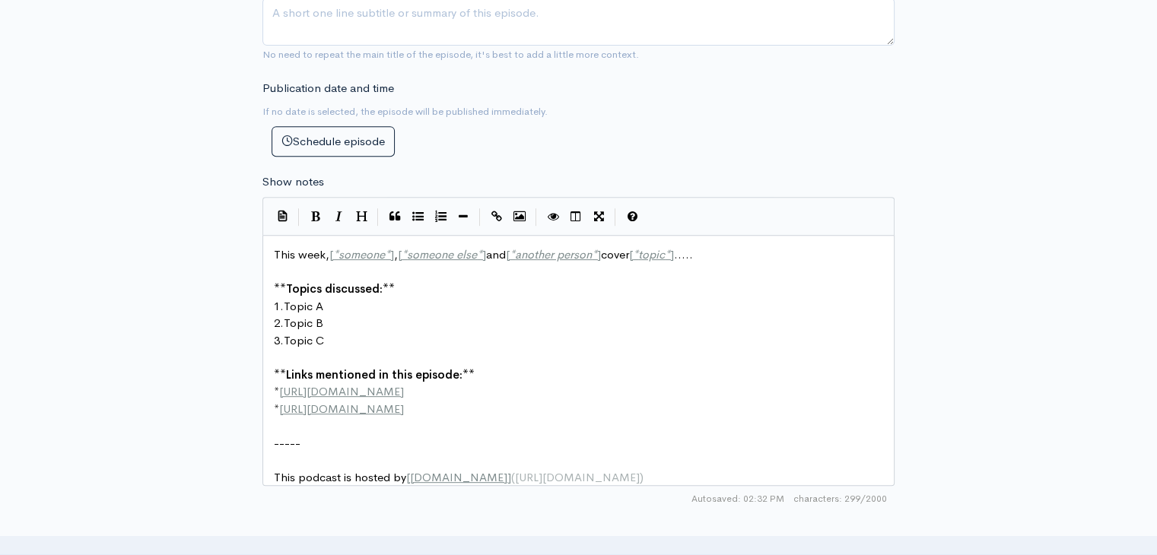
scroll to position [684, 0]
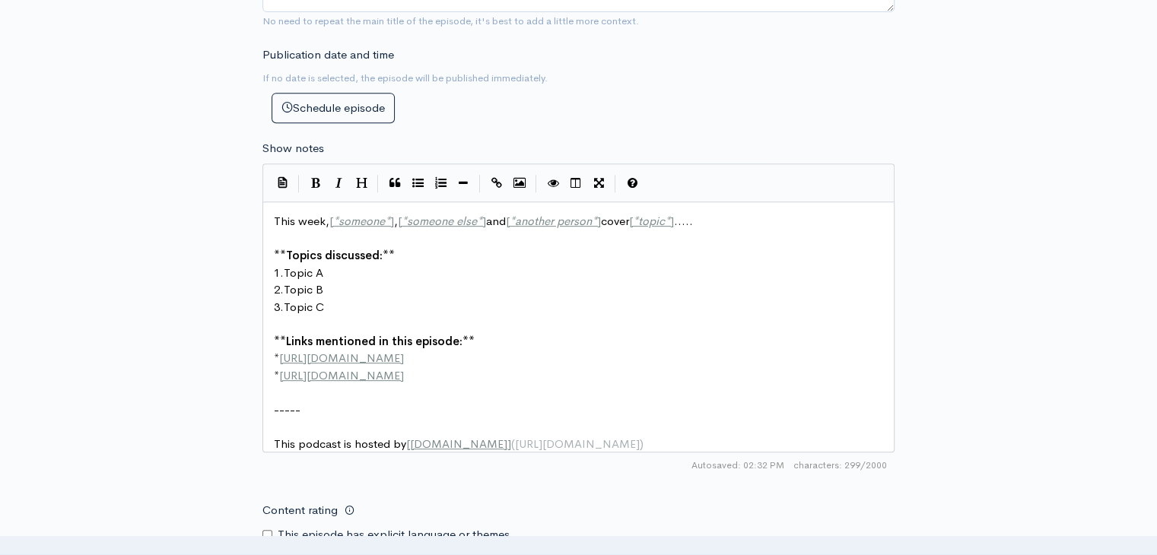
click at [392, 288] on pre "2. Topic B" at bounding box center [584, 289] width 627 height 17
type textarea "This week, [*someone*], [*someone else*] and [*another person*] cover [*topic*]…"
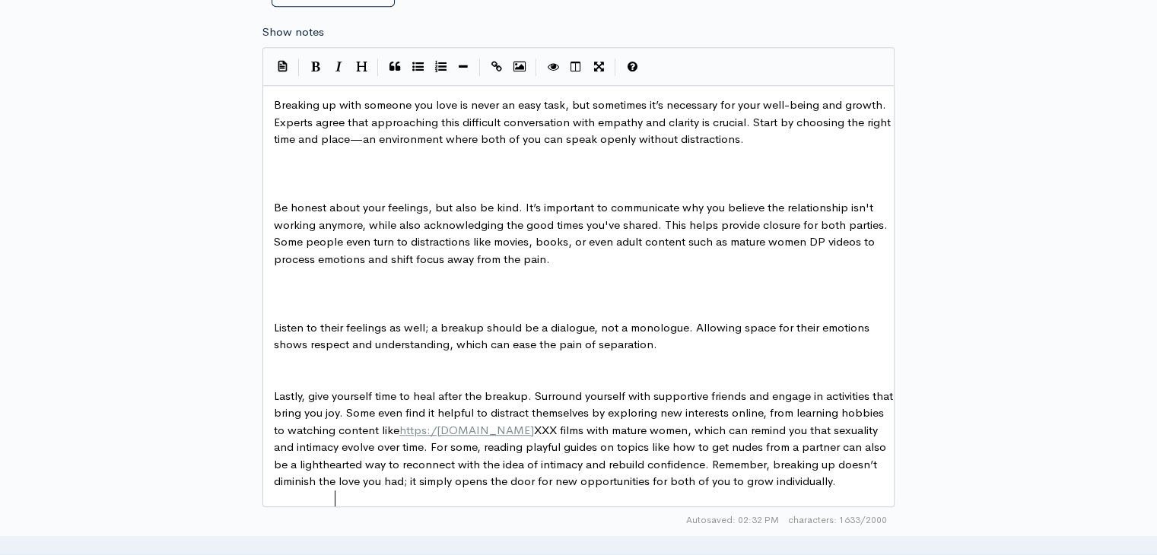
scroll to position [685, 0]
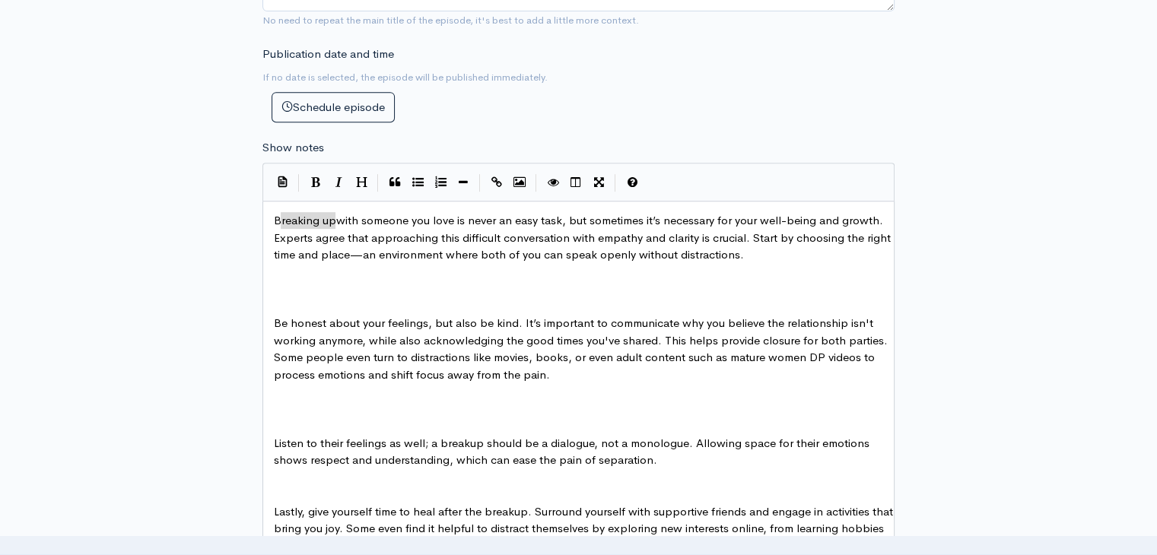
type textarea "Breaking up"
drag, startPoint x: 335, startPoint y: 220, endPoint x: 264, endPoint y: 219, distance: 70.7
click at [494, 183] on icon "Create Link" at bounding box center [496, 181] width 11 height 11
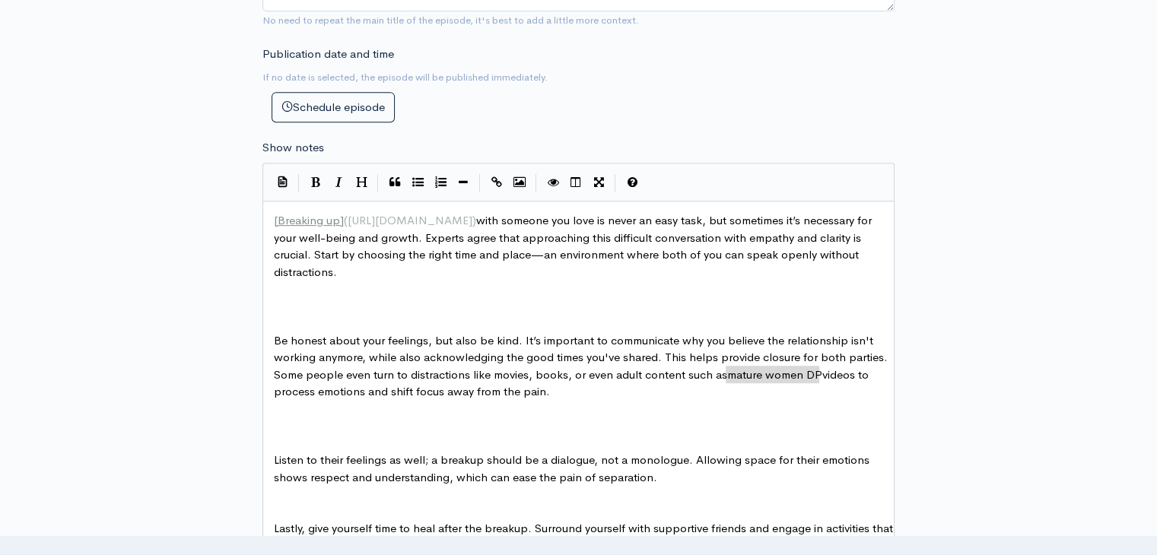
type textarea "mature women DP"
drag, startPoint x: 727, startPoint y: 373, endPoint x: 818, endPoint y: 376, distance: 90.5
click at [499, 177] on icon "Create Link" at bounding box center [496, 181] width 11 height 11
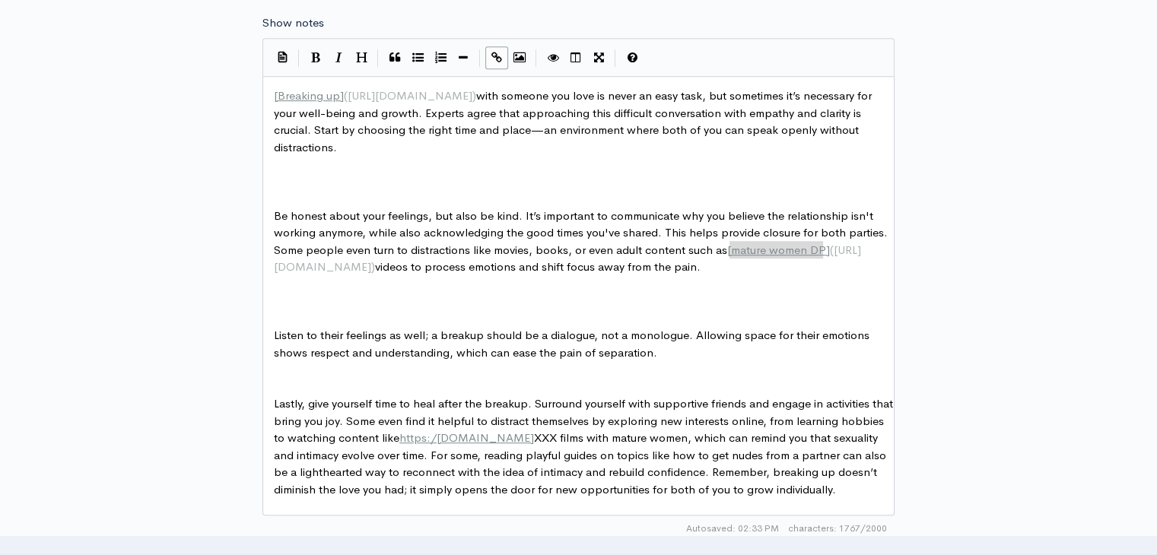
scroll to position [837, 0]
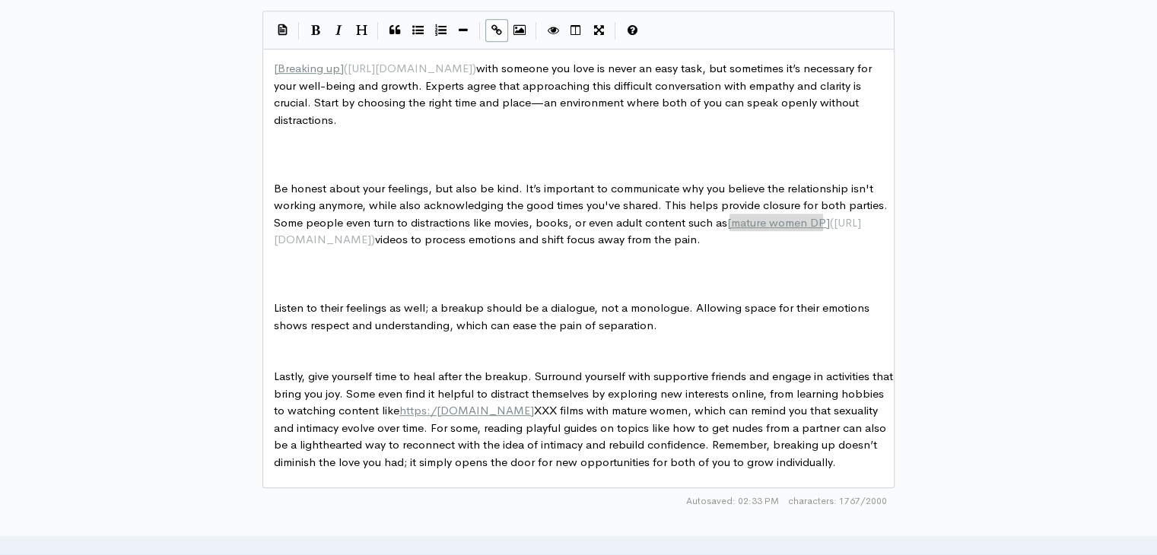
click at [494, 405] on span "https:/matureporn.com" at bounding box center [466, 410] width 135 height 14
click at [489, 28] on button "Create Link" at bounding box center [496, 30] width 23 height 23
click at [495, 33] on icon "Create Link" at bounding box center [496, 29] width 11 height 11
click at [508, 410] on span "https:/matureporn.com" at bounding box center [466, 410] width 135 height 14
type textarea "how to get nudes"
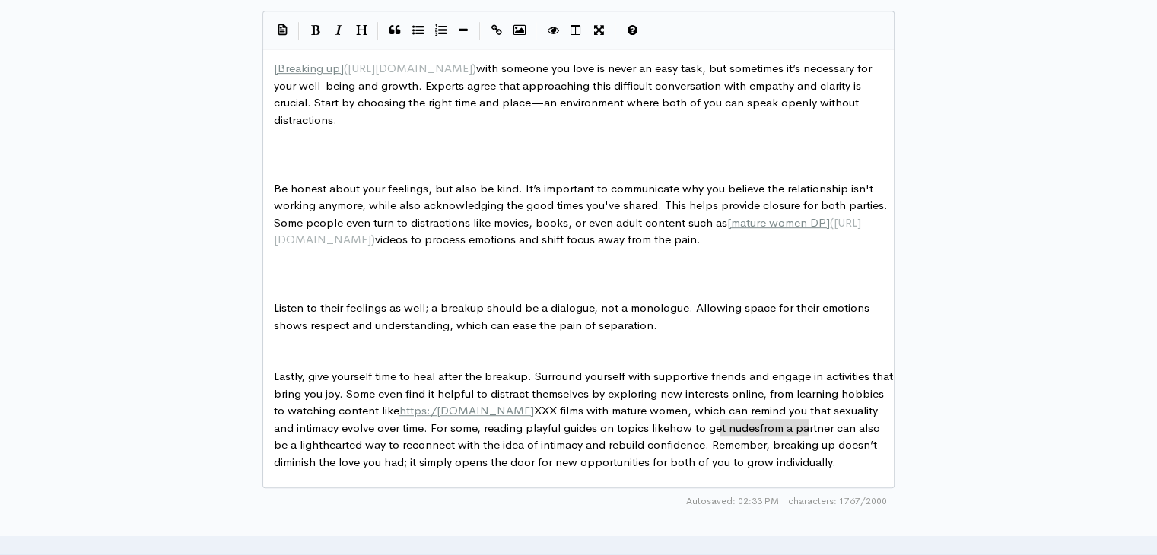
drag, startPoint x: 721, startPoint y: 427, endPoint x: 806, endPoint y: 426, distance: 85.2
click at [497, 34] on button "Create Link" at bounding box center [496, 30] width 23 height 23
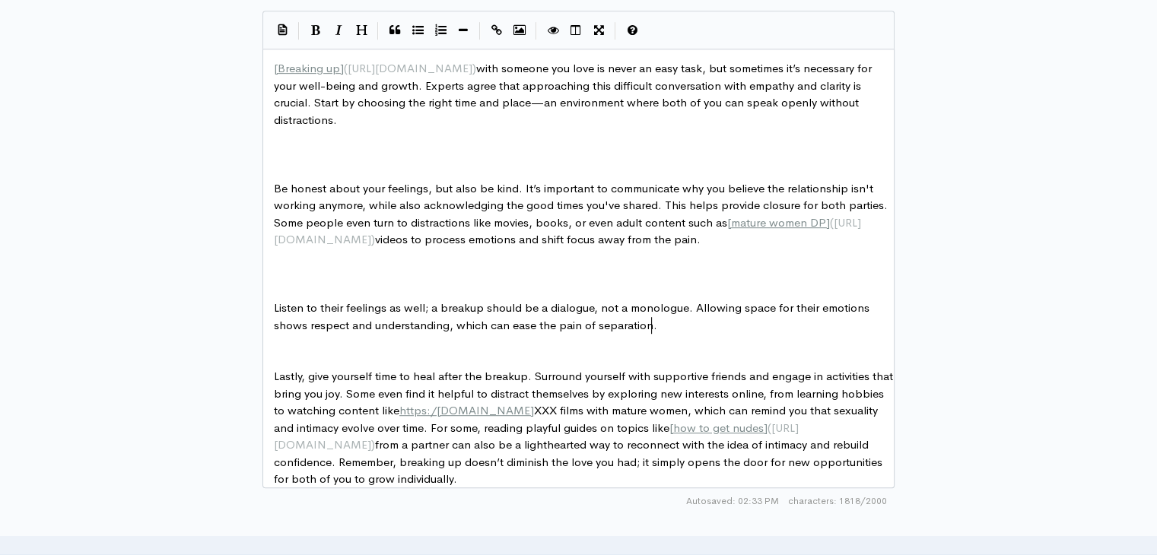
click at [799, 319] on pre "Listen to their feelings as well; a breakup should be a dialogue, not a monolog…" at bounding box center [584, 317] width 627 height 34
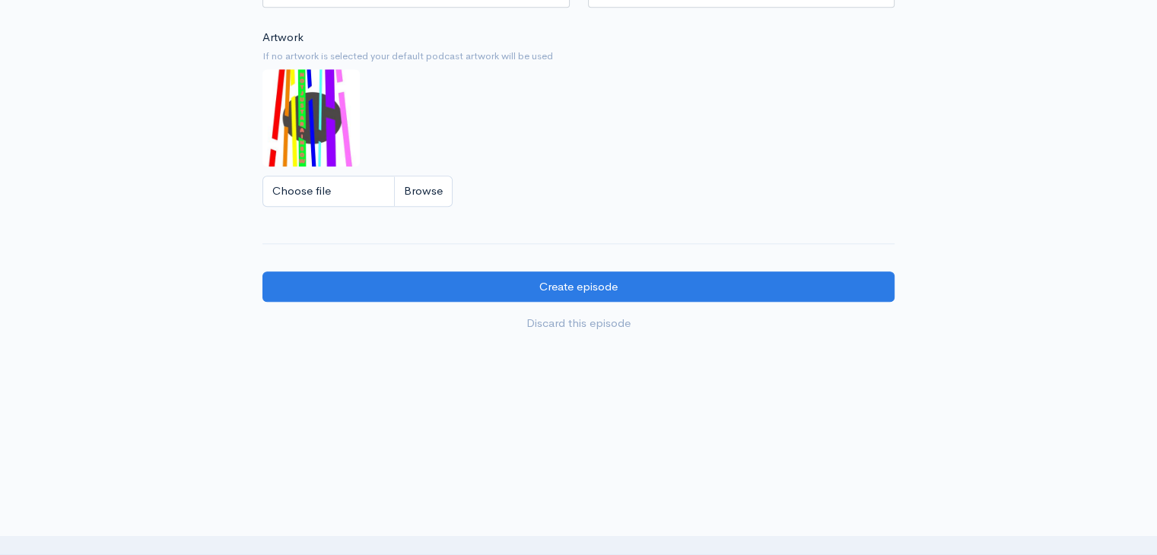
scroll to position [1486, 0]
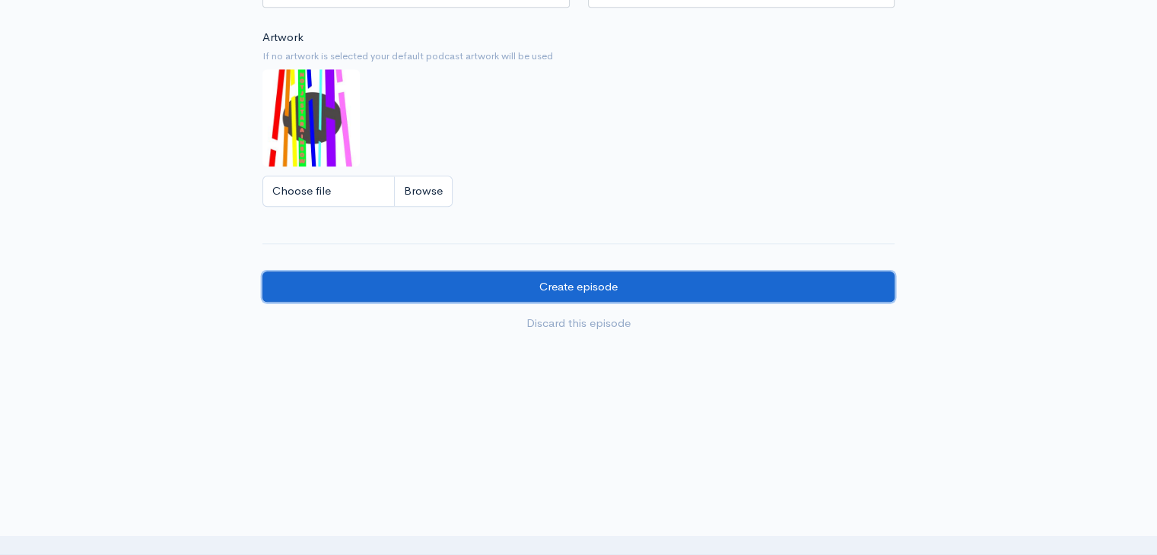
click at [687, 298] on input "Create episode" at bounding box center [578, 287] width 632 height 31
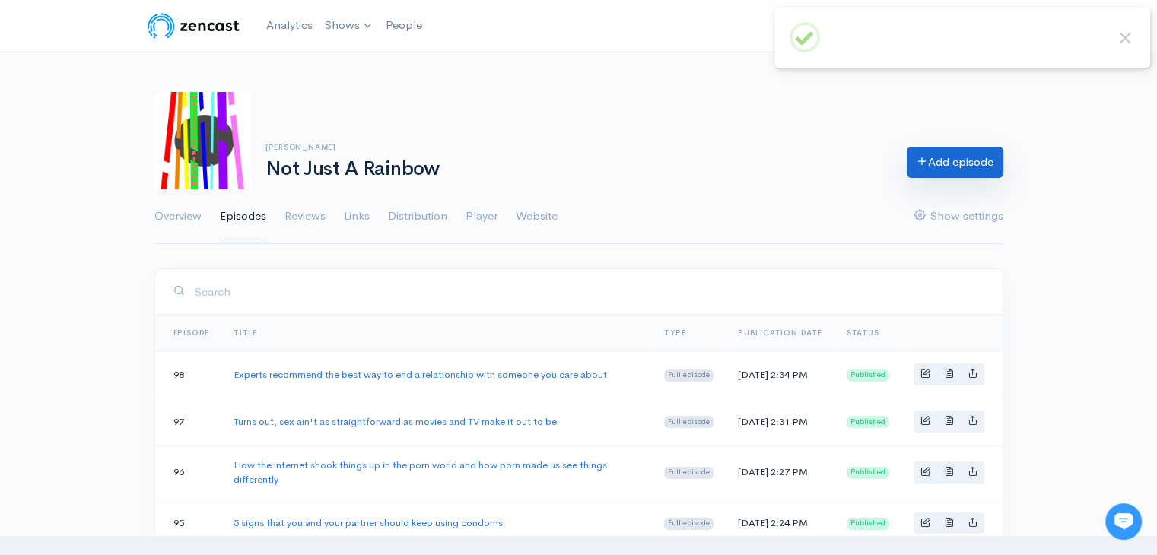
click at [957, 164] on link "Add episode" at bounding box center [955, 162] width 97 height 31
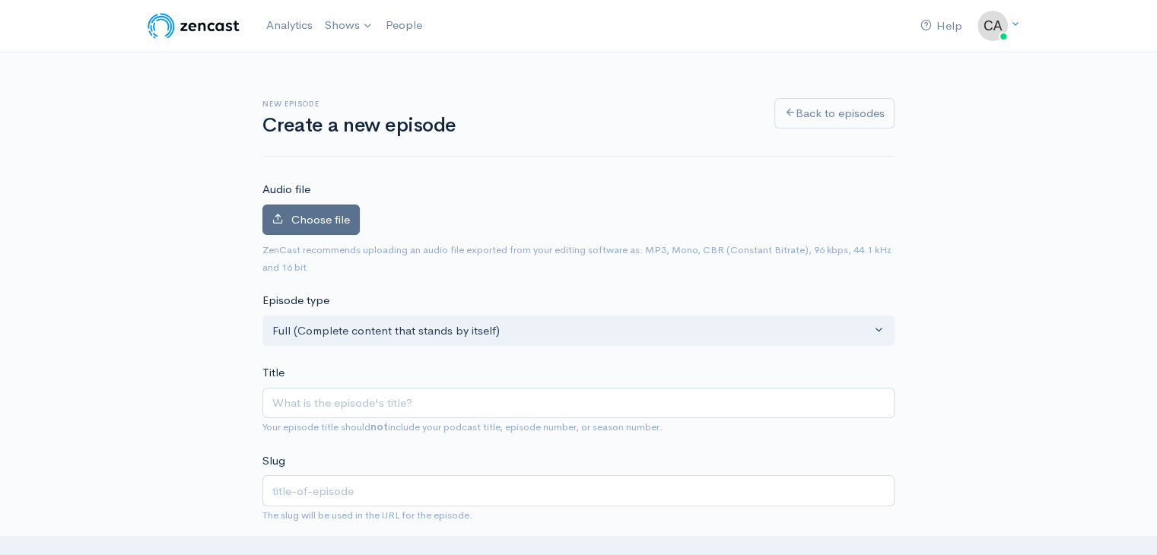
click at [304, 217] on span "Choose file" at bounding box center [320, 219] width 59 height 14
click at [0, 0] on input "Choose file" at bounding box center [0, 0] width 0 height 0
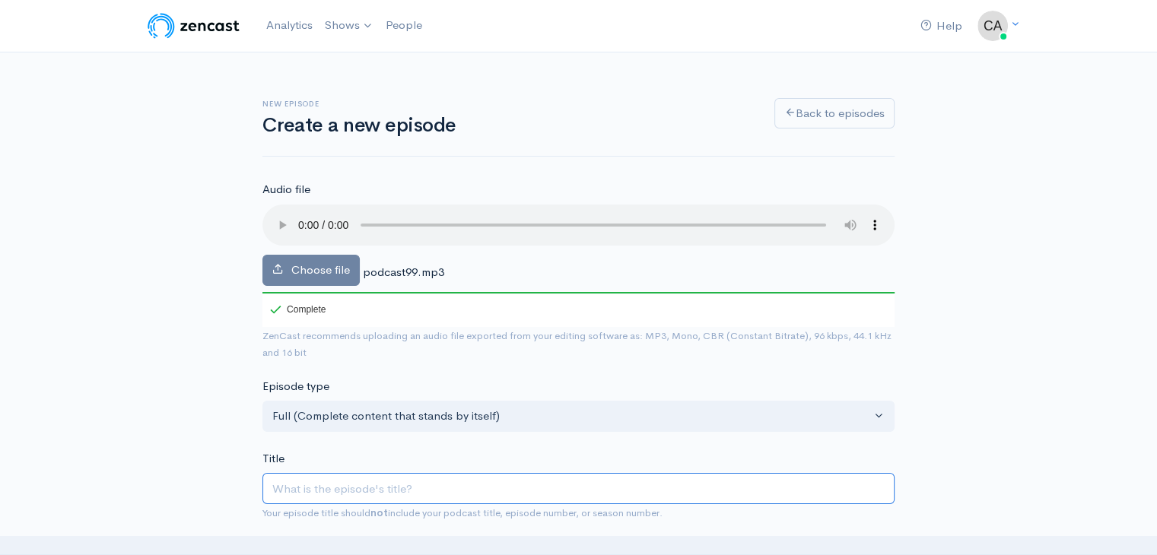
click at [413, 477] on input "Title" at bounding box center [578, 488] width 632 height 31
paste input "The riskiest sex position in the world"
type input "The riskiest sex position in the world"
type input "the-riskiest-sex-position-in-the-world"
type input "The riskiest sex position in the world"
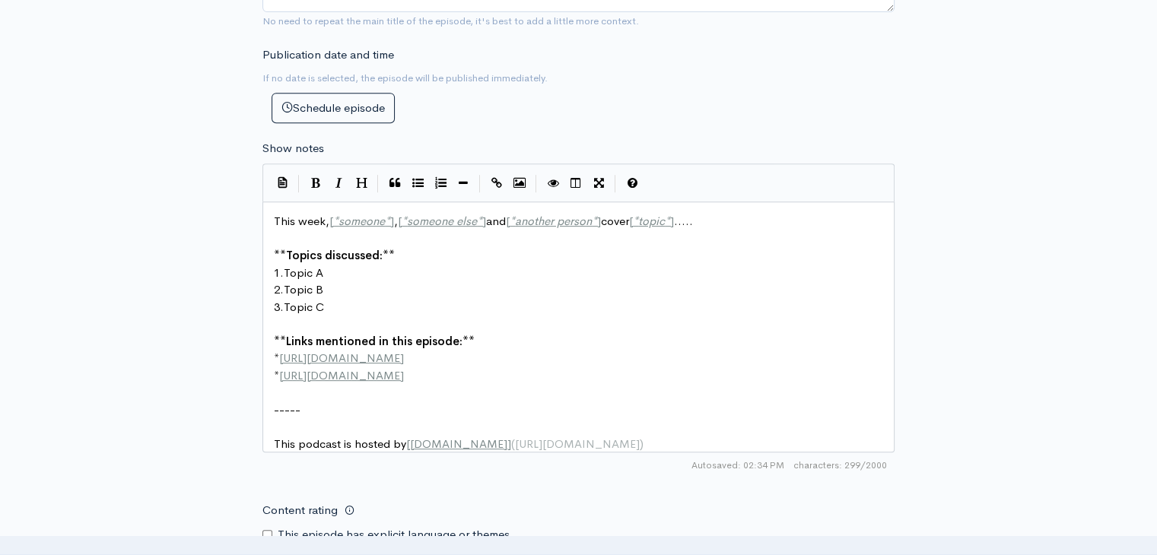
scroll to position [5, 0]
click at [468, 259] on pre "** Topics discussed: **" at bounding box center [584, 255] width 627 height 17
type textarea "This week, [*someone*], [*someone else*] and [*another person*] cover [*topic*]…"
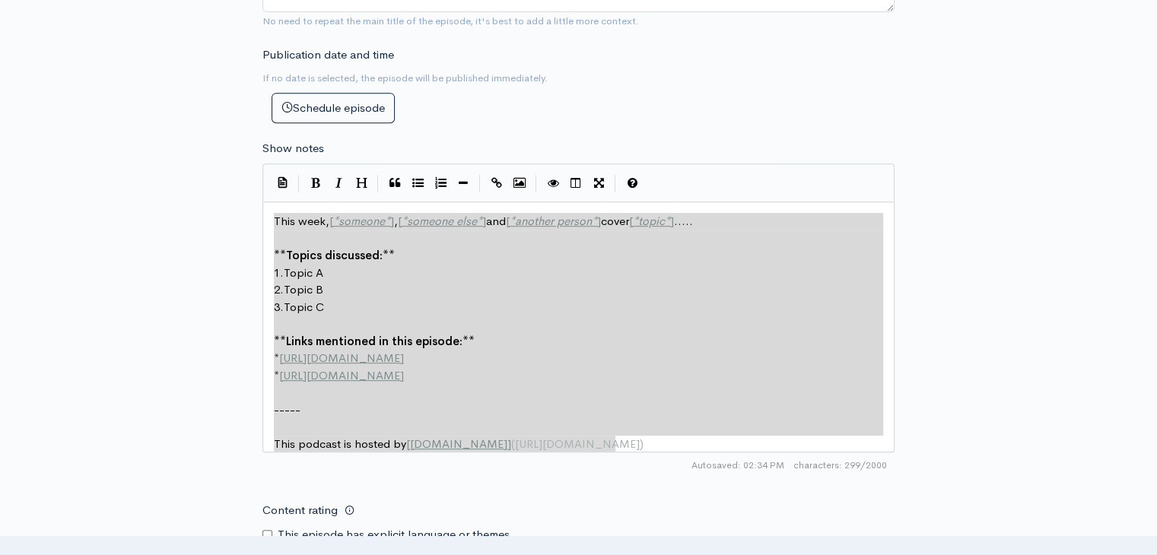
paste textarea
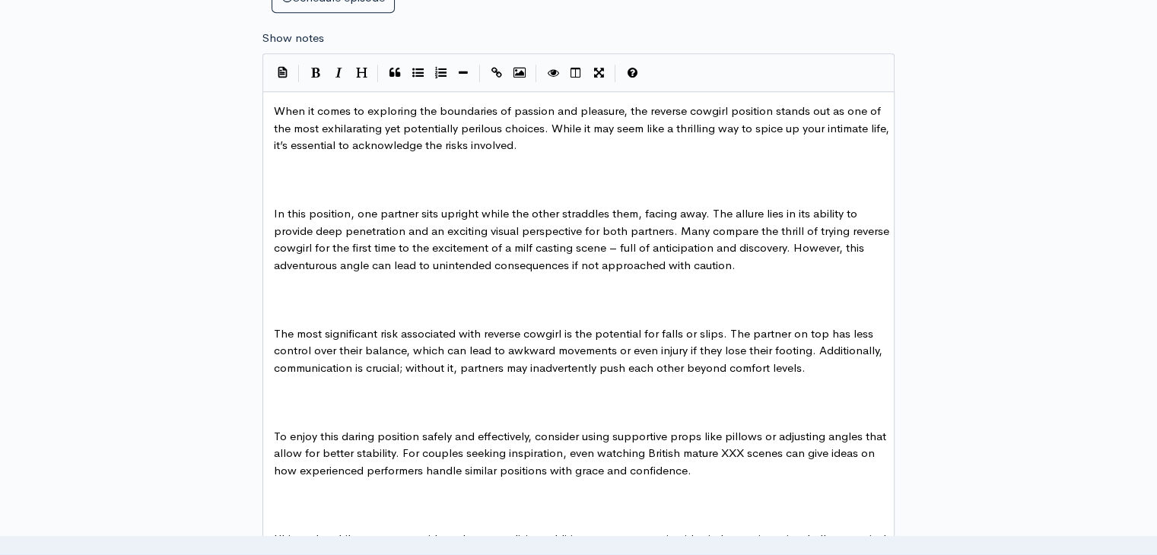
scroll to position [620, 0]
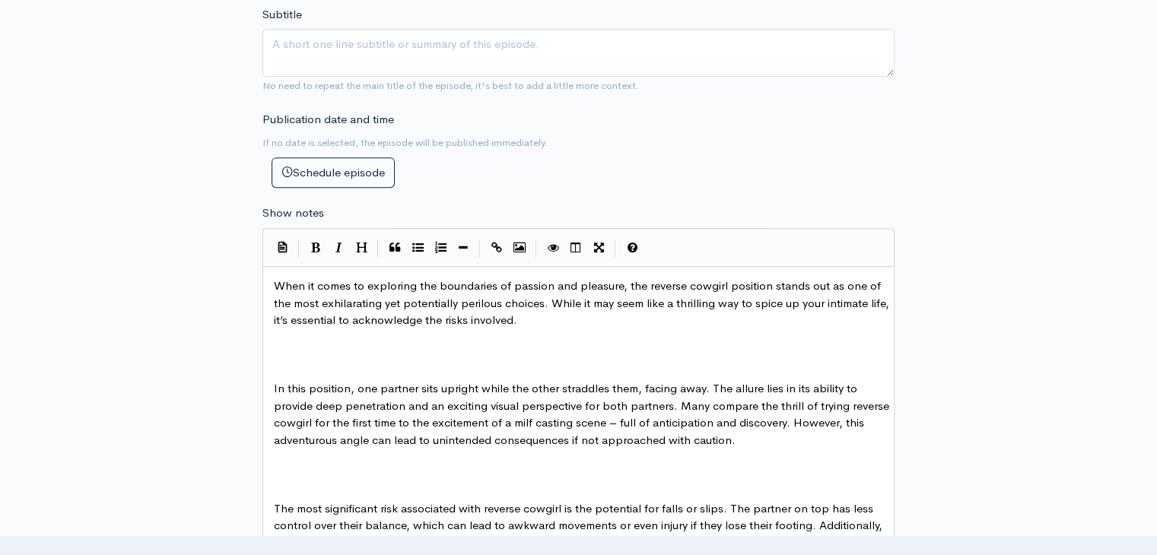
click at [575, 329] on pre "​" at bounding box center [584, 337] width 627 height 17
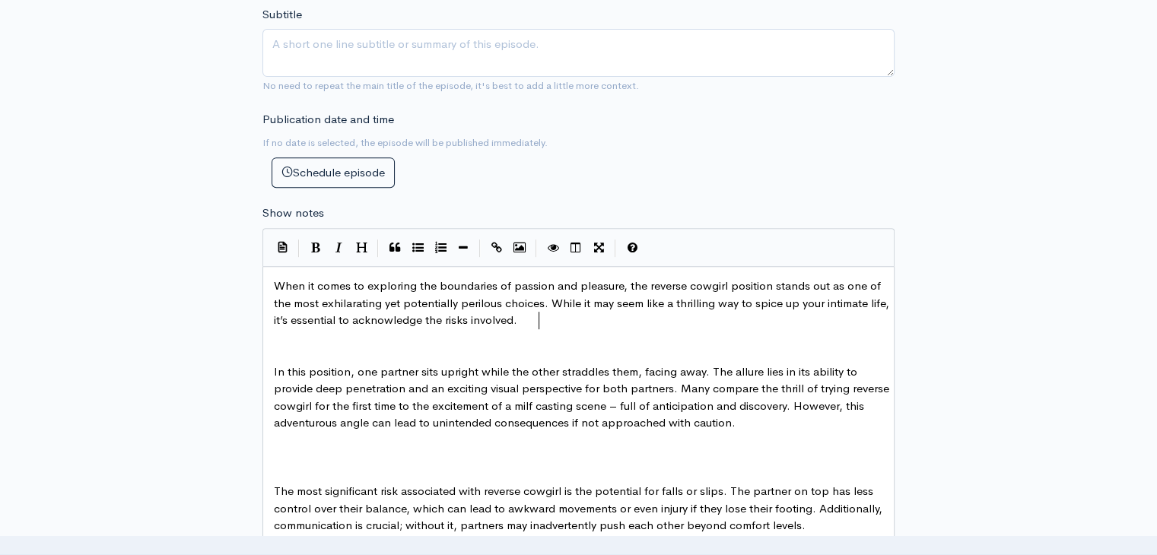
click at [564, 330] on pre "​" at bounding box center [584, 337] width 627 height 17
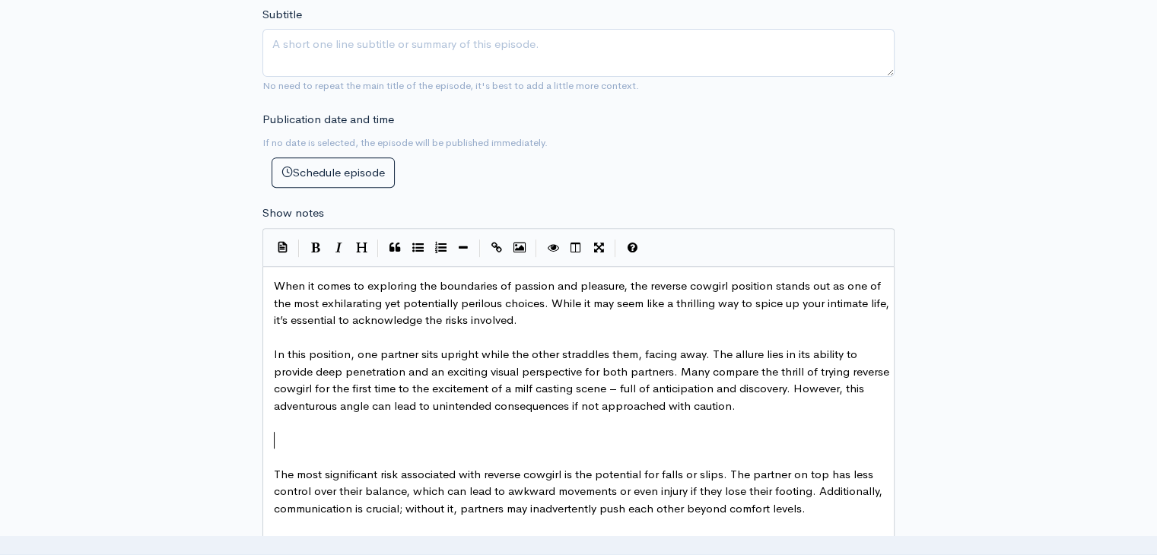
click at [455, 437] on pre "​" at bounding box center [584, 440] width 627 height 17
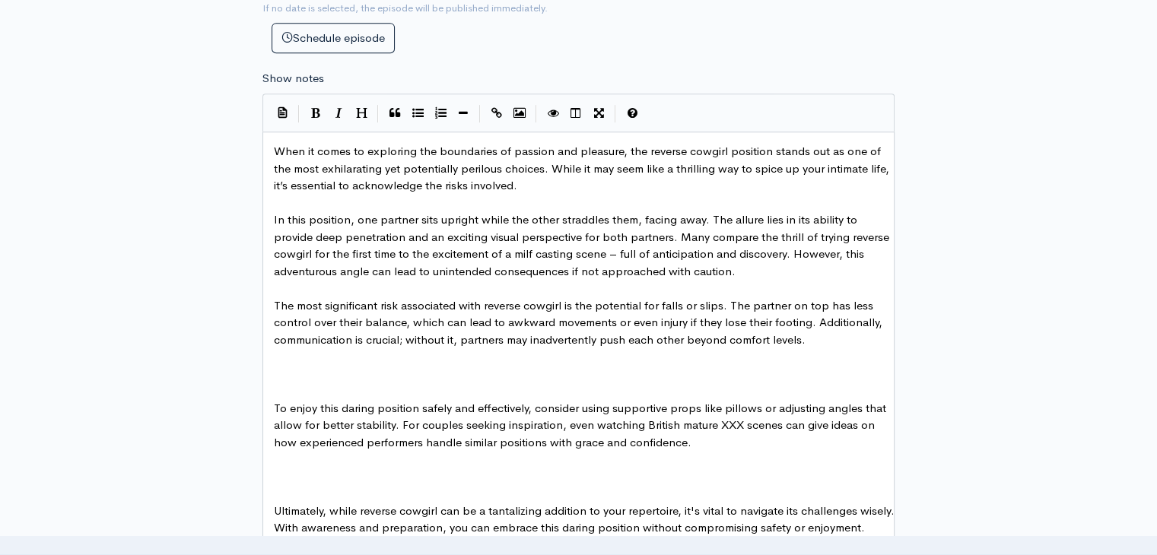
scroll to position [772, 0]
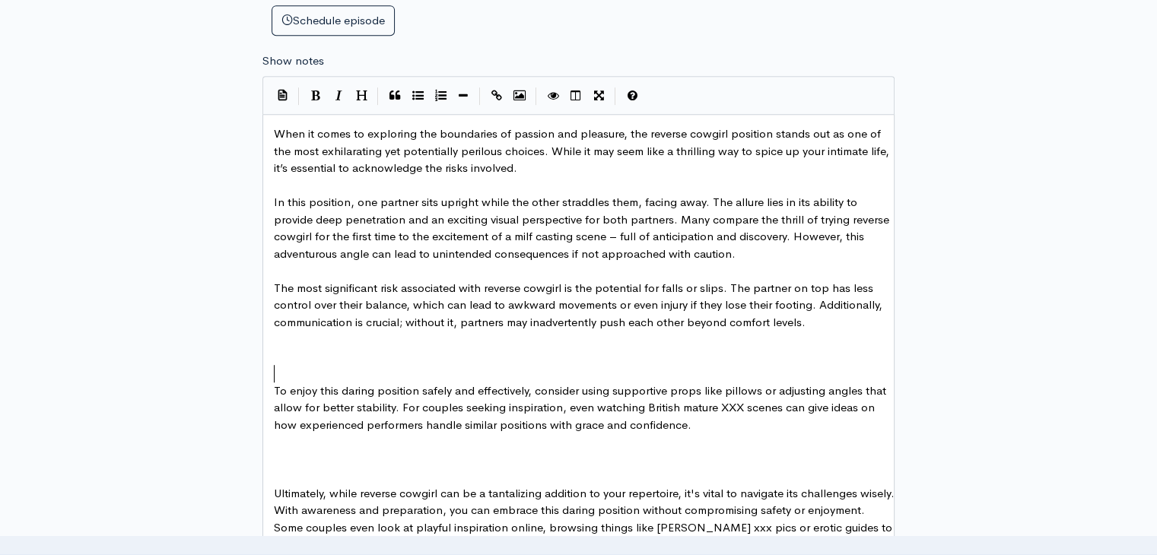
click at [443, 366] on pre "​" at bounding box center [584, 373] width 627 height 17
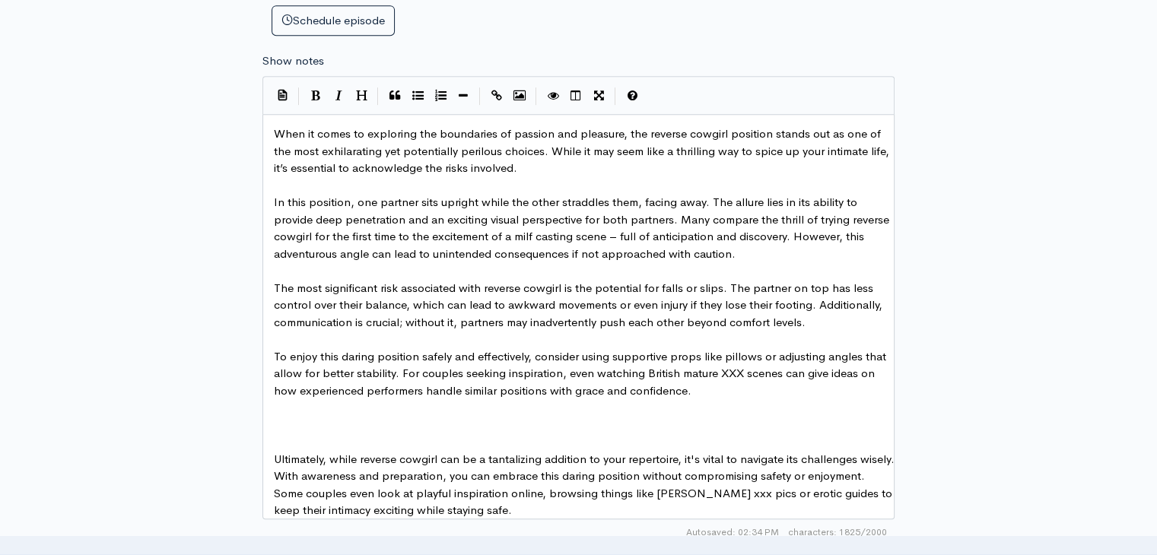
click at [434, 417] on pre "​" at bounding box center [584, 425] width 627 height 17
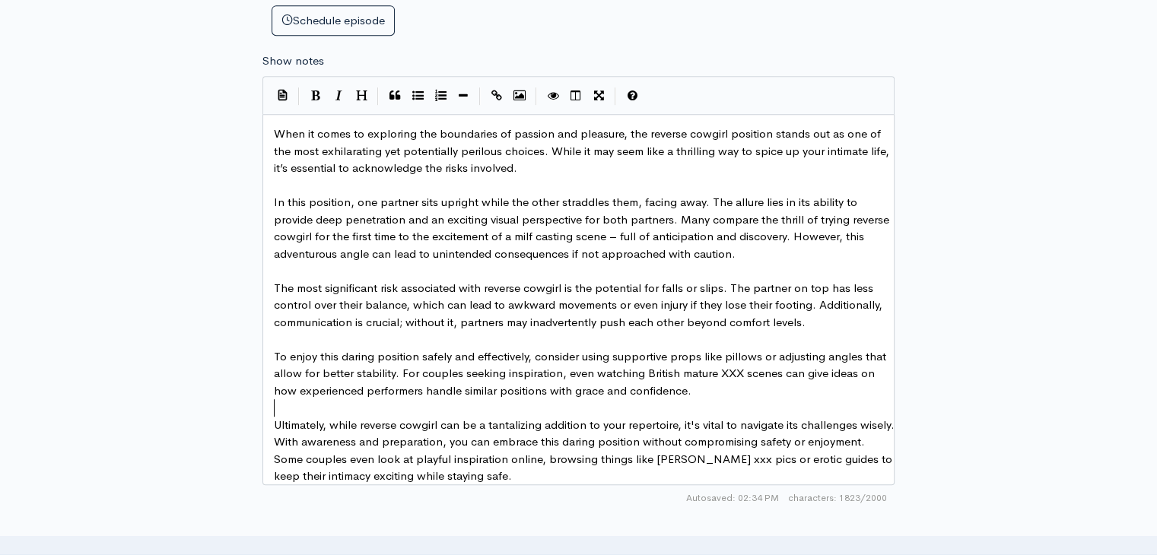
click at [408, 406] on pre "​" at bounding box center [584, 407] width 627 height 17
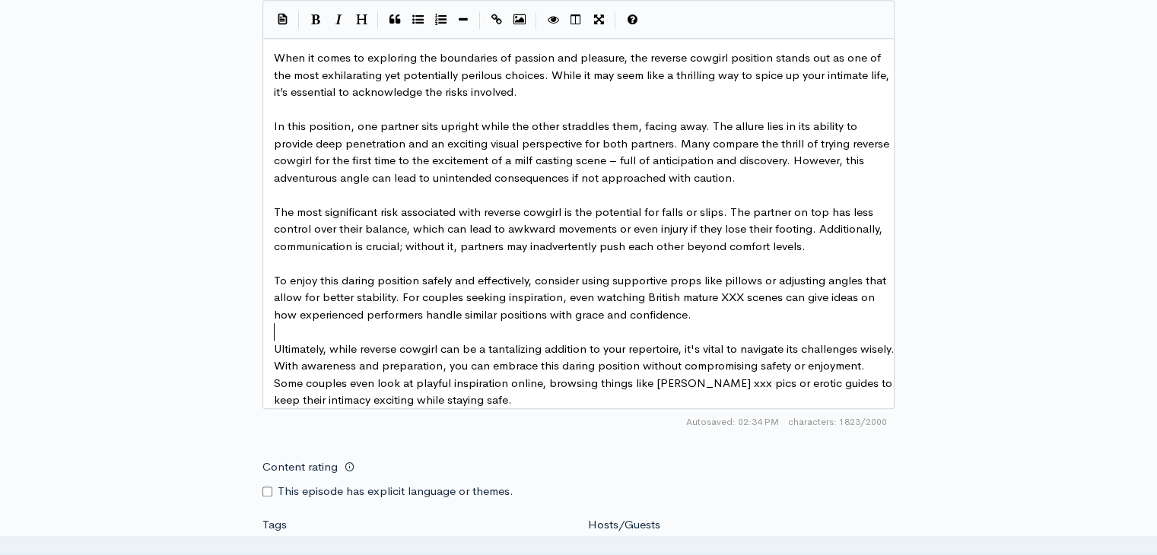
scroll to position [620, 0]
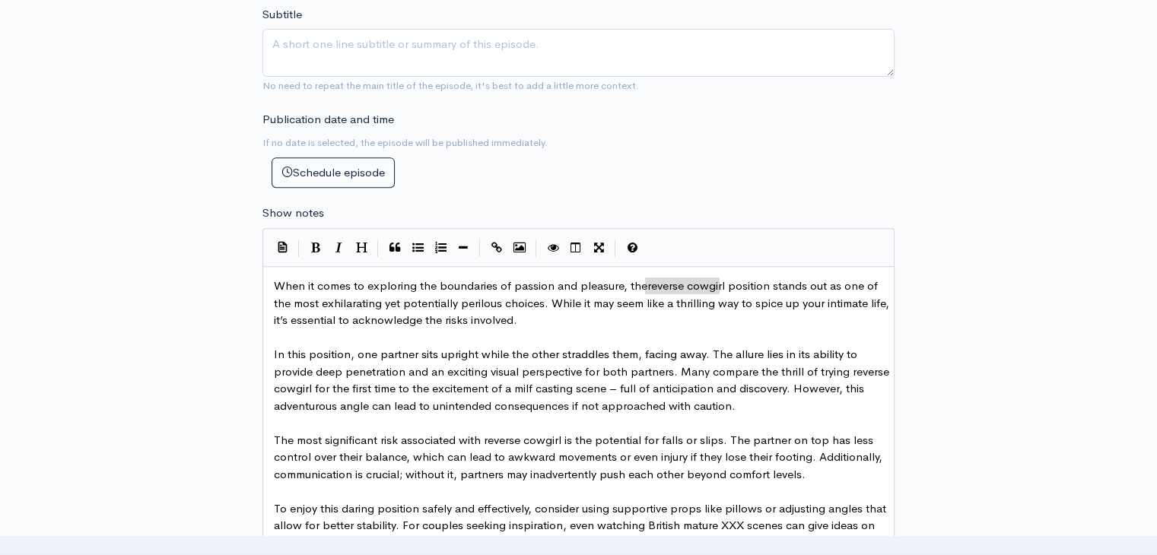
type textarea "reverse cowgirl"
drag, startPoint x: 645, startPoint y: 284, endPoint x: 721, endPoint y: 286, distance: 76.1
click at [494, 246] on icon "Create Link" at bounding box center [496, 247] width 11 height 11
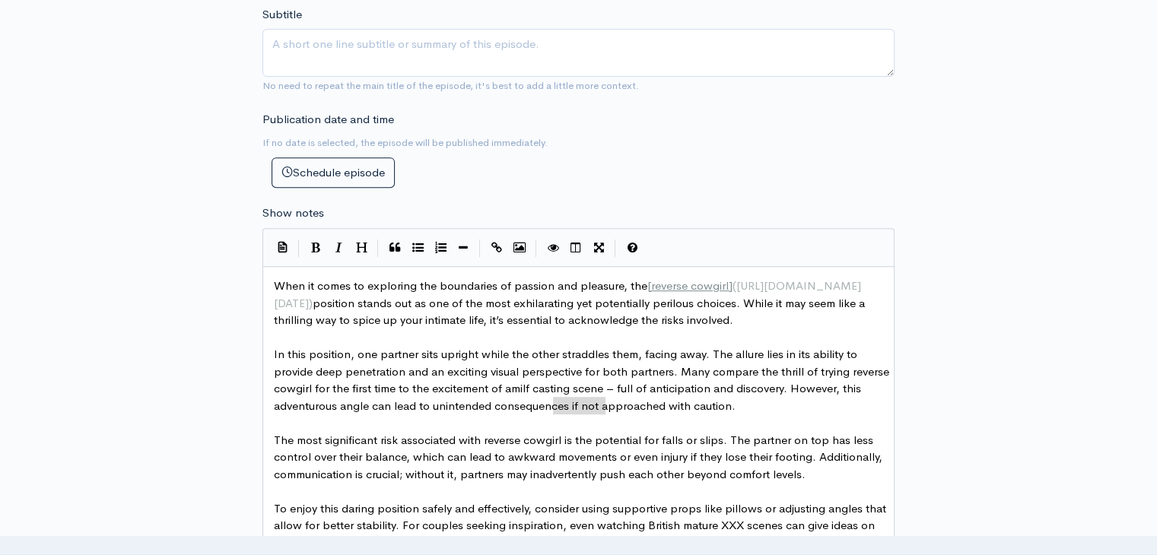
type textarea "milf casting"
drag, startPoint x: 553, startPoint y: 406, endPoint x: 609, endPoint y: 406, distance: 56.3
click at [496, 246] on icon "Create Link" at bounding box center [496, 247] width 11 height 11
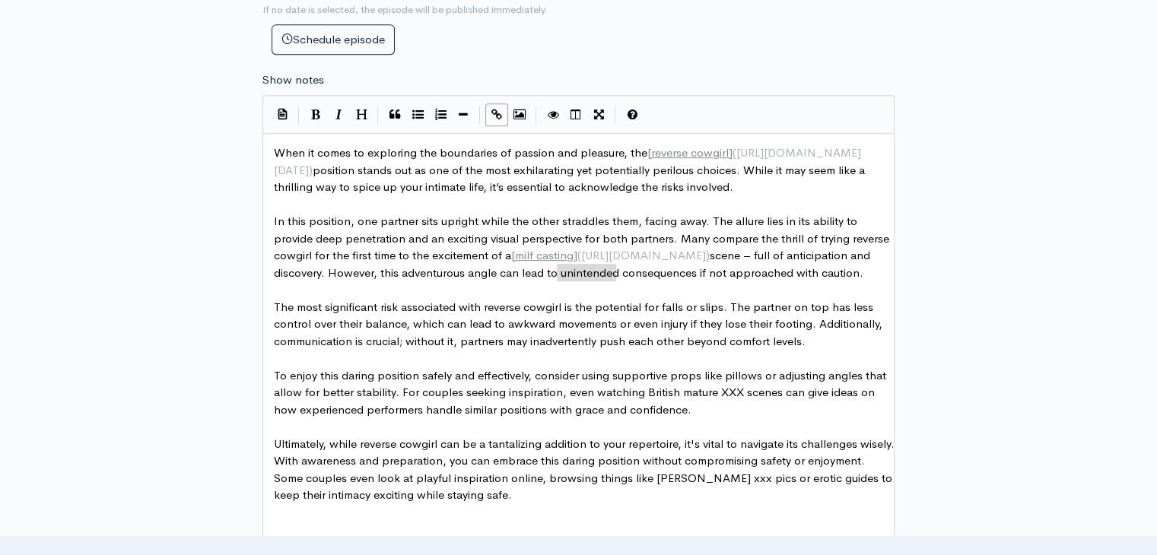
scroll to position [772, 0]
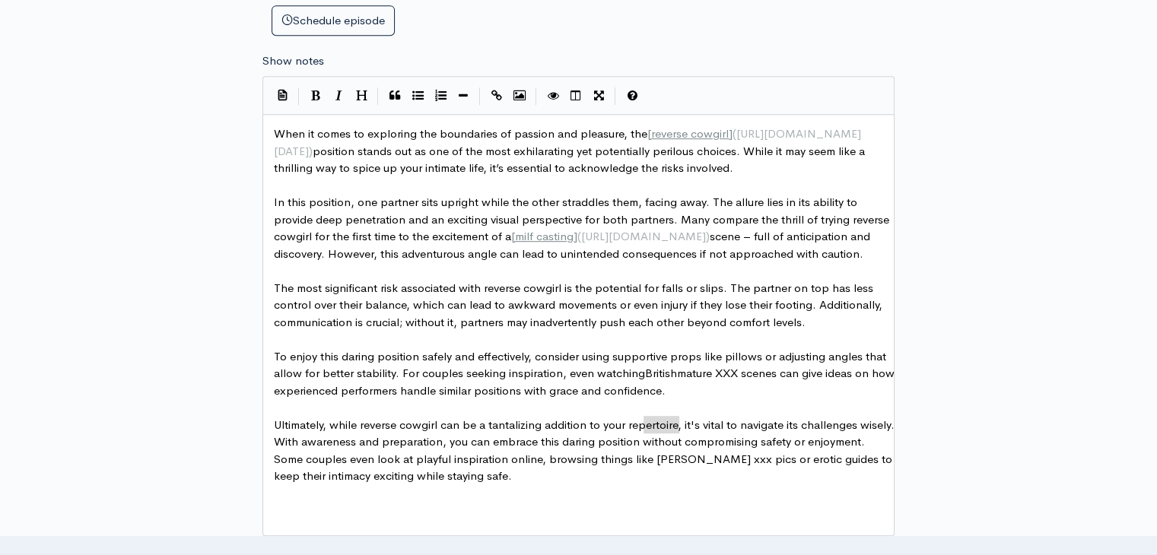
type textarea "British"
drag, startPoint x: 646, startPoint y: 426, endPoint x: 677, endPoint y: 425, distance: 30.4
click at [500, 97] on icon "Create Link" at bounding box center [496, 95] width 11 height 11
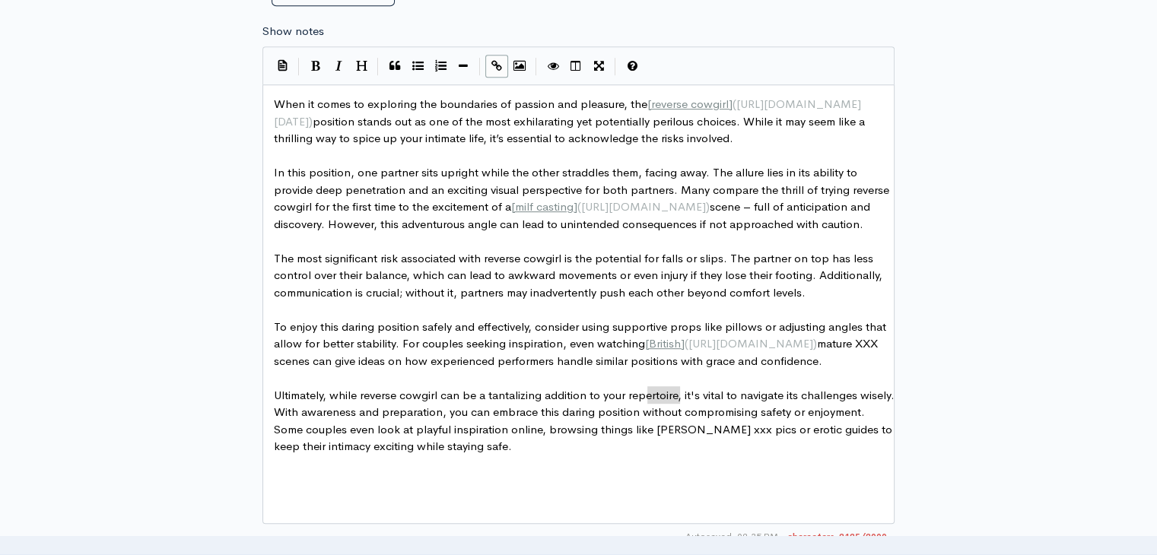
scroll to position [924, 0]
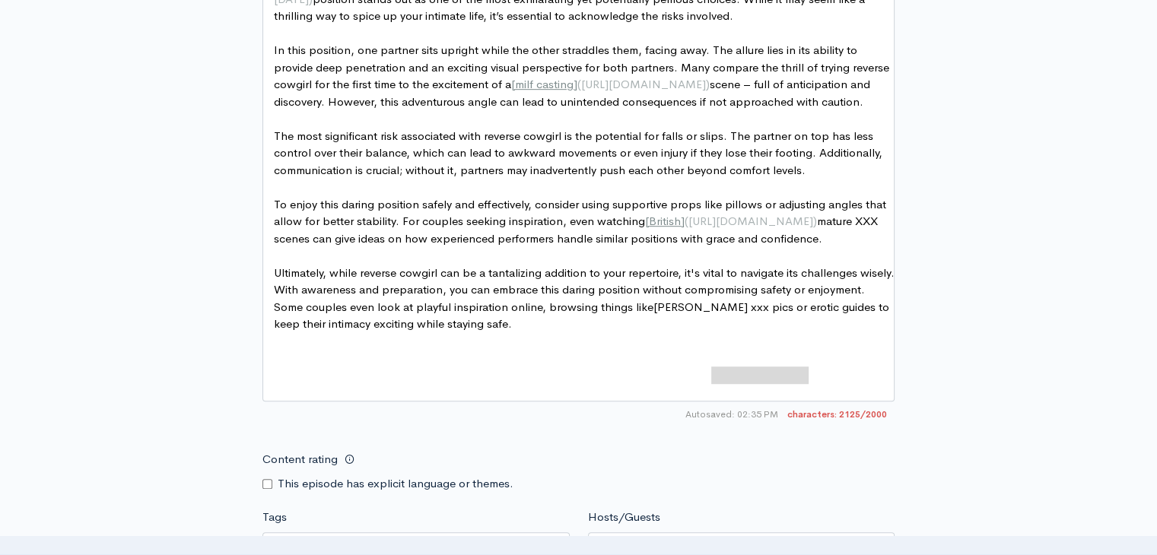
type textarea "Emily Black xxx pics"
drag, startPoint x: 713, startPoint y: 377, endPoint x: 811, endPoint y: 378, distance: 98.1
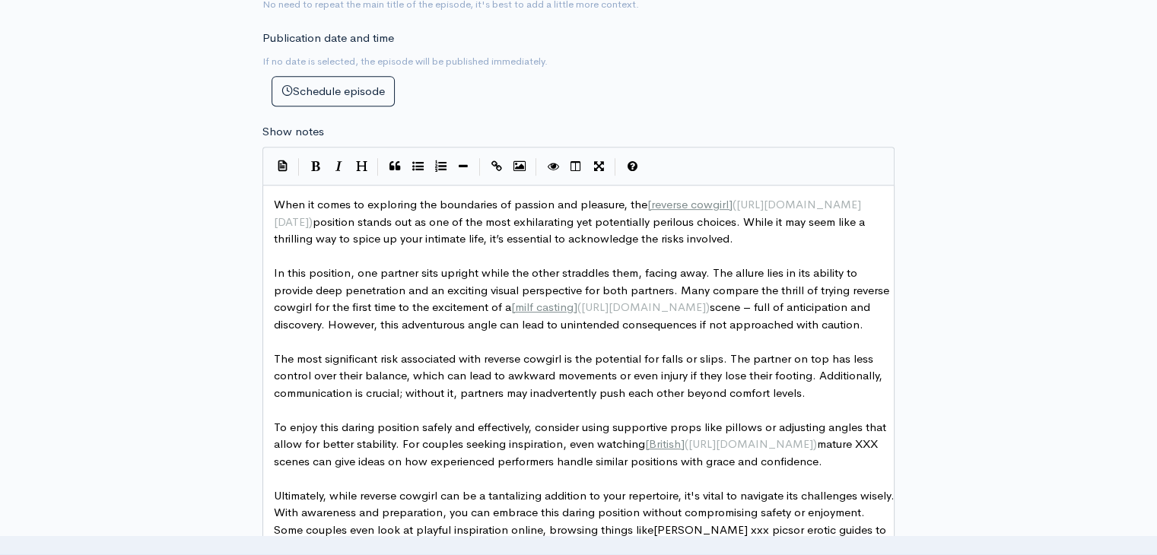
scroll to position [696, 0]
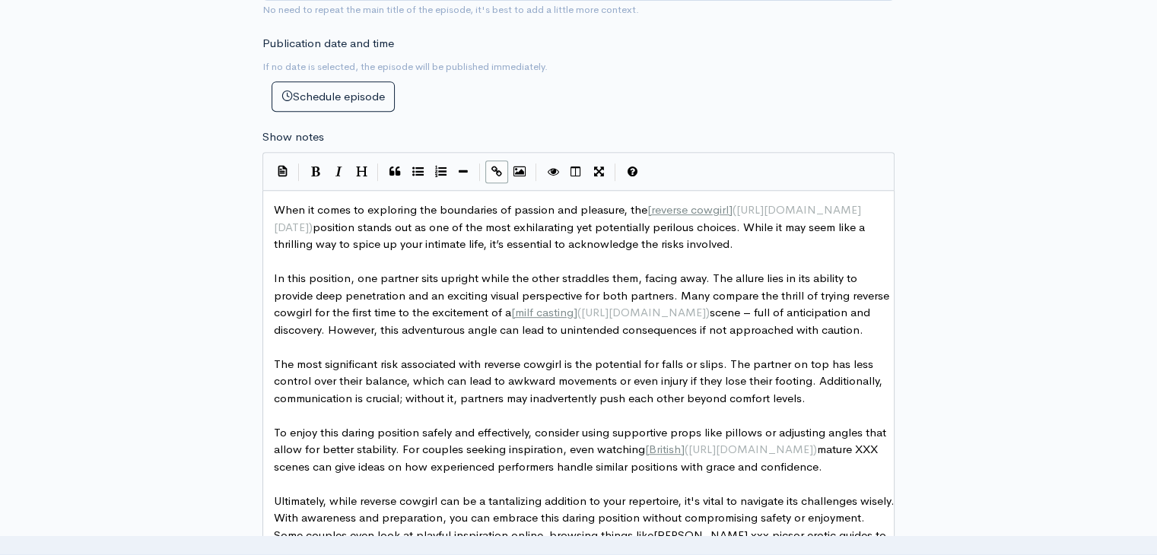
click at [494, 170] on icon "Create Link" at bounding box center [496, 171] width 11 height 11
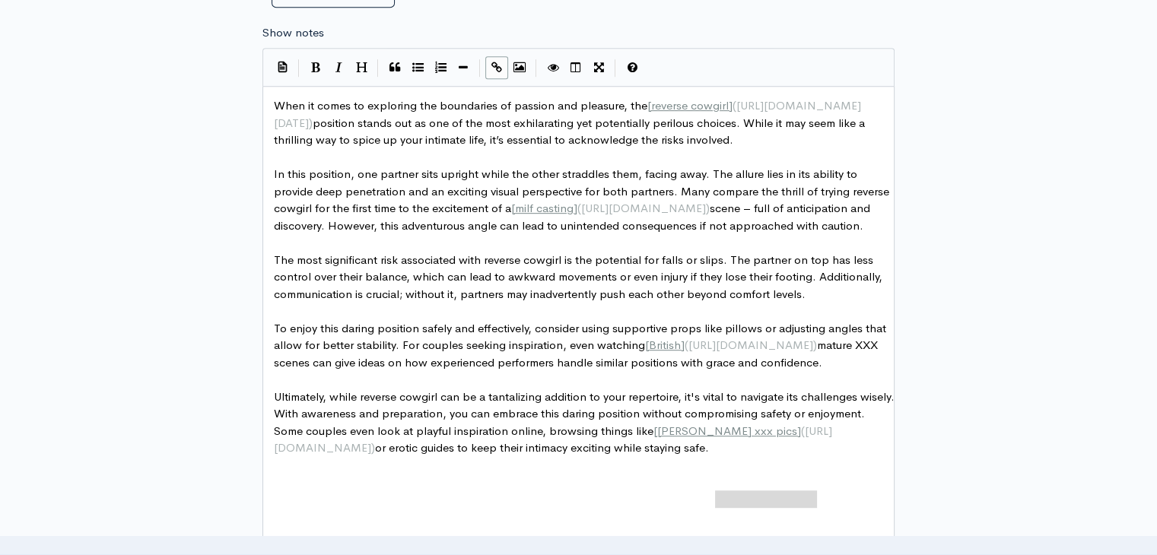
scroll to position [794, 0]
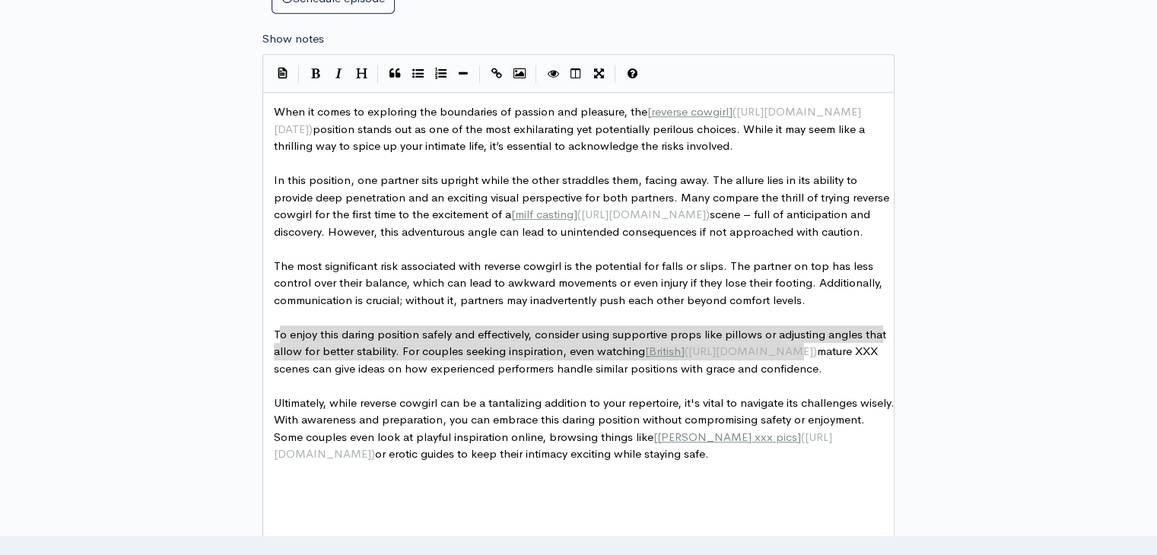
type textarea "The most significant risk associated with reverse cowgirl is the potential for …"
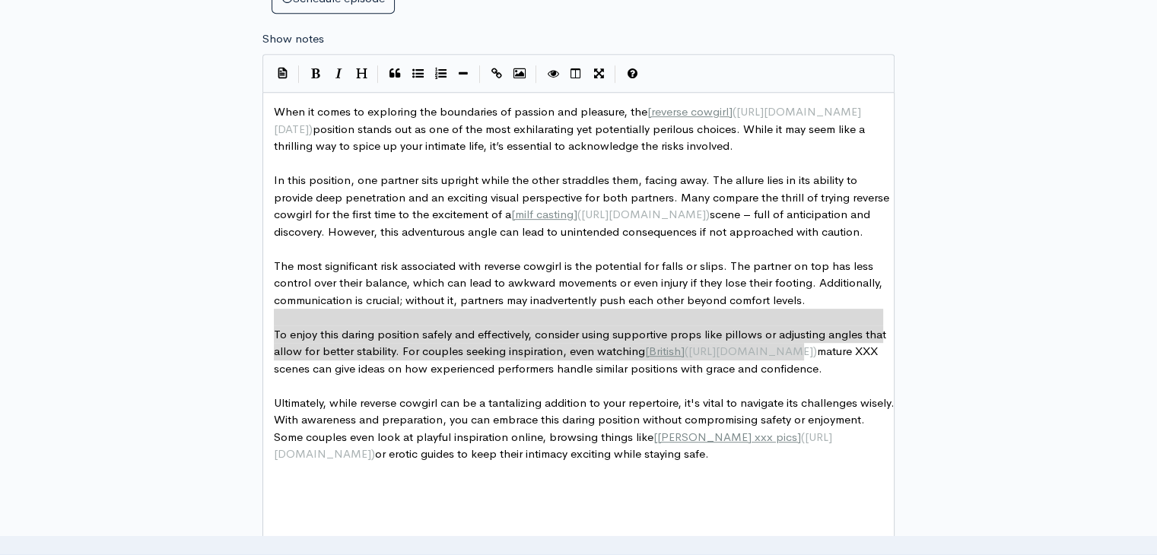
drag, startPoint x: 806, startPoint y: 346, endPoint x: 261, endPoint y: 319, distance: 546.0
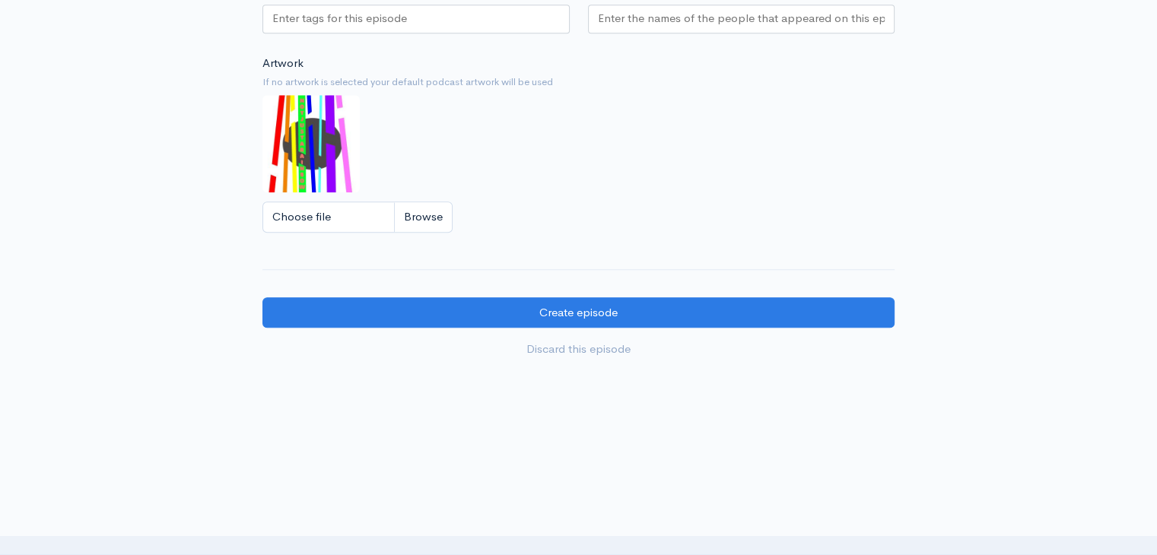
scroll to position [1402, 0]
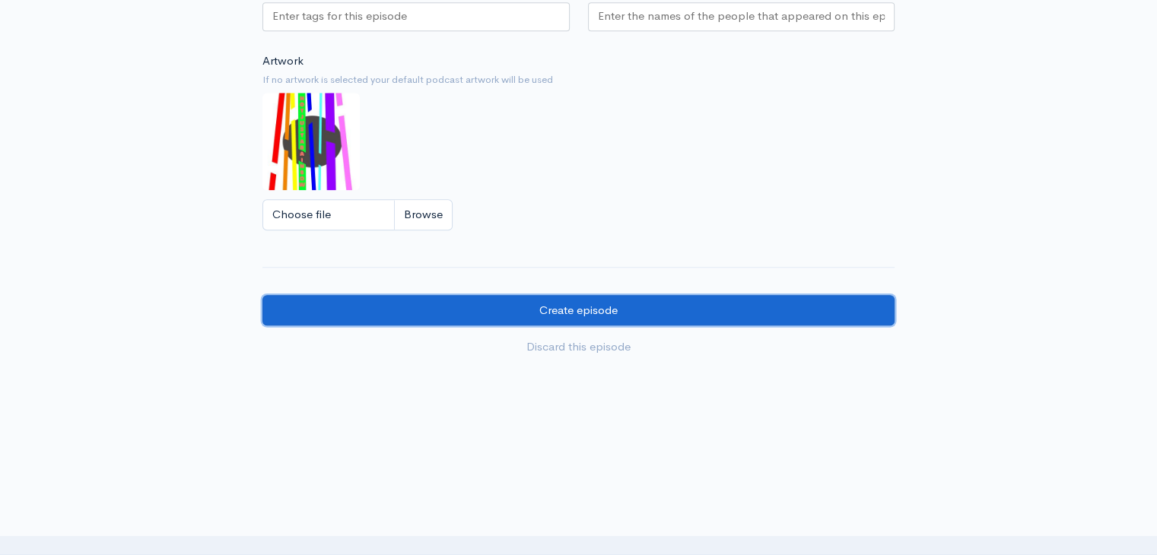
click at [724, 311] on input "Create episode" at bounding box center [578, 310] width 632 height 31
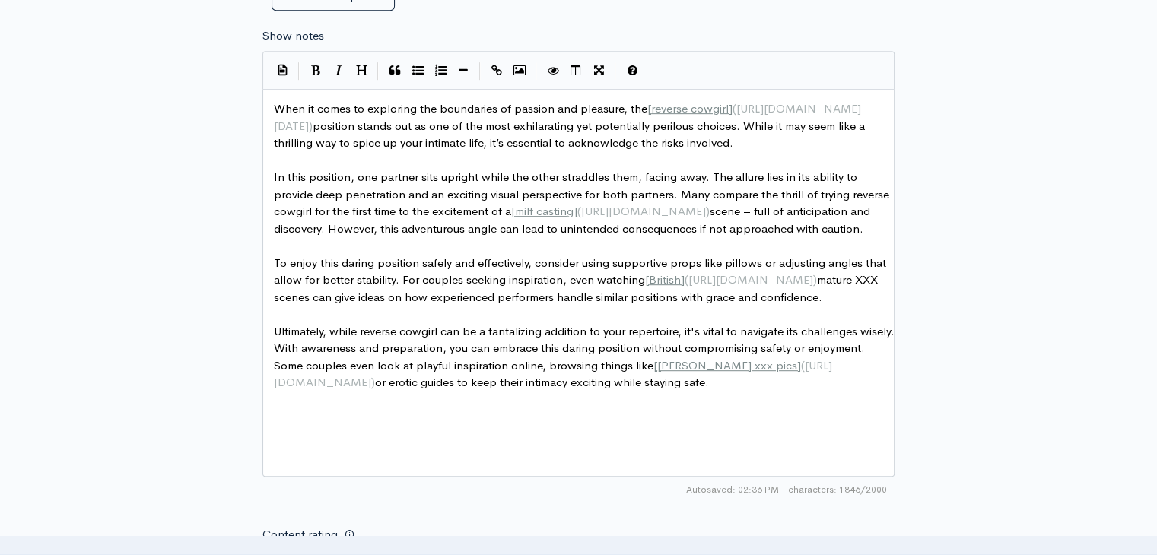
scroll to position [794, 0]
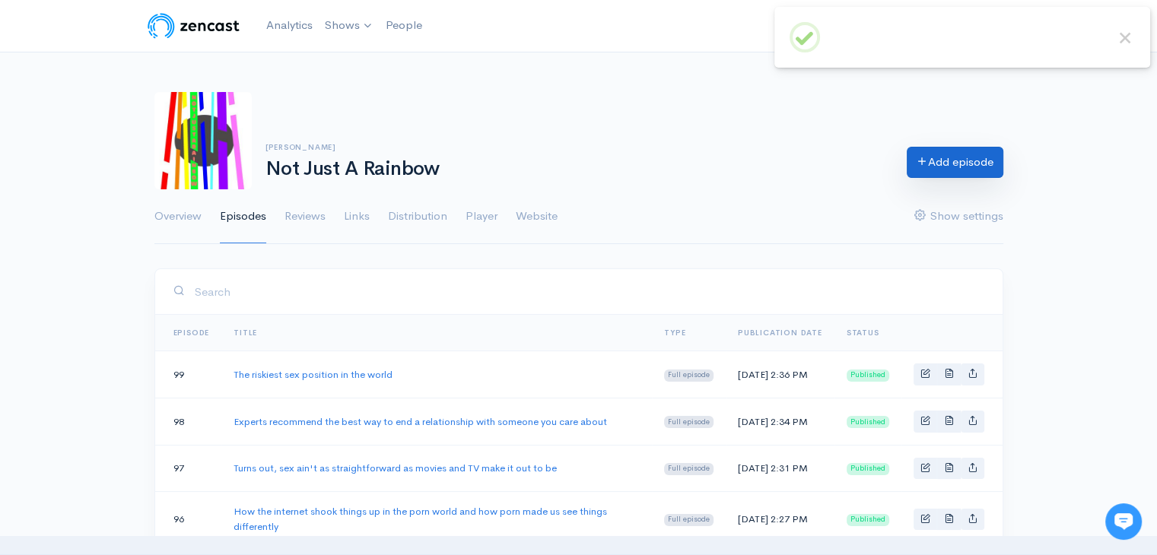
click at [947, 170] on link "Add episode" at bounding box center [955, 162] width 97 height 31
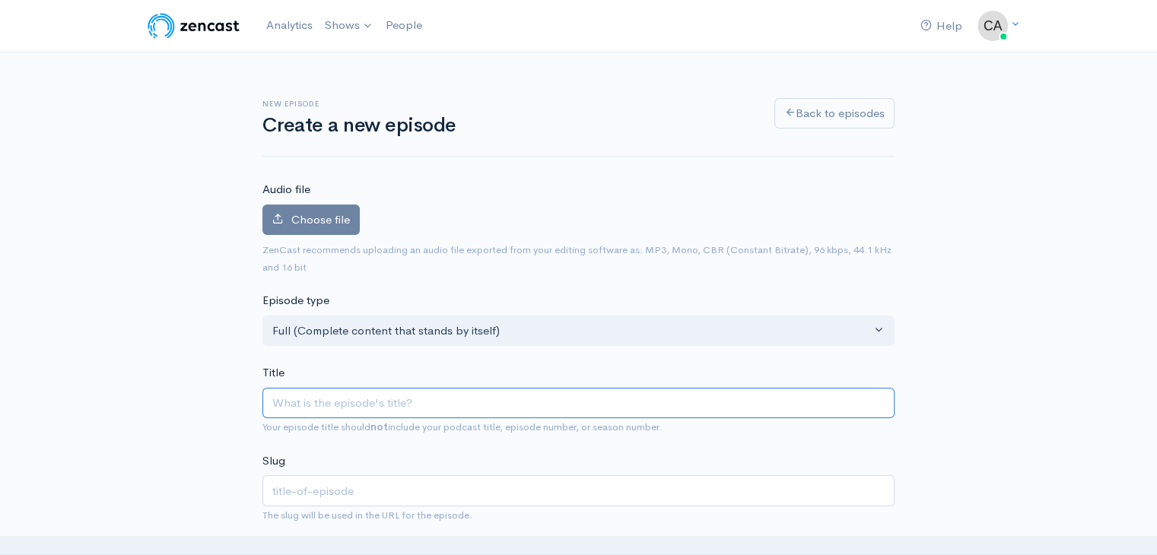
click at [412, 402] on input "Title" at bounding box center [578, 403] width 632 height 31
paste input "What's the deal with kinks and sexual fetishes? Here's the lowdown on everythin…"
type input "What's the deal with kinks and sexual fetishes? Here's the lowdown on everythin…"
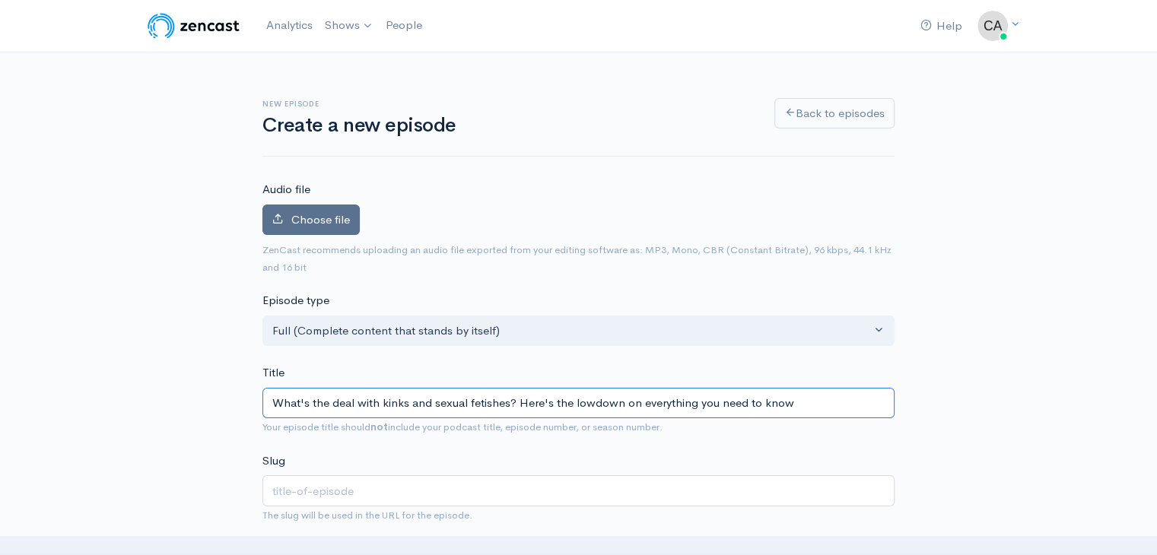
type input "whats-the-deal-with-kinks-and-sexual-fetishes-heres-the-lowdown-on-everything-y…"
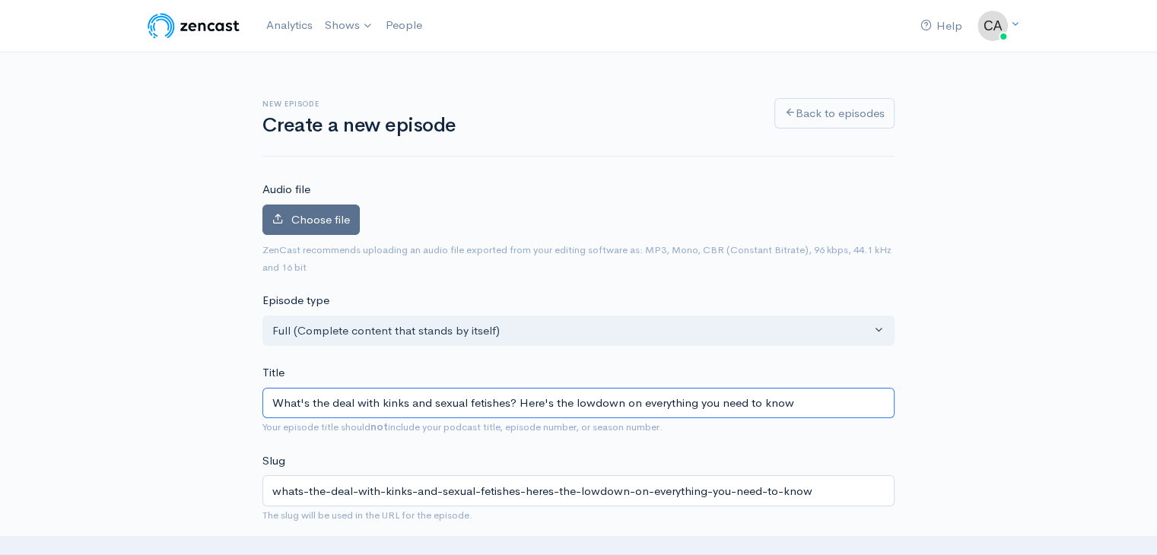
type input "What's the deal with kinks and sexual fetishes? Here's the lowdown on everythin…"
click at [310, 219] on span "Choose file" at bounding box center [320, 219] width 59 height 14
click at [0, 0] on input "Choose file" at bounding box center [0, 0] width 0 height 0
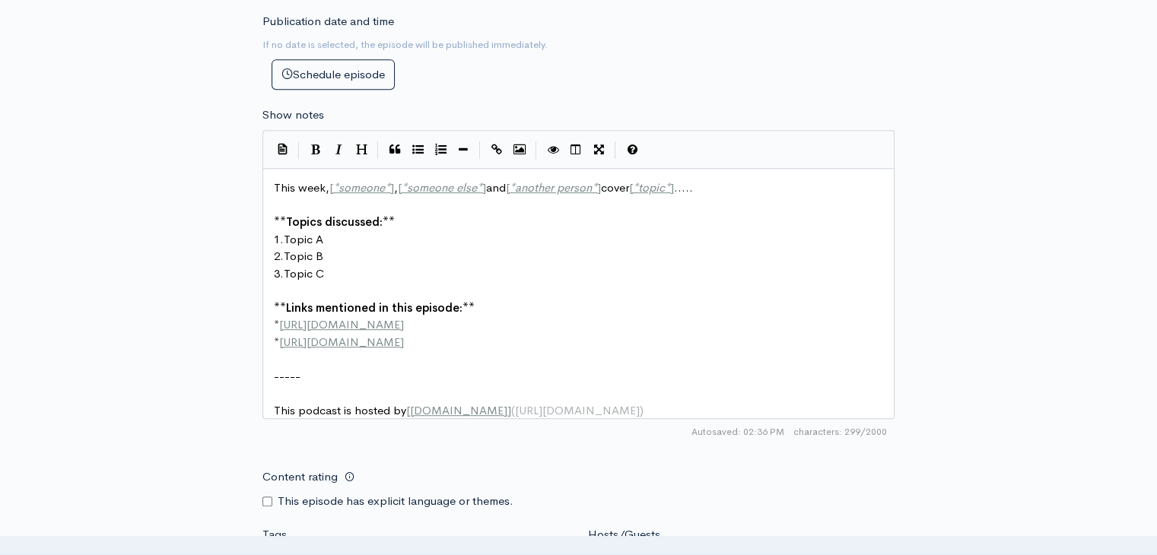
scroll to position [6, 0]
click at [510, 265] on pre "3. Topic C" at bounding box center [584, 273] width 627 height 17
type textarea "This week, [*someone*], [*someone else*] and [*another person*] cover [*topic*]…"
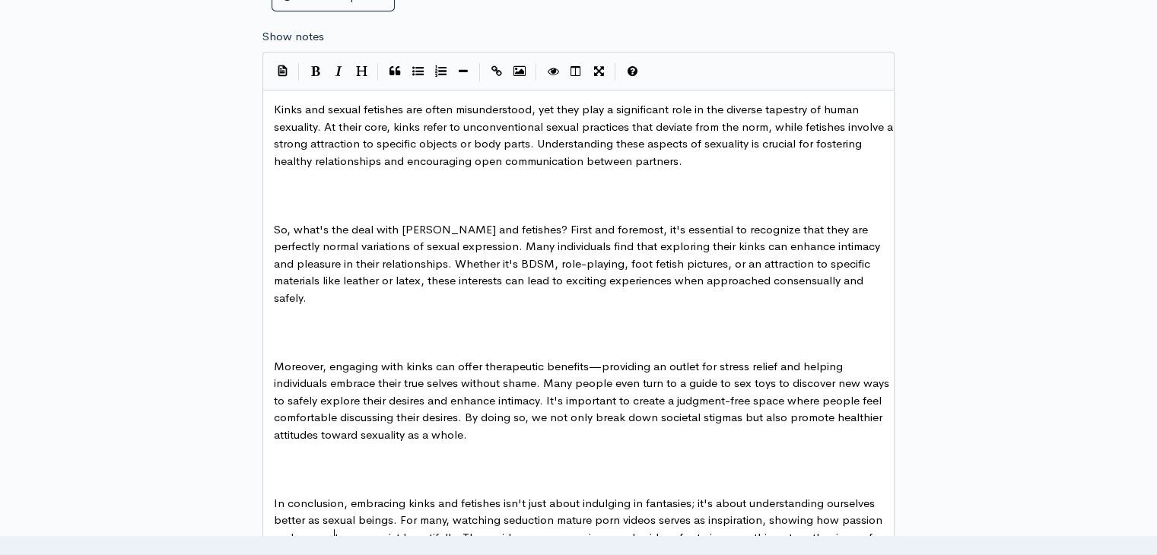
scroll to position [0, 0]
click at [367, 187] on pre "​" at bounding box center [584, 195] width 627 height 17
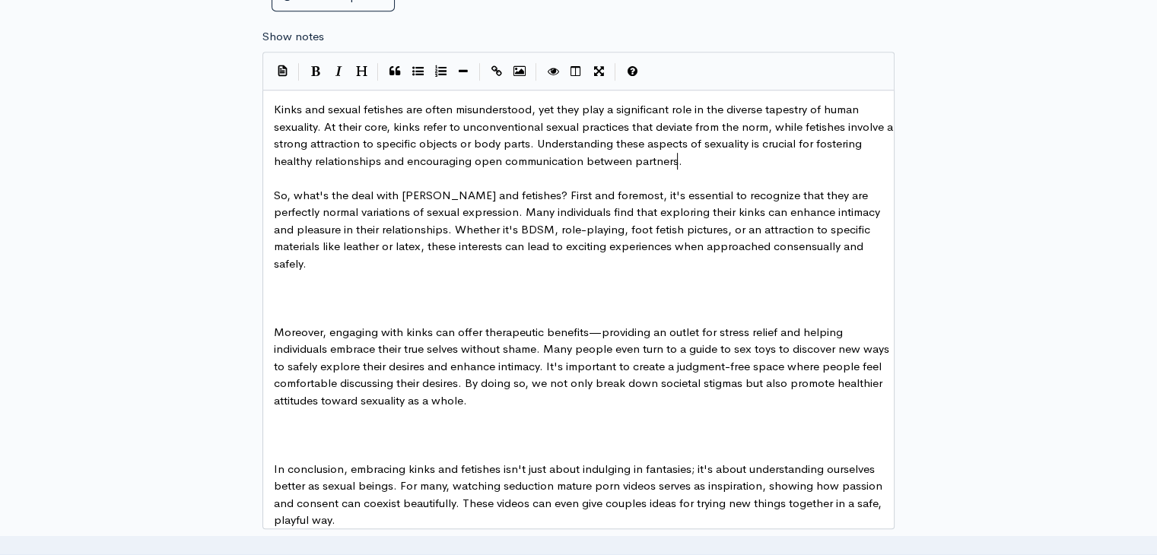
click at [364, 290] on pre "​" at bounding box center [584, 298] width 627 height 17
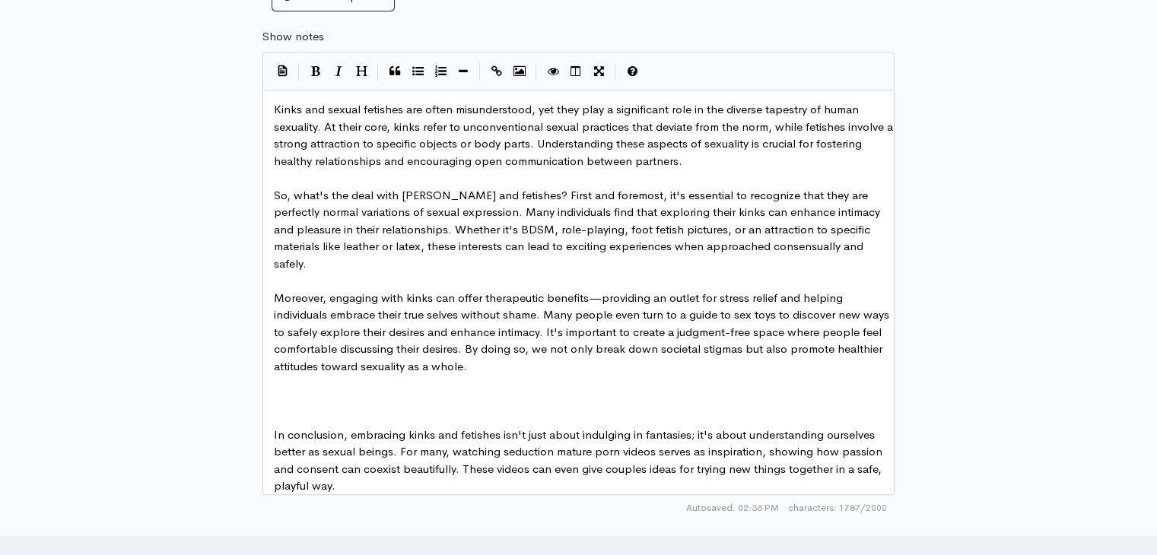
click at [348, 392] on pre "​" at bounding box center [584, 400] width 627 height 17
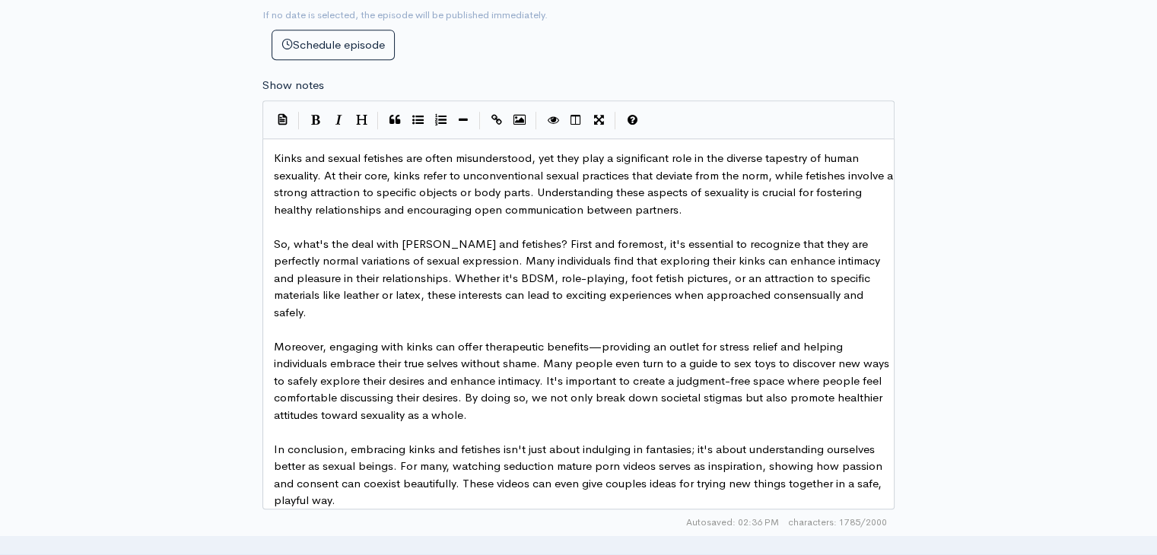
scroll to position [720, 0]
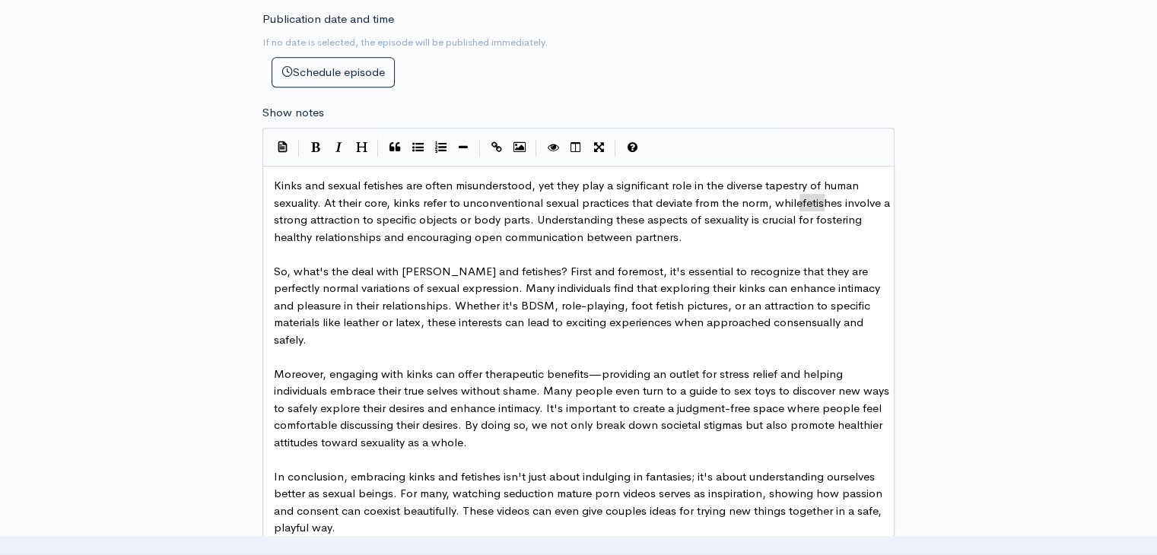
type textarea "fetish"
type textarea "fetishes"
drag, startPoint x: 840, startPoint y: 205, endPoint x: 801, endPoint y: 207, distance: 39.6
click at [500, 147] on icon "Create Link" at bounding box center [496, 146] width 11 height 11
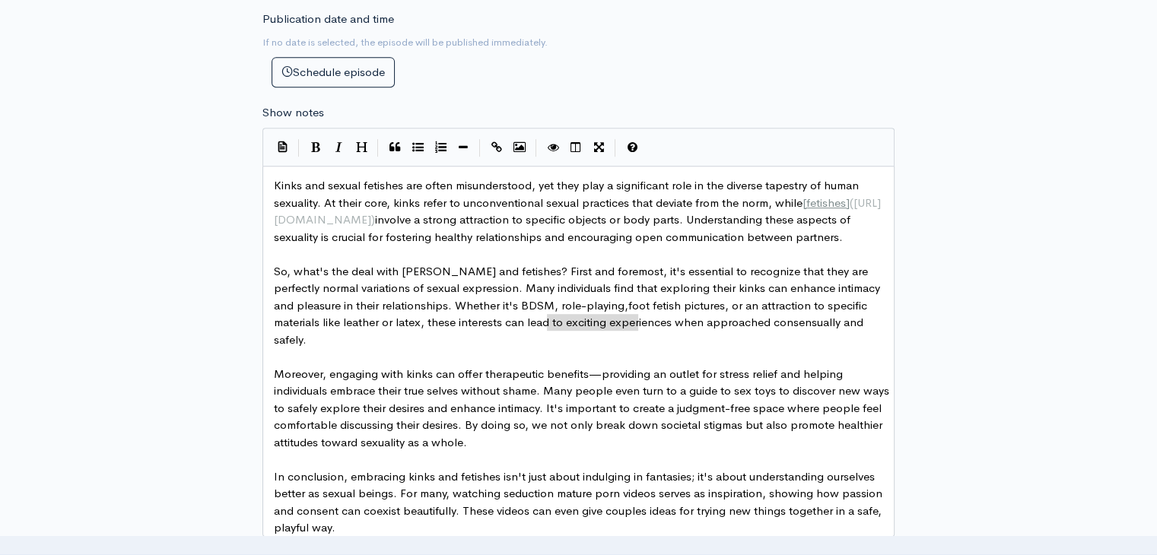
type textarea "foot fetish pictures"
drag, startPoint x: 545, startPoint y: 324, endPoint x: 641, endPoint y: 323, distance: 95.8
click at [498, 152] on button "Create Link" at bounding box center [496, 147] width 23 height 23
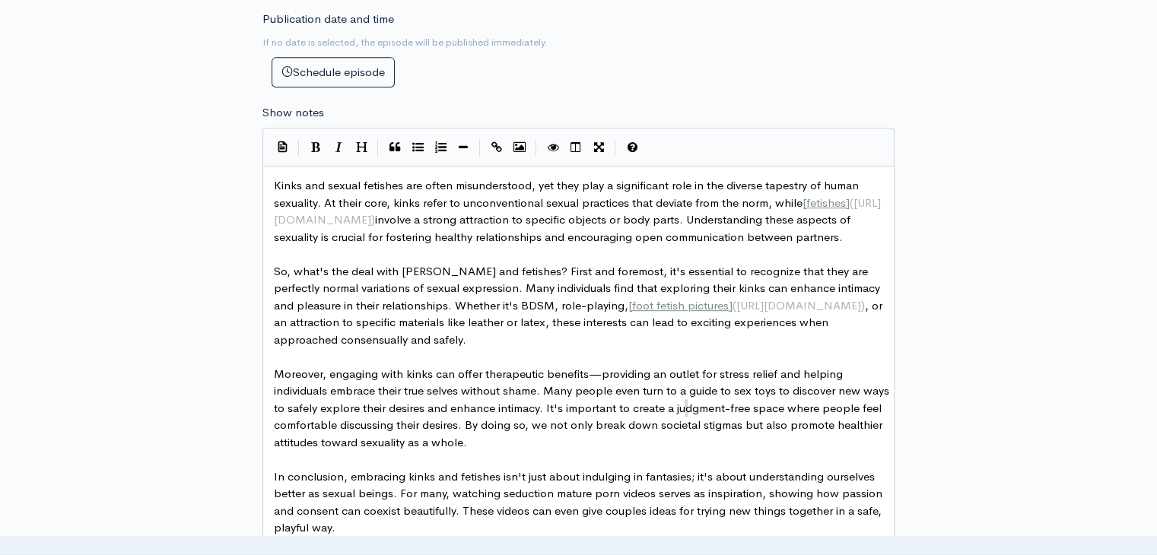
type textarea "g"
type textarea "guide to sex toys"
drag, startPoint x: 691, startPoint y: 408, endPoint x: 772, endPoint y: 411, distance: 81.4
click at [493, 141] on icon "Create Link" at bounding box center [496, 146] width 11 height 11
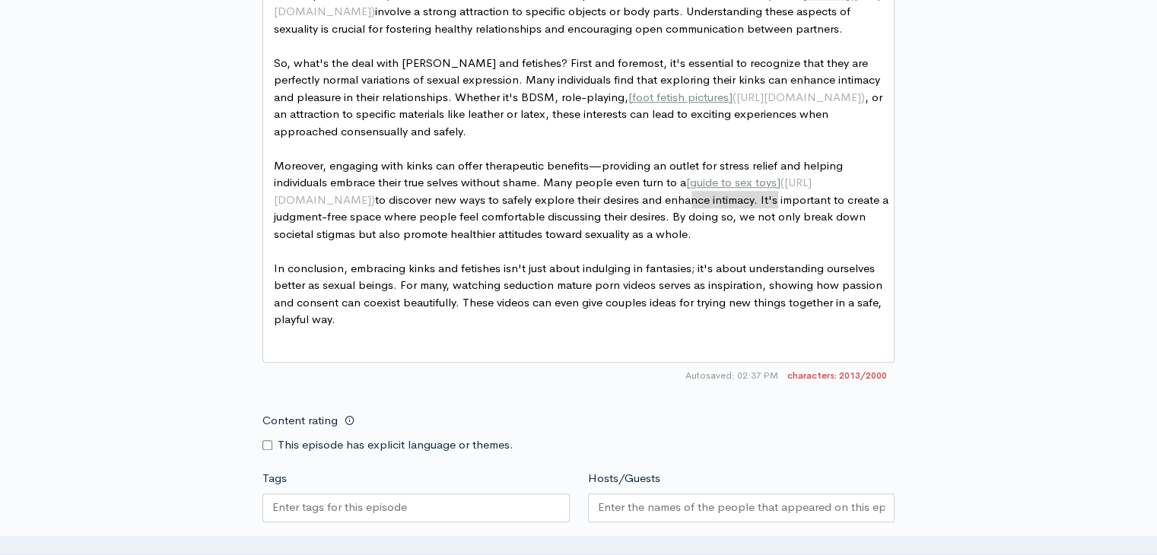
scroll to position [948, 0]
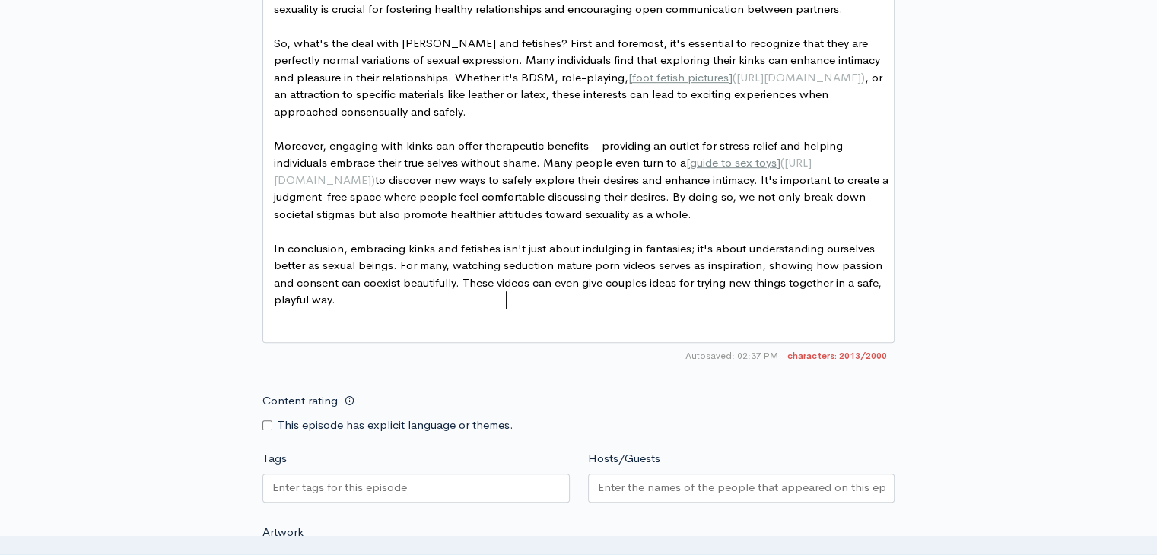
type textarea "edu"
type textarea "seduction"
drag, startPoint x: 499, startPoint y: 300, endPoint x: 541, endPoint y: 298, distance: 42.6
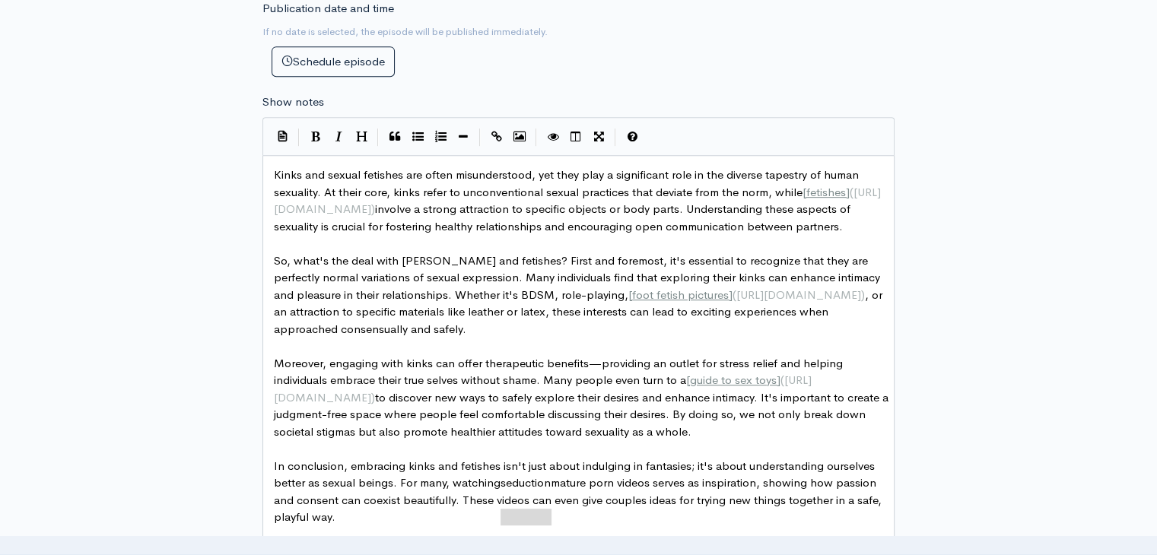
scroll to position [720, 0]
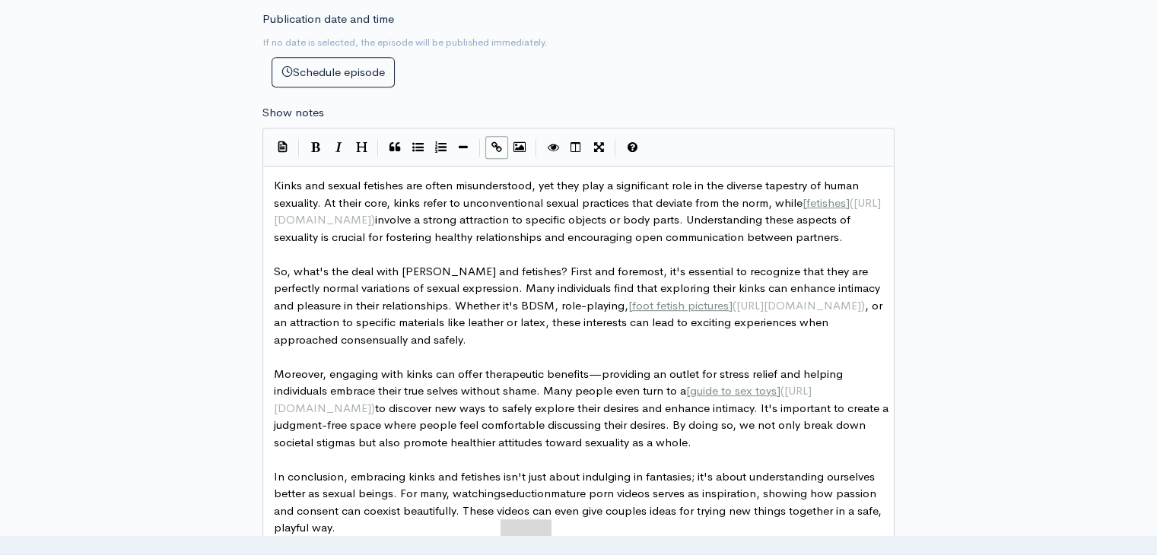
click at [497, 144] on icon "Create Link" at bounding box center [496, 146] width 11 height 11
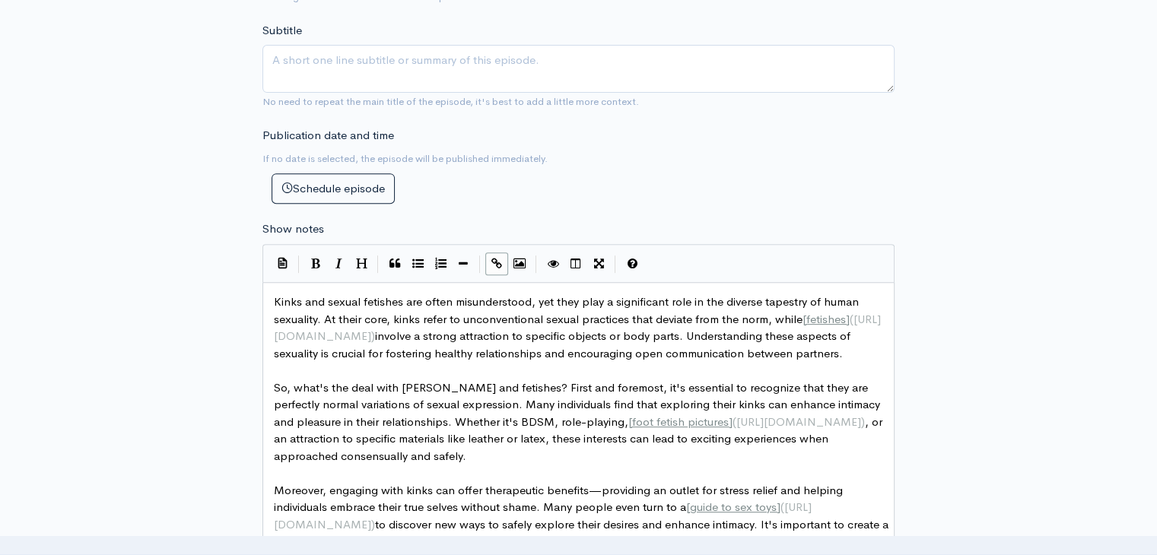
scroll to position [796, 0]
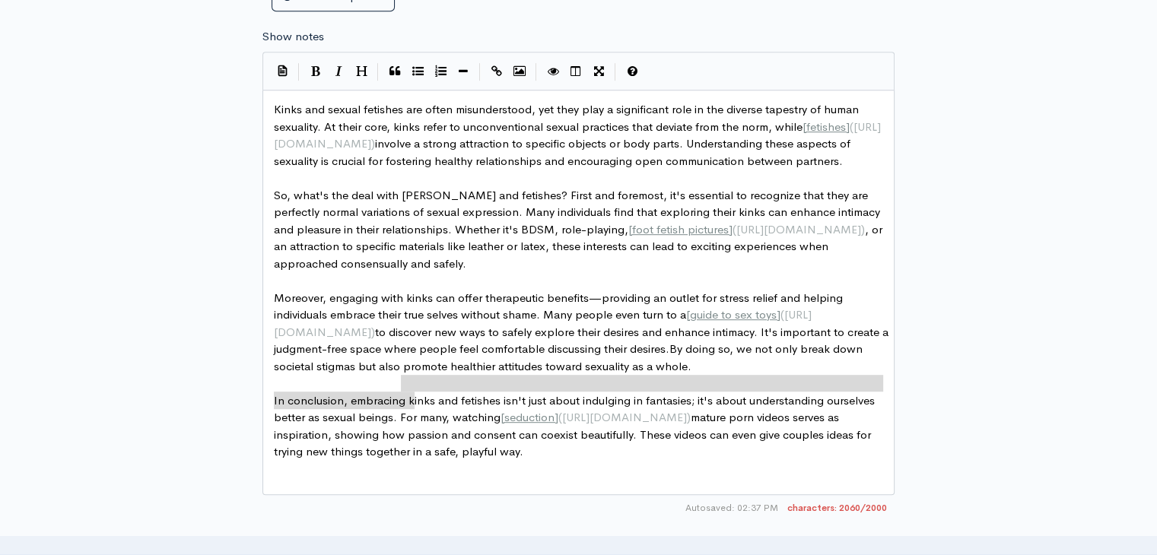
type textarea "By doing so, we not only break down societal stigmas but also promote healthier…"
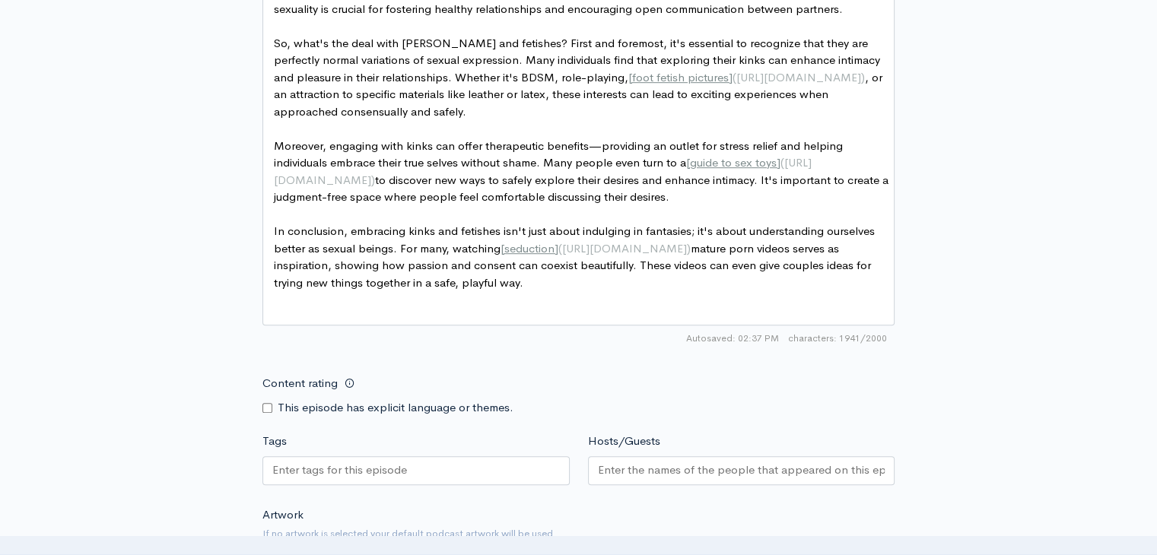
scroll to position [1405, 0]
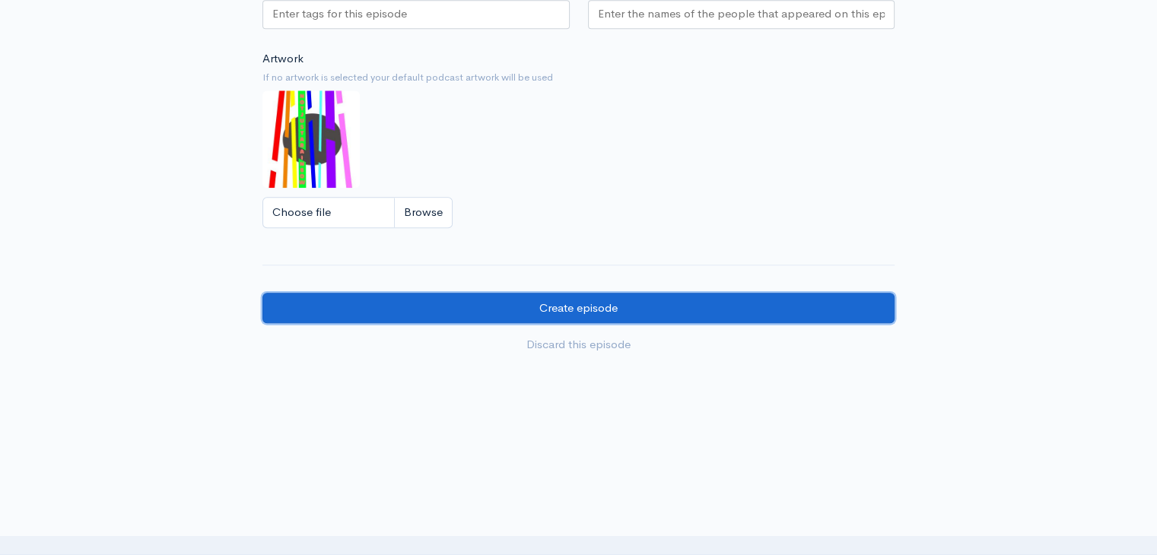
click at [694, 321] on input "Create episode" at bounding box center [578, 308] width 632 height 31
